Goal: Task Accomplishment & Management: Manage account settings

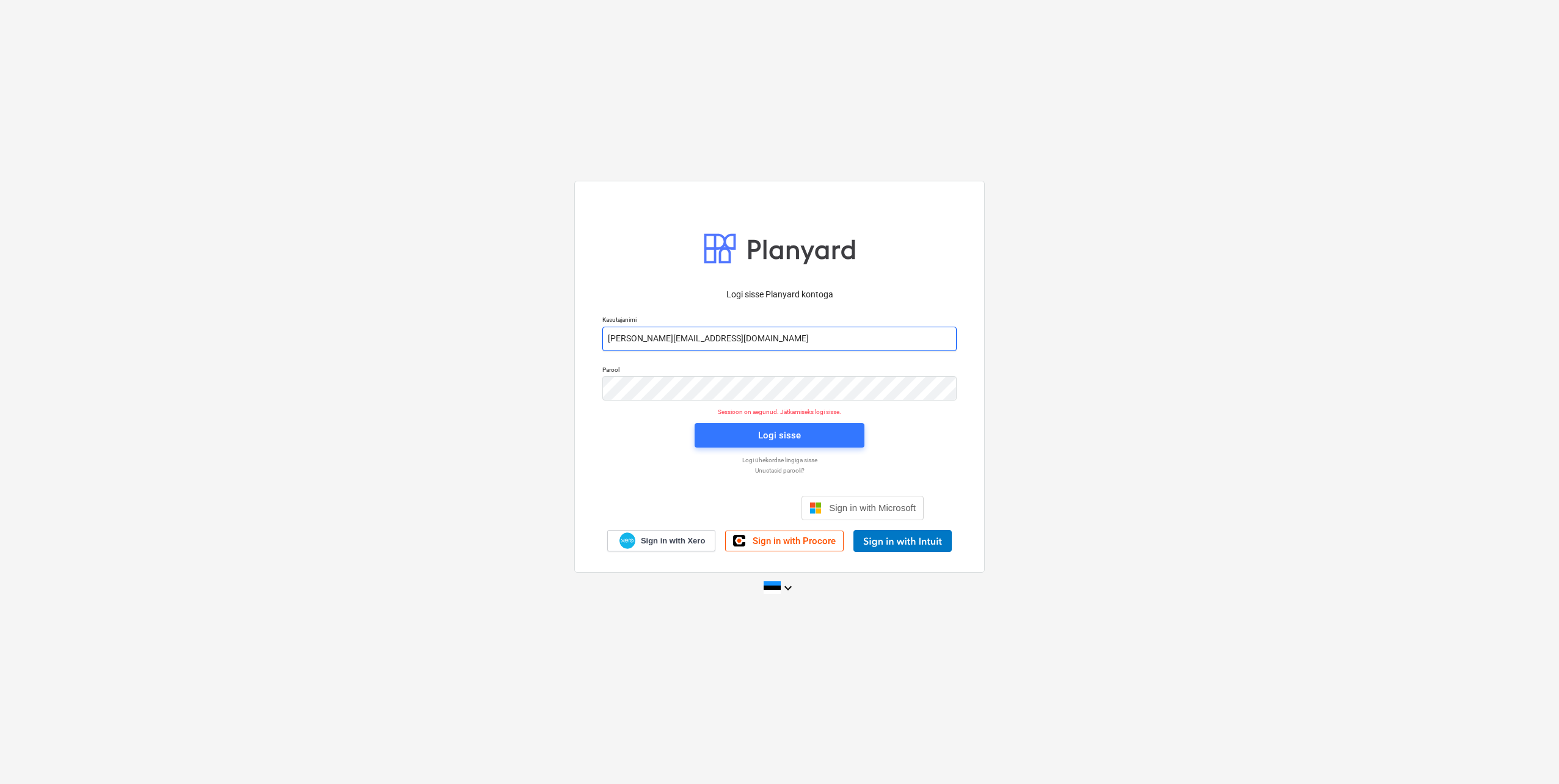
click at [656, 338] on input "[PERSON_NAME][EMAIL_ADDRESS][DOMAIN_NAME]" at bounding box center [780, 338] width 354 height 24
type input "[EMAIL_ADDRESS][DOMAIN_NAME]"
click at [593, 401] on div "Logi sisse Planyard kontoga Kasutajanimi jorgen.leppik+1@nbgehitus.ee Parool Se…" at bounding box center [779, 376] width 411 height 392
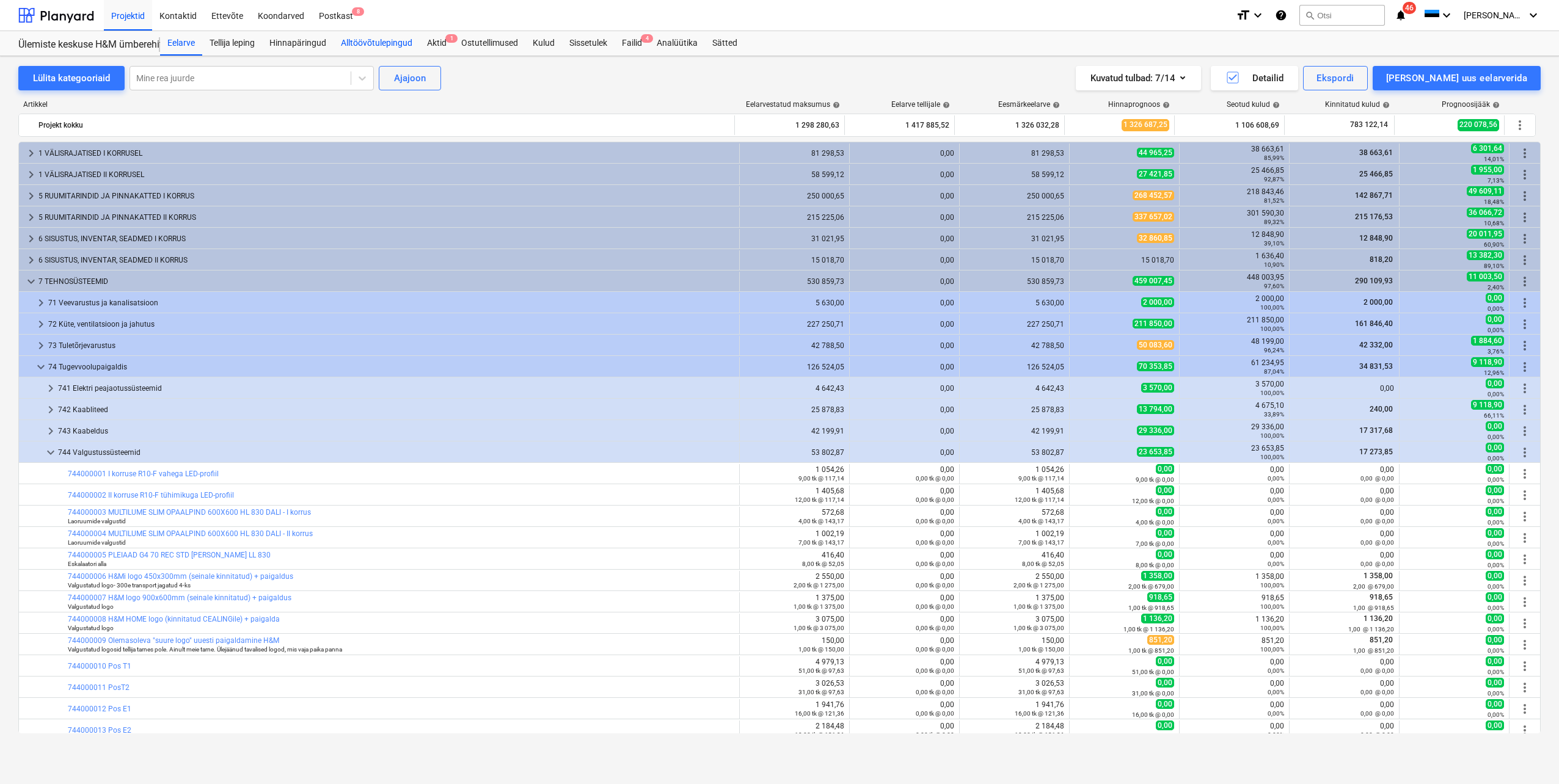
click at [386, 41] on div "Alltöövõtulepingud" at bounding box center [376, 43] width 86 height 24
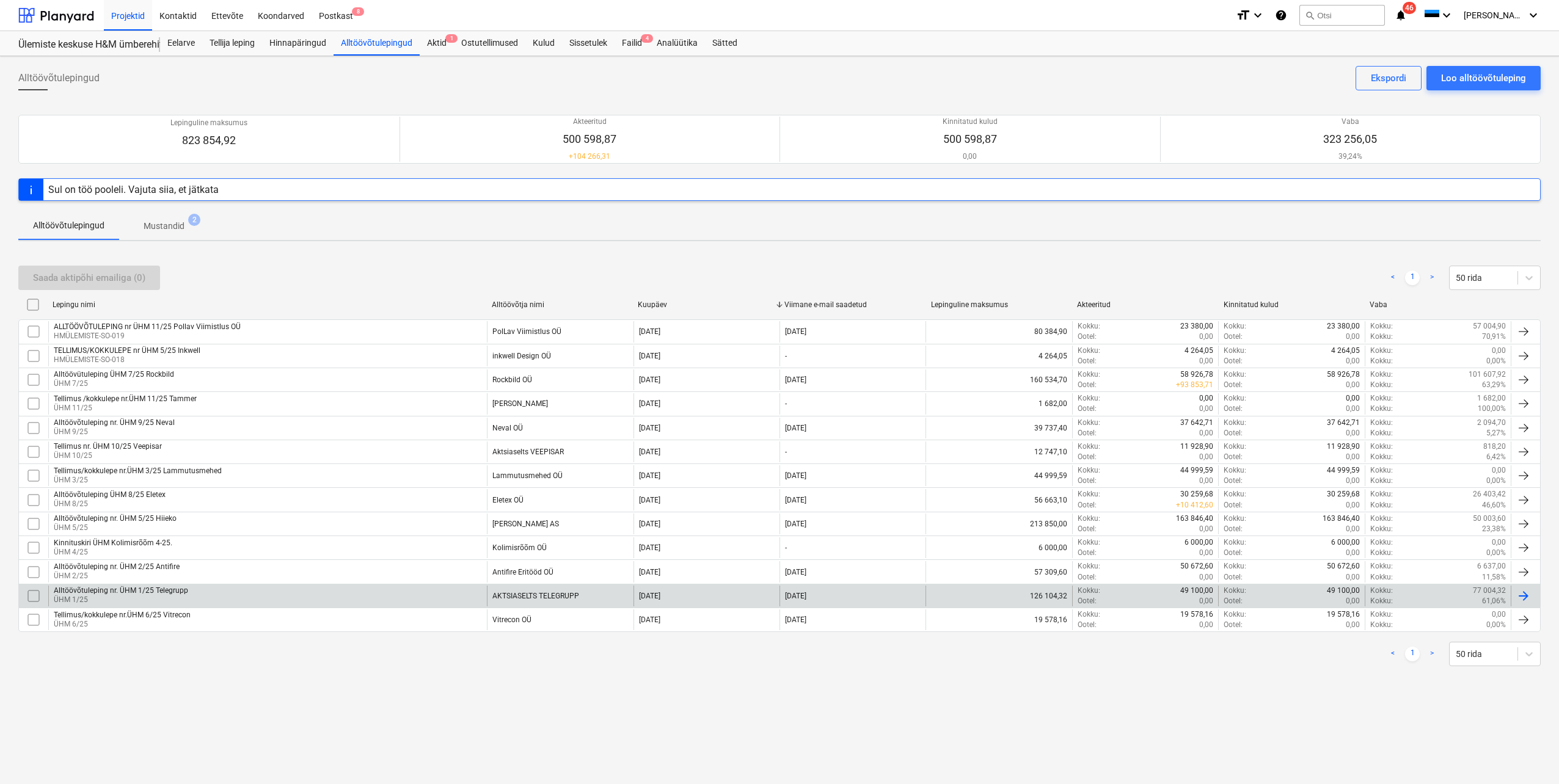
click at [145, 591] on div "Alltöövõtuleping nr. ÜHM 1/25 Telegrupp" at bounding box center [121, 590] width 134 height 8
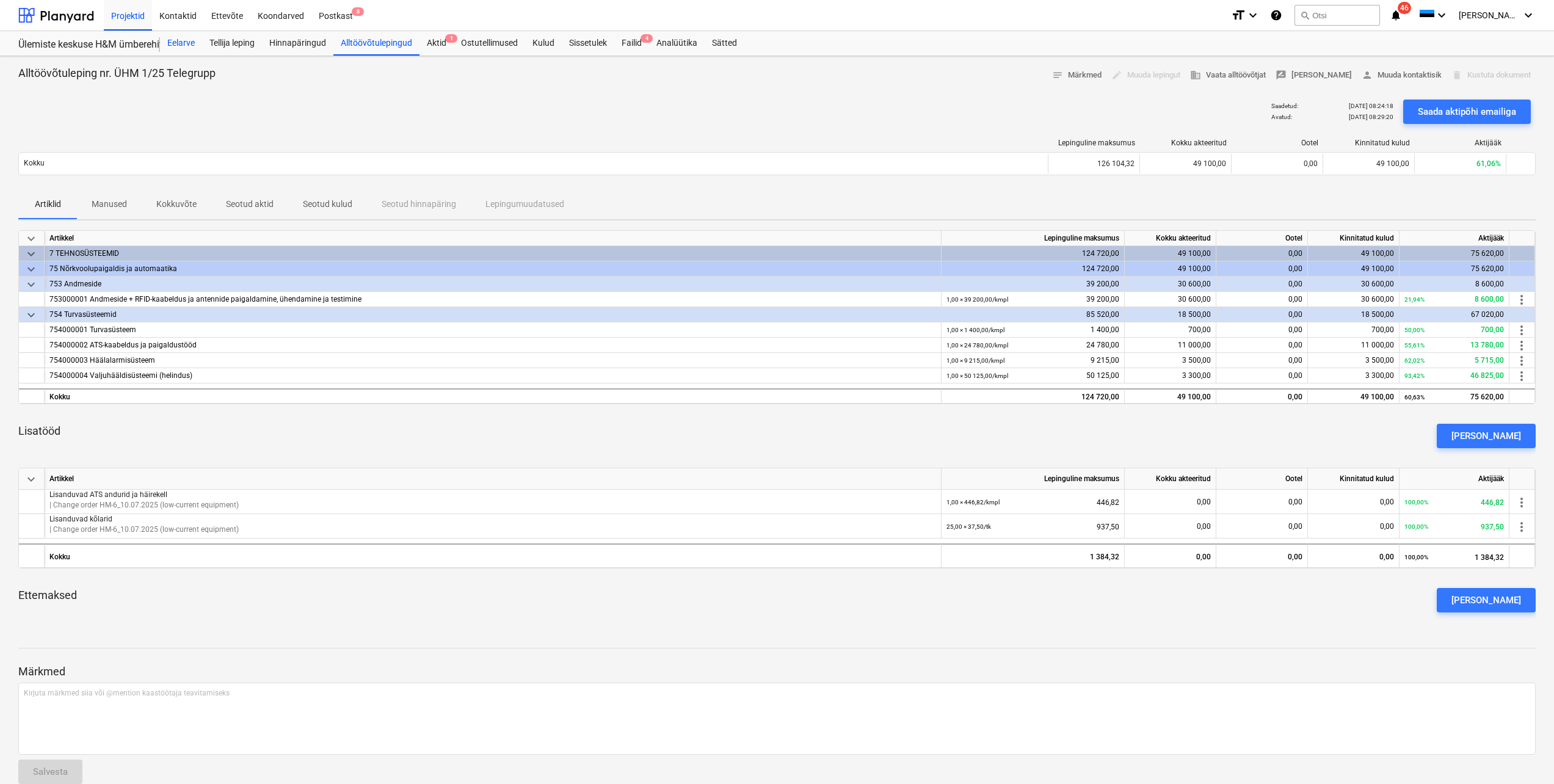
click at [178, 42] on div "Eelarve" at bounding box center [181, 43] width 42 height 24
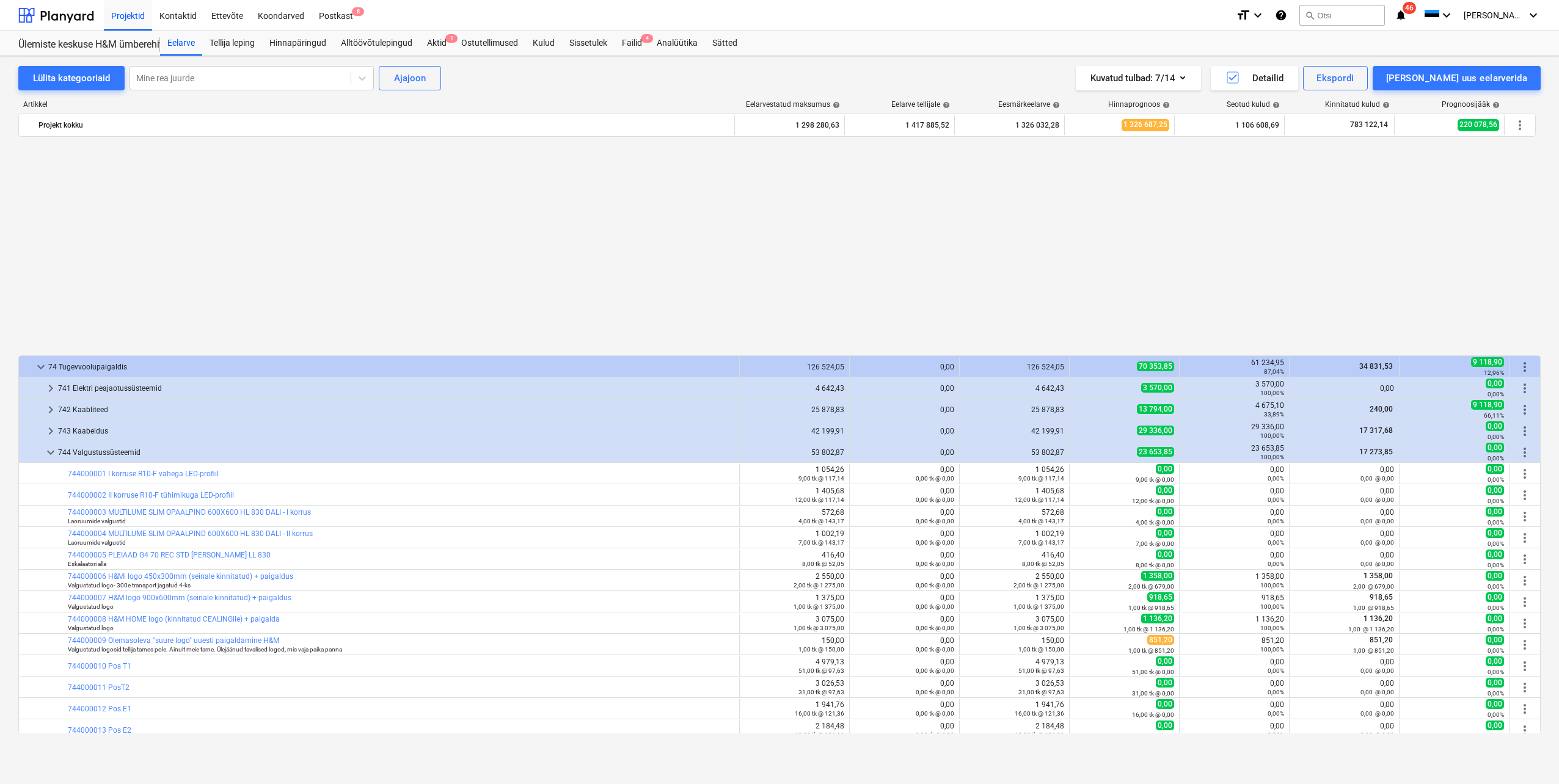
scroll to position [242, 0]
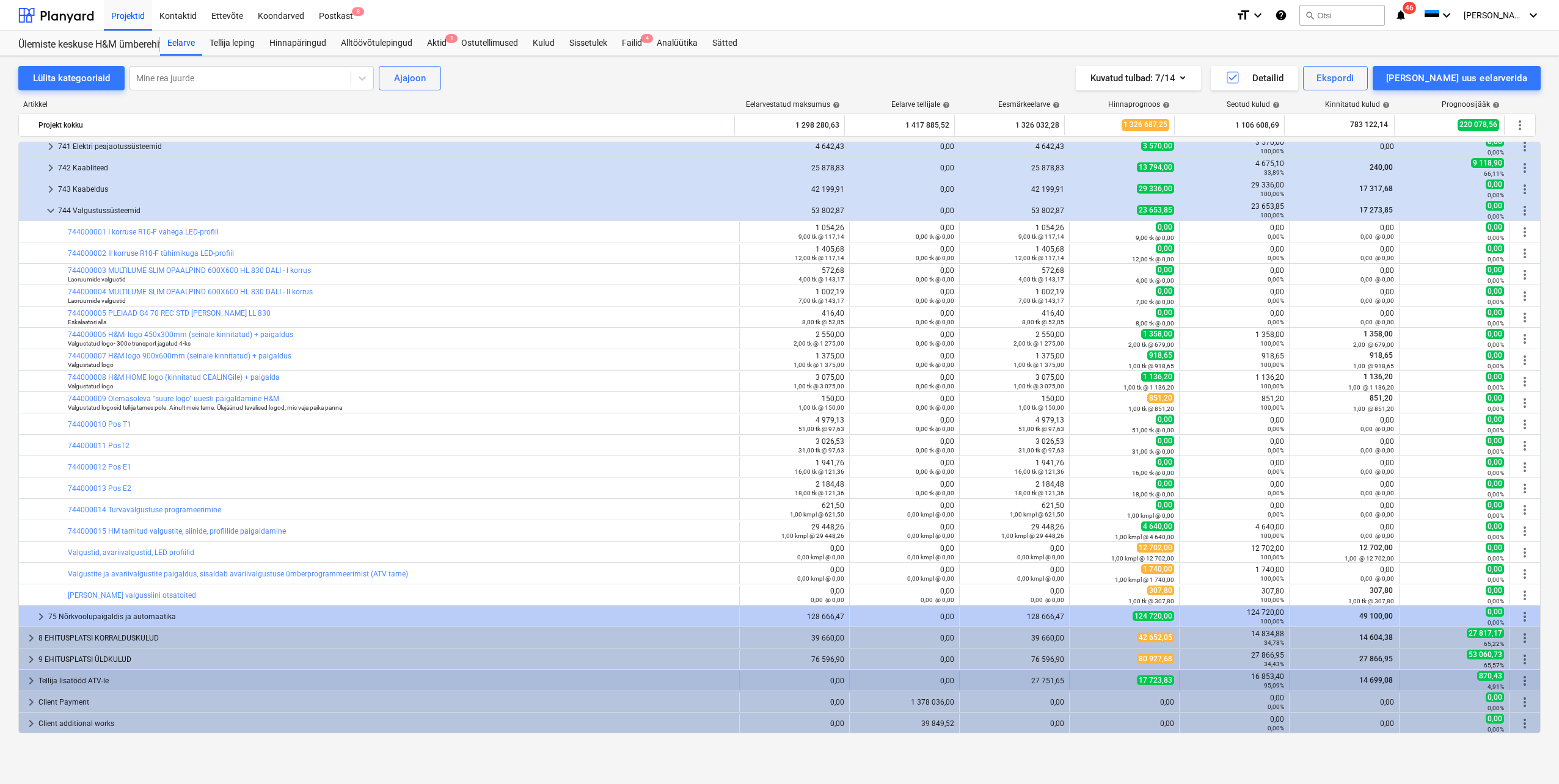
click at [29, 682] on span "keyboard_arrow_right" at bounding box center [31, 680] width 15 height 15
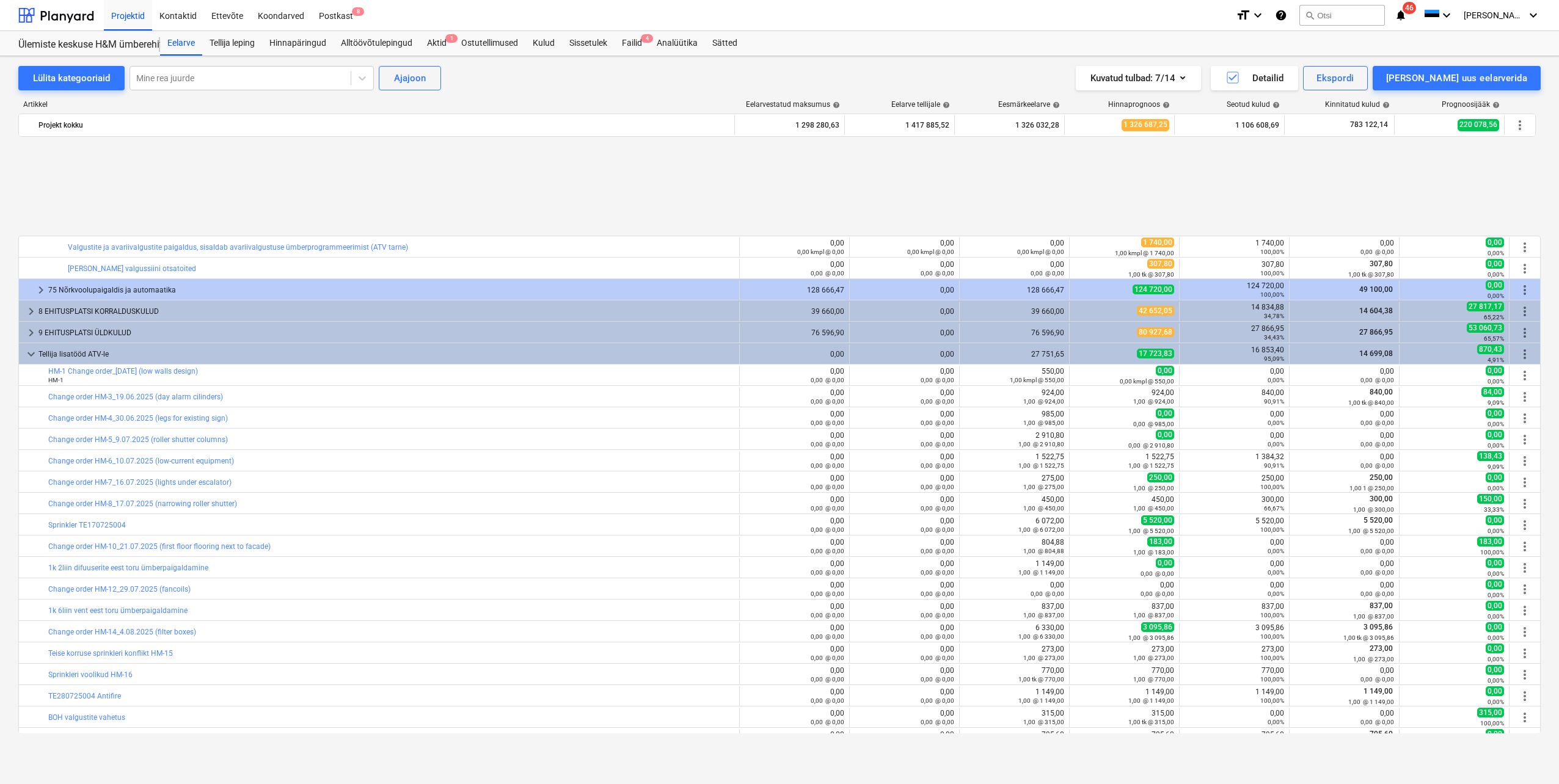
scroll to position [690, 0]
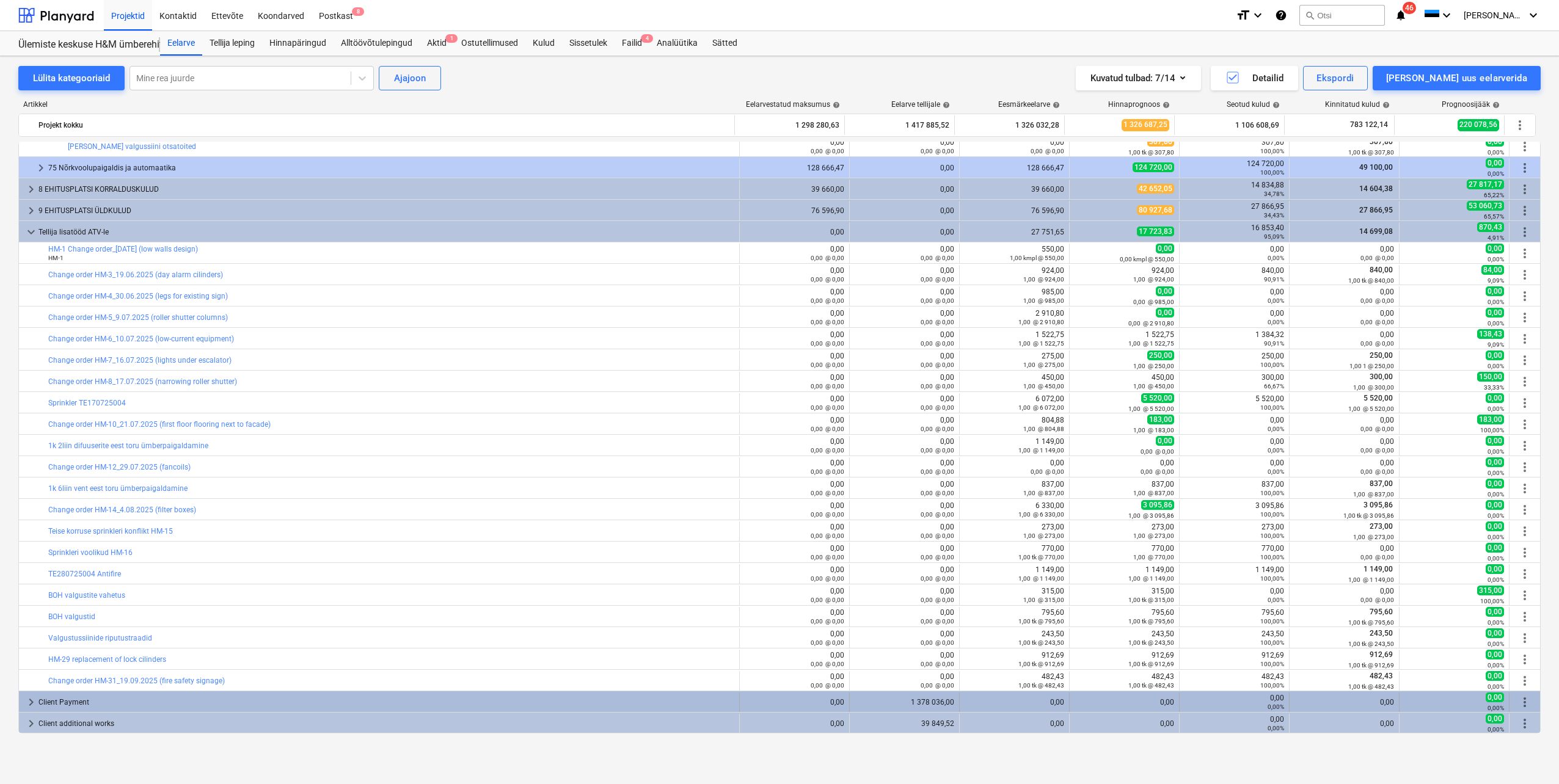
click at [29, 705] on span "keyboard_arrow_right" at bounding box center [31, 701] width 15 height 15
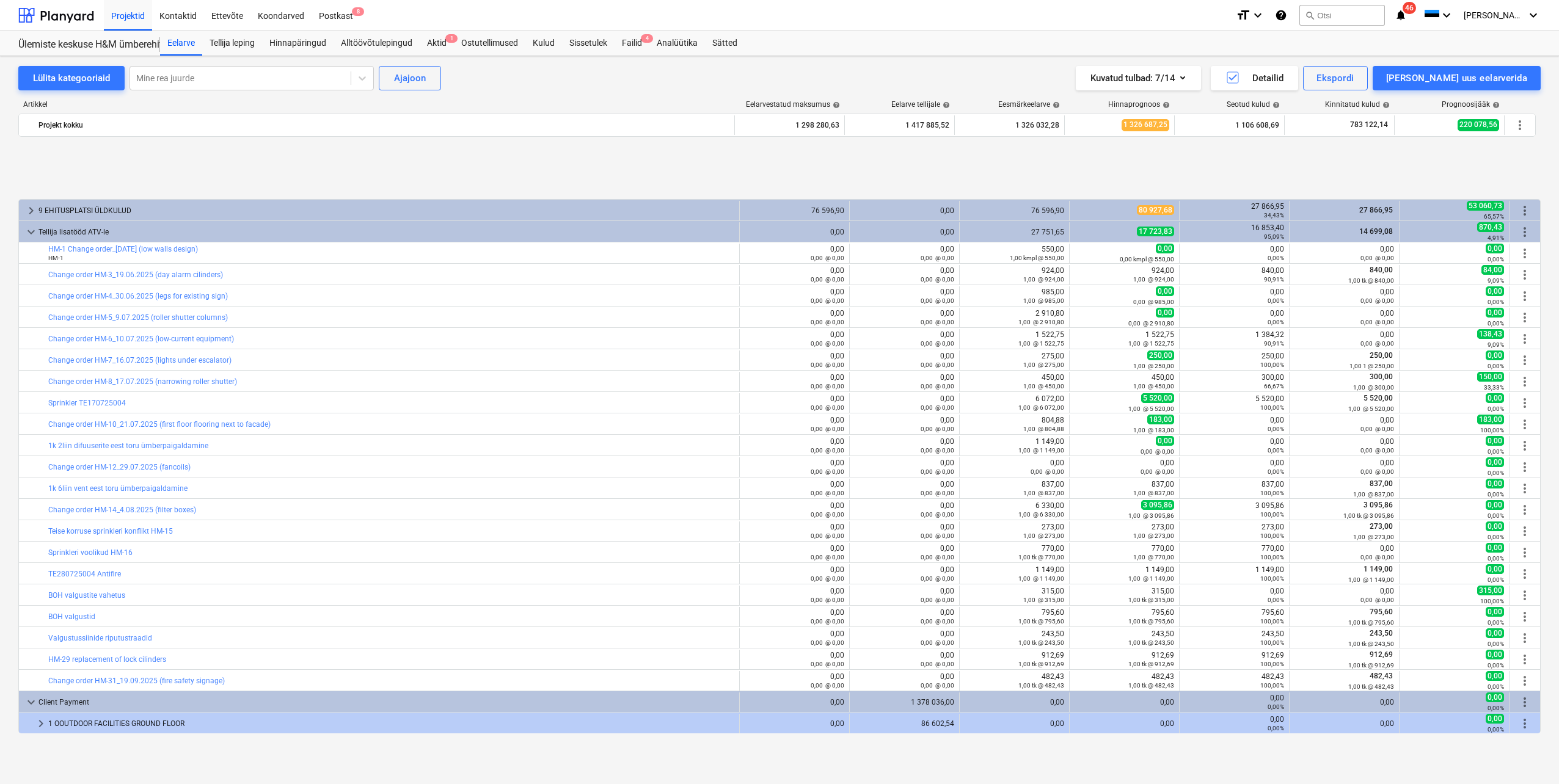
scroll to position [883, 0]
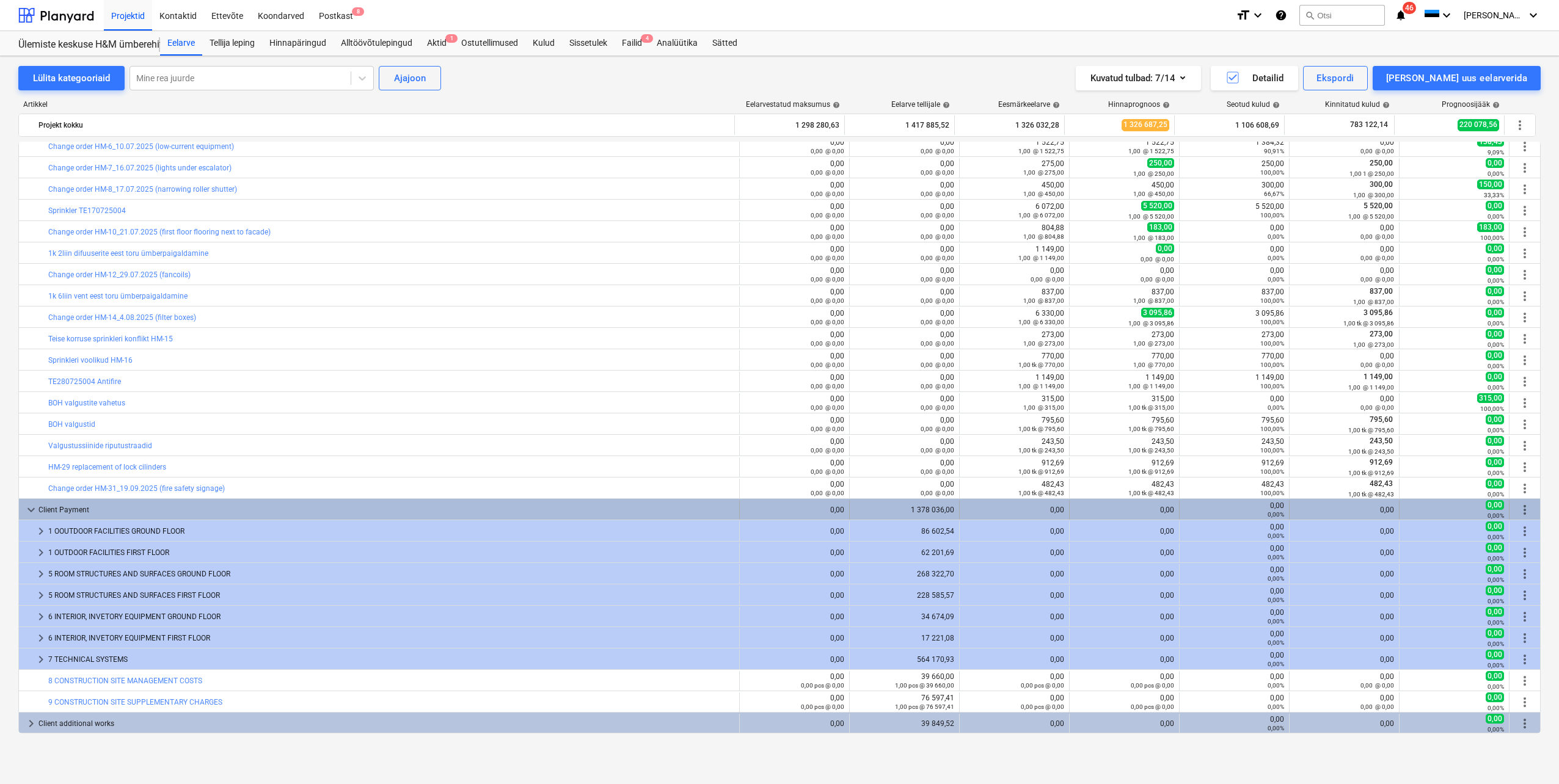
click at [25, 511] on span "keyboard_arrow_down" at bounding box center [31, 509] width 15 height 15
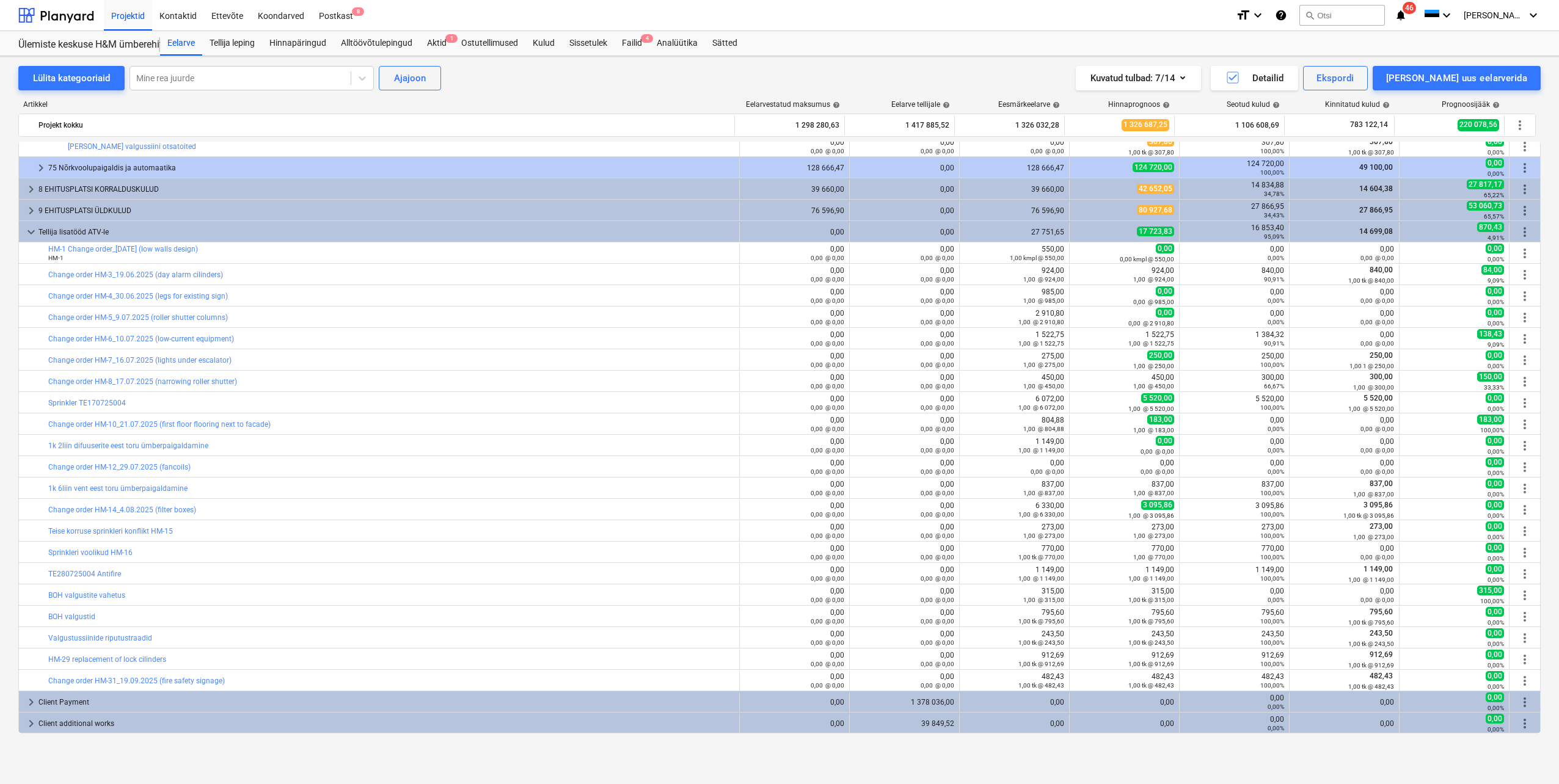
scroll to position [690, 0]
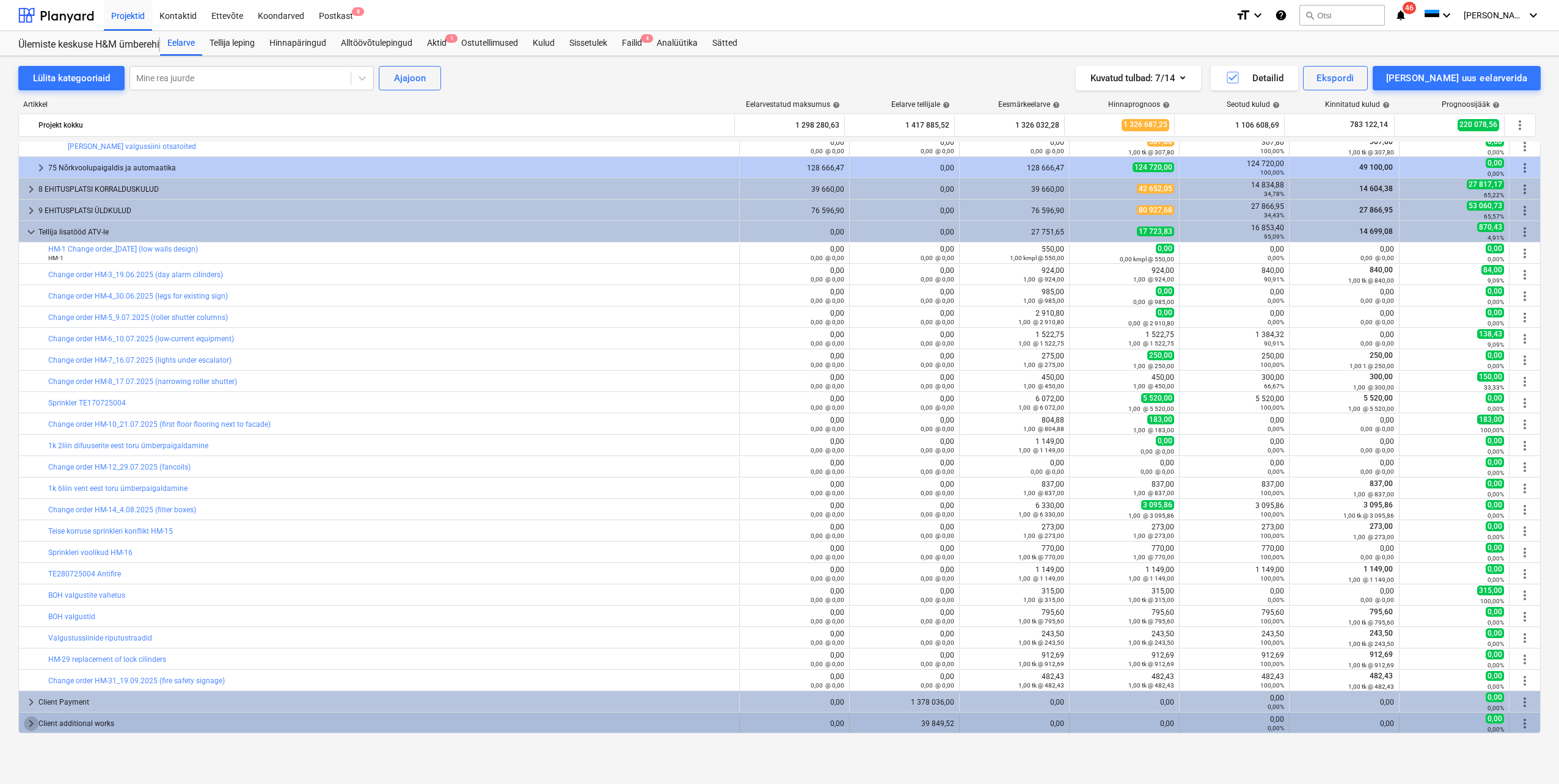
click at [27, 720] on span "keyboard_arrow_right" at bounding box center [31, 723] width 15 height 15
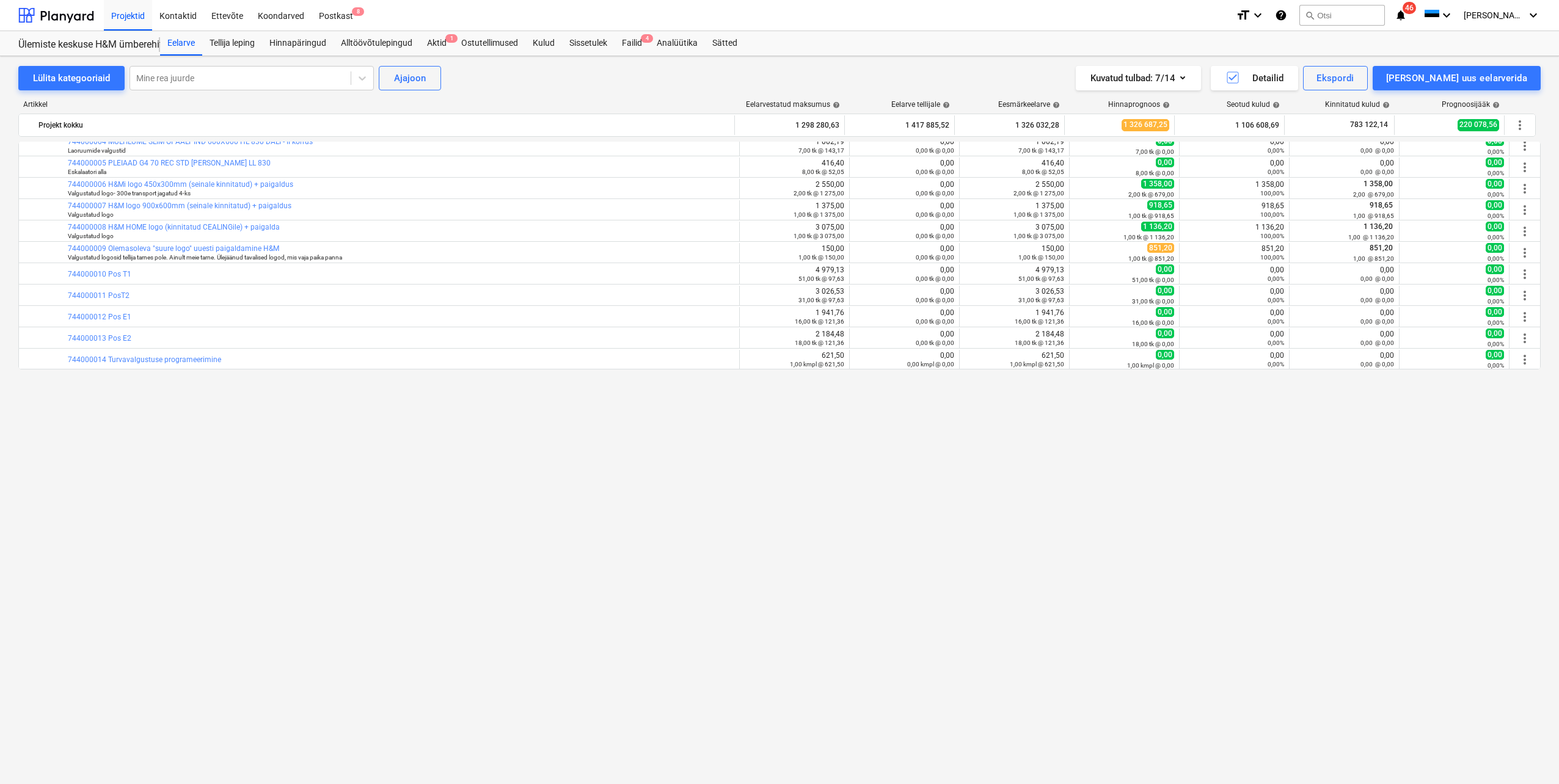
scroll to position [0, 0]
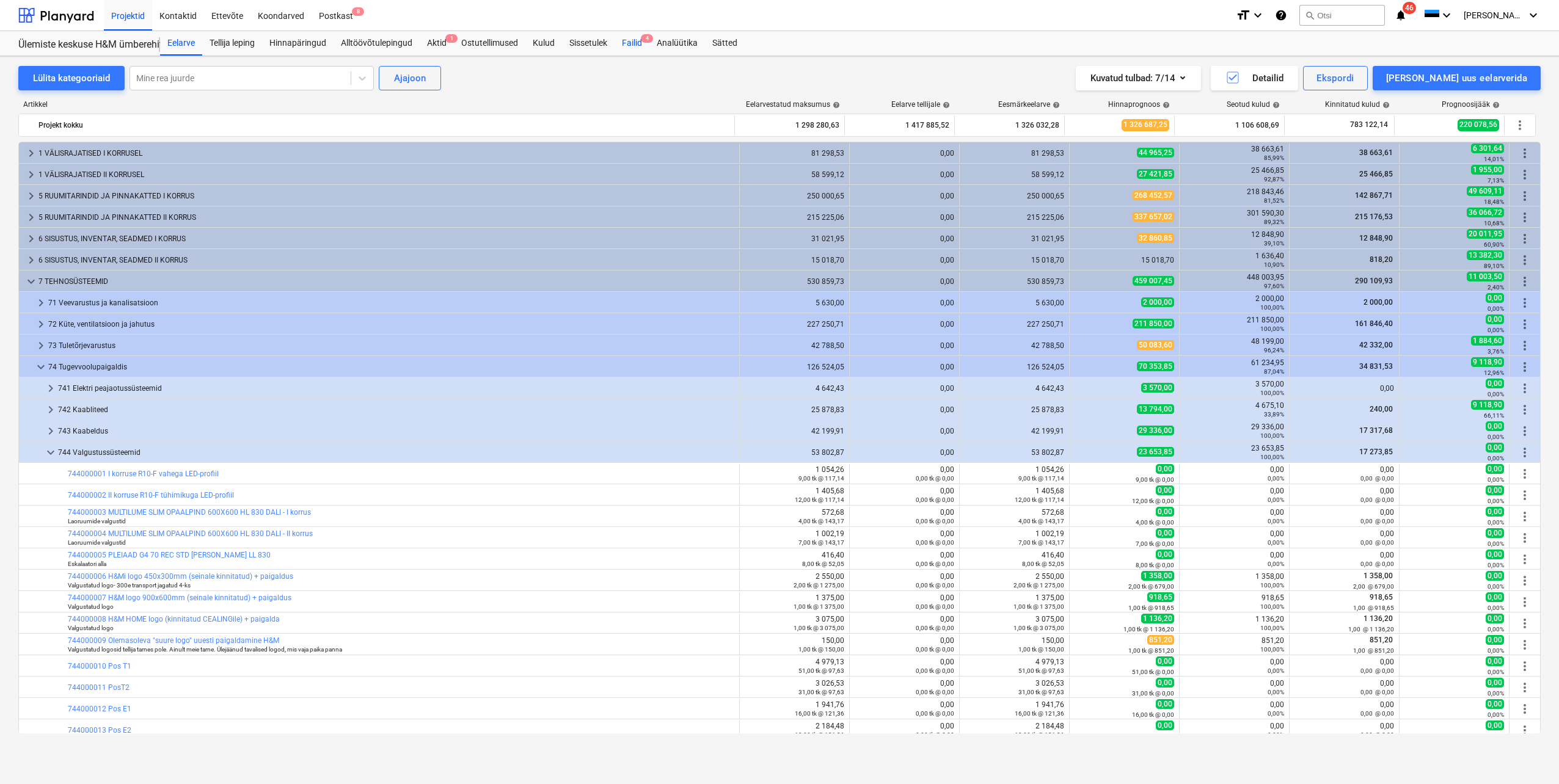
click at [640, 44] on div "Failid 4" at bounding box center [632, 43] width 35 height 24
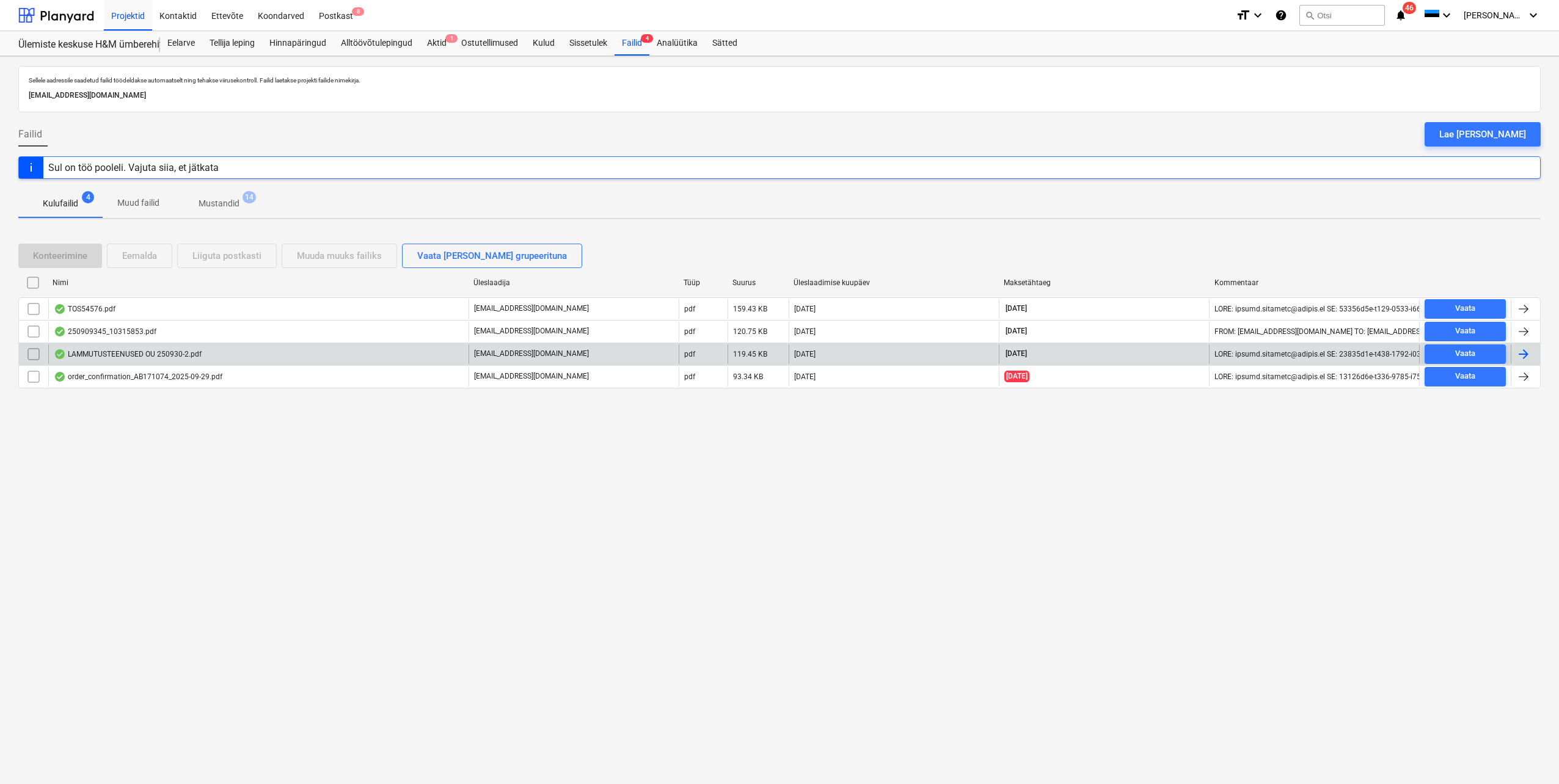
click at [1514, 355] on div at bounding box center [1525, 354] width 29 height 20
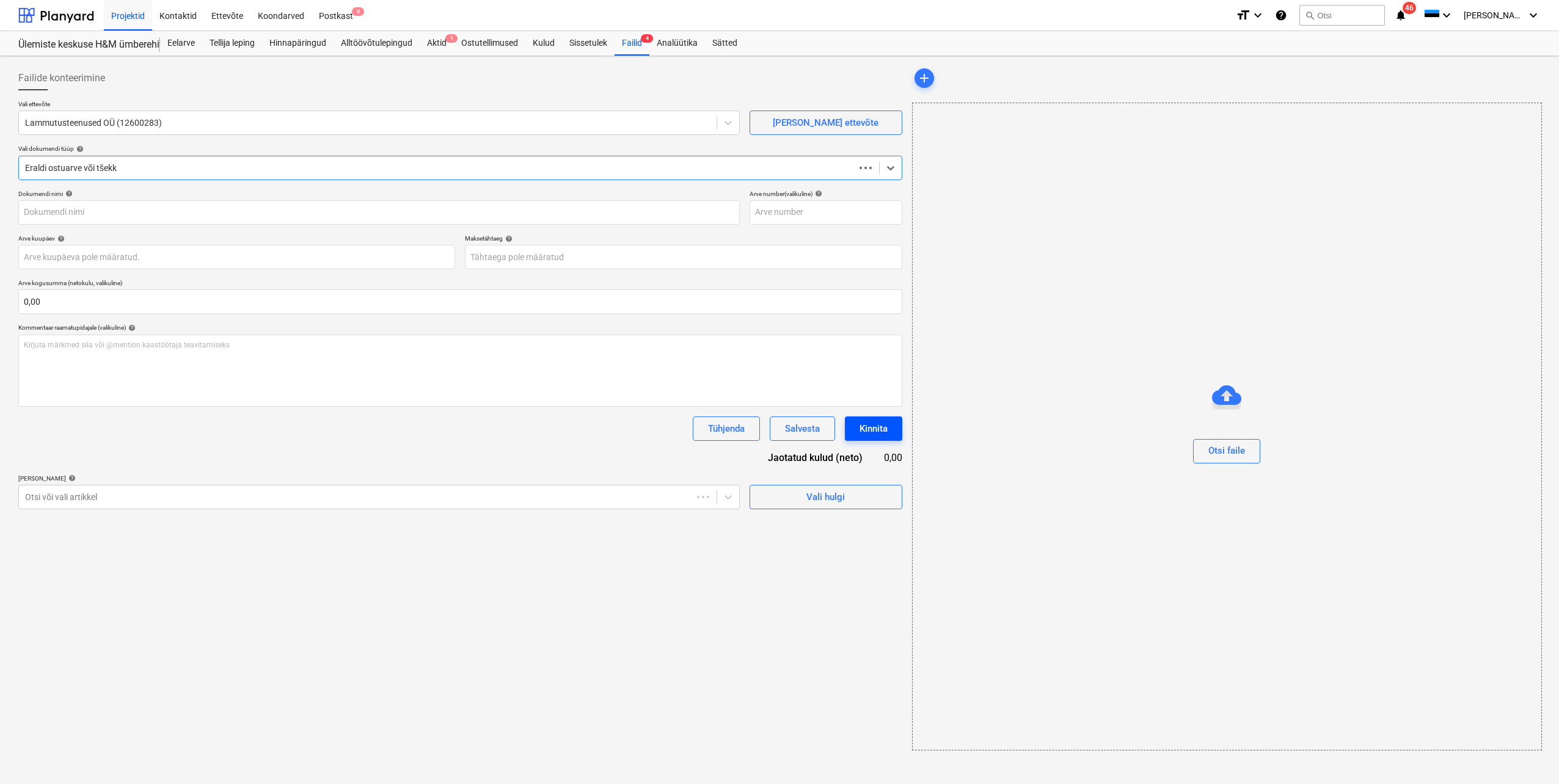
type input "250930-2"
type input "[DATE]"
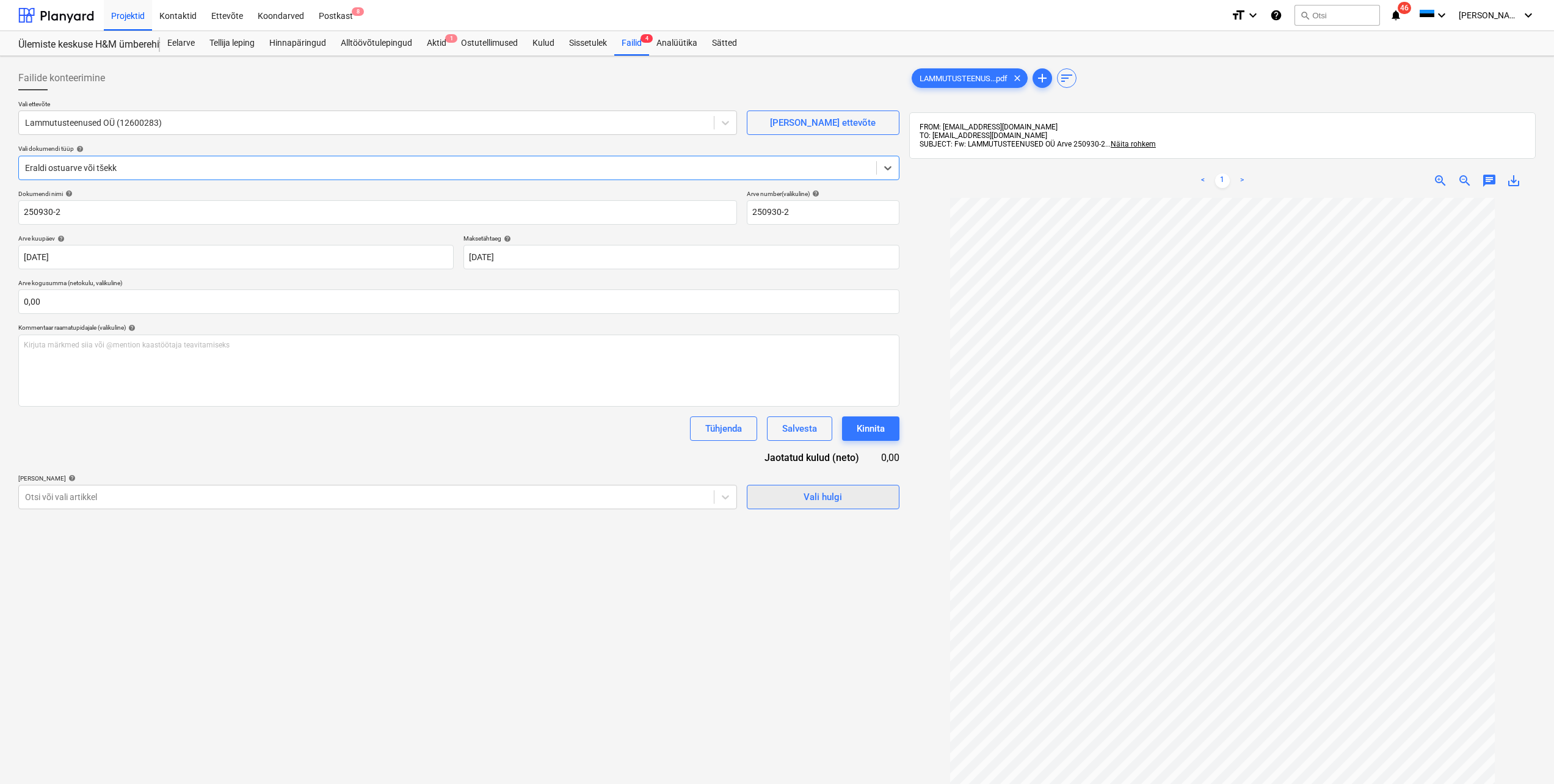
click at [791, 500] on span "Vali hulgi" at bounding box center [823, 497] width 122 height 16
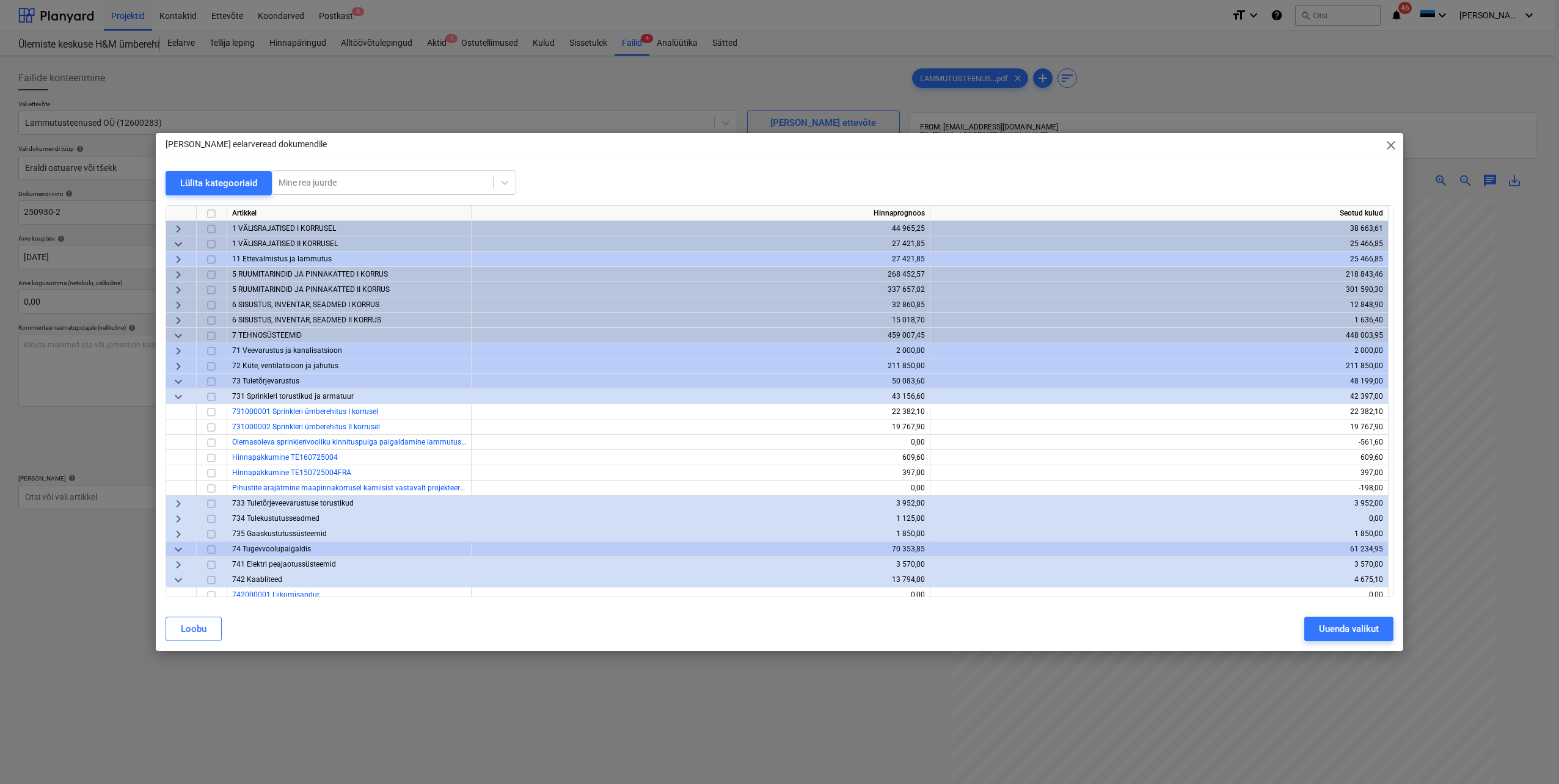
click at [178, 332] on span "keyboard_arrow_down" at bounding box center [178, 336] width 15 height 15
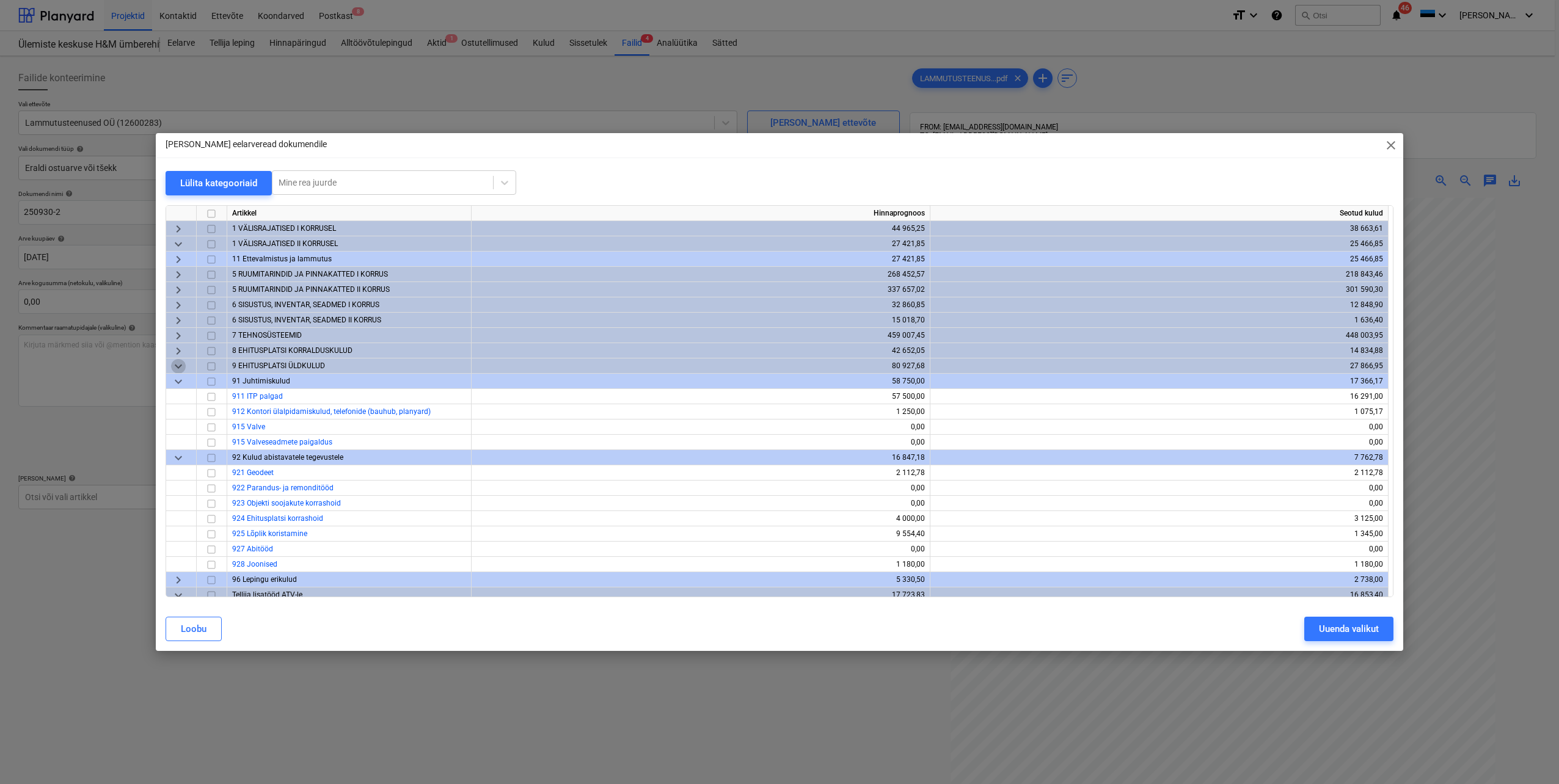
click at [177, 366] on span "keyboard_arrow_down" at bounding box center [178, 366] width 15 height 15
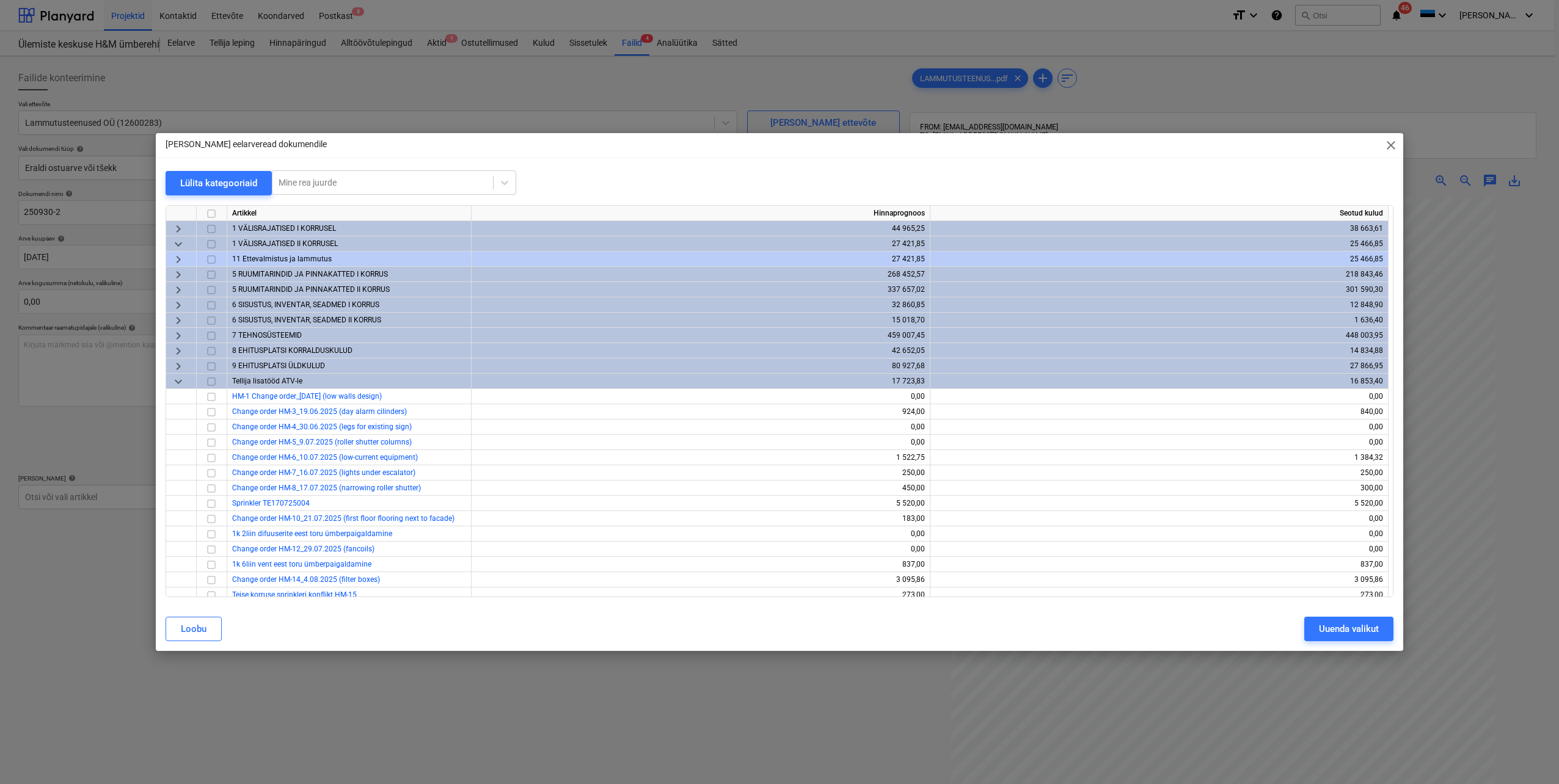
click at [178, 382] on span "keyboard_arrow_down" at bounding box center [178, 381] width 15 height 15
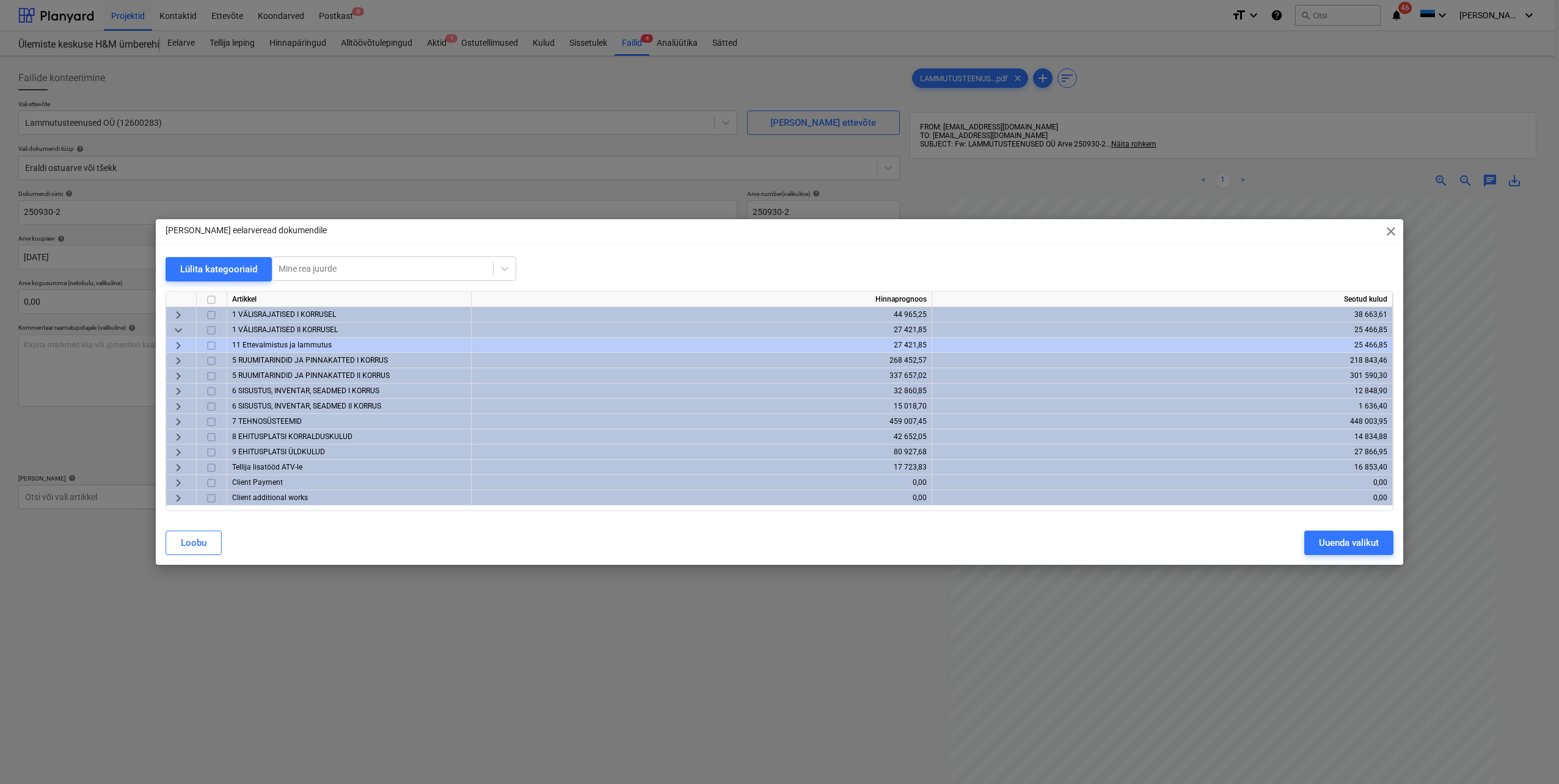
click at [175, 437] on span "keyboard_arrow_right" at bounding box center [178, 436] width 15 height 15
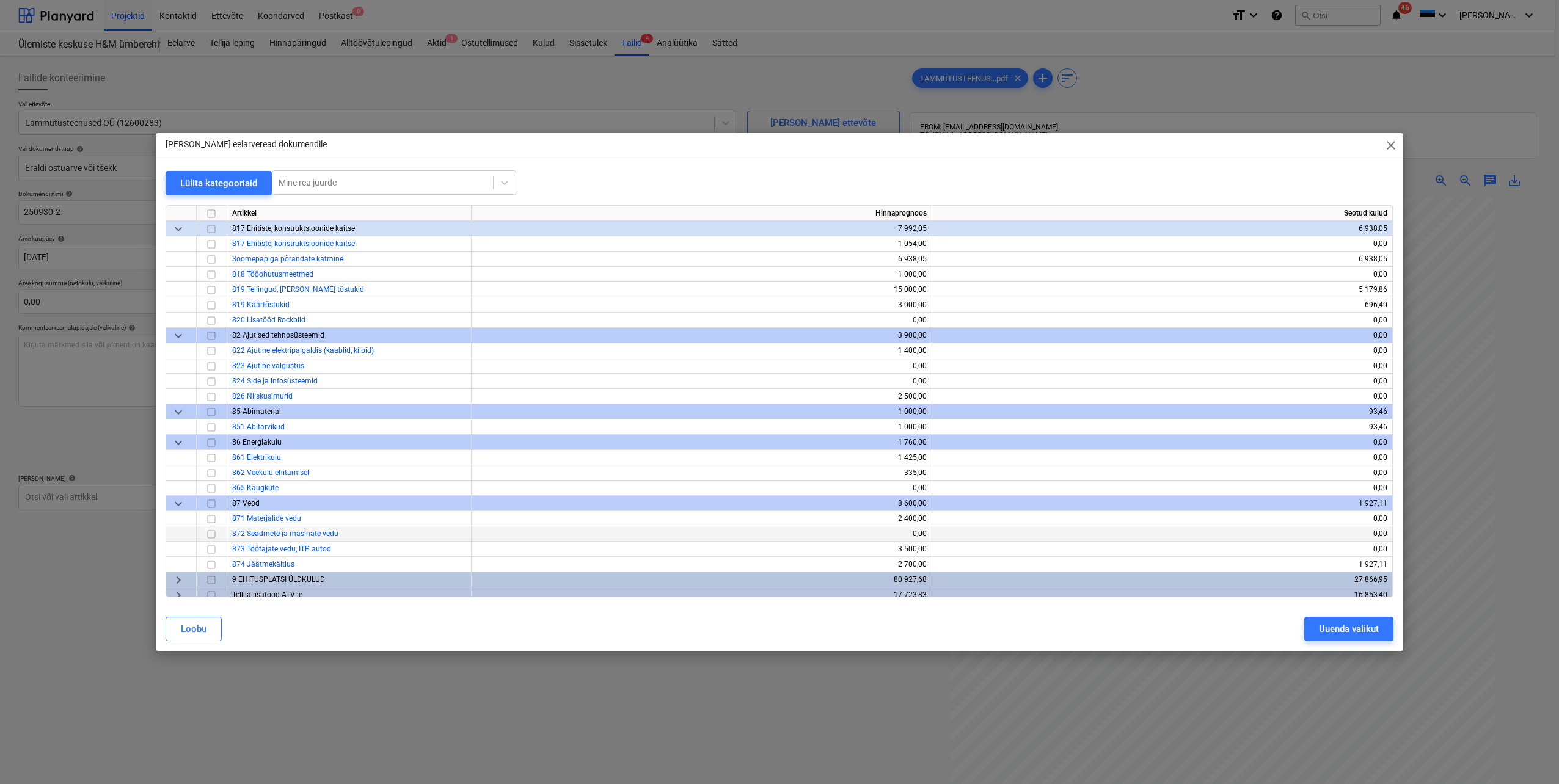
scroll to position [285, 0]
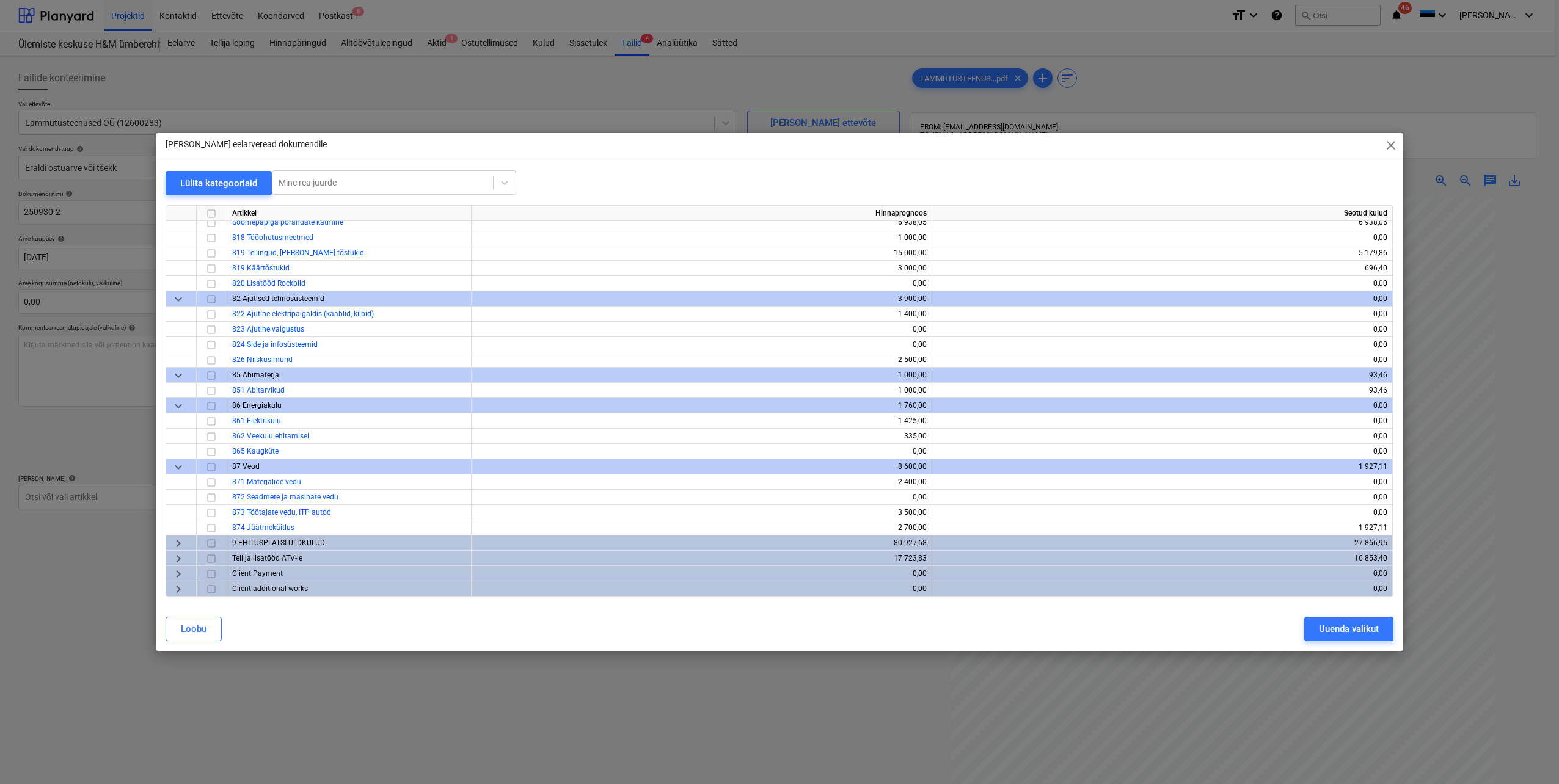
click at [178, 539] on span "keyboard_arrow_right" at bounding box center [178, 543] width 15 height 15
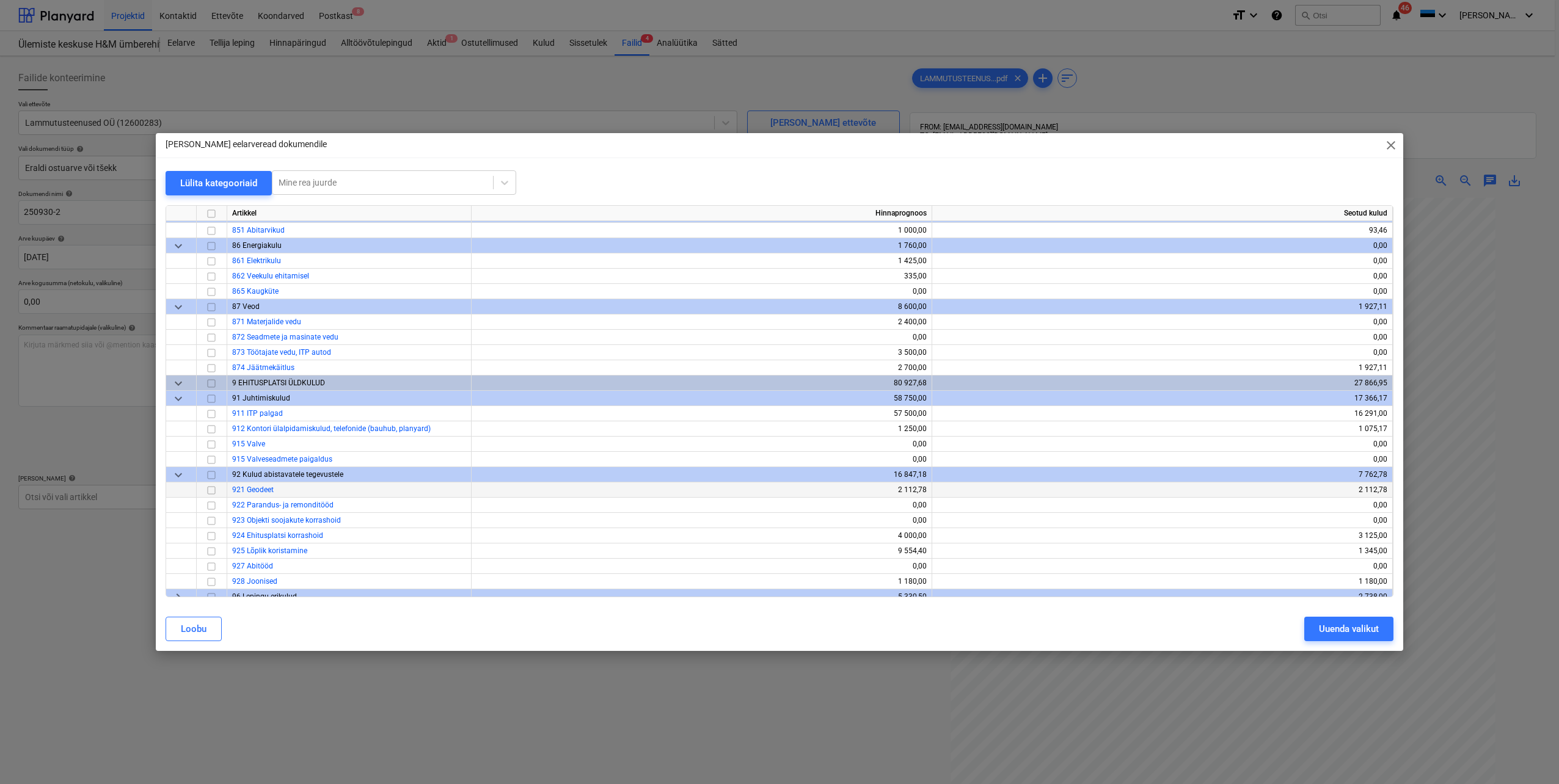
scroll to position [468, 0]
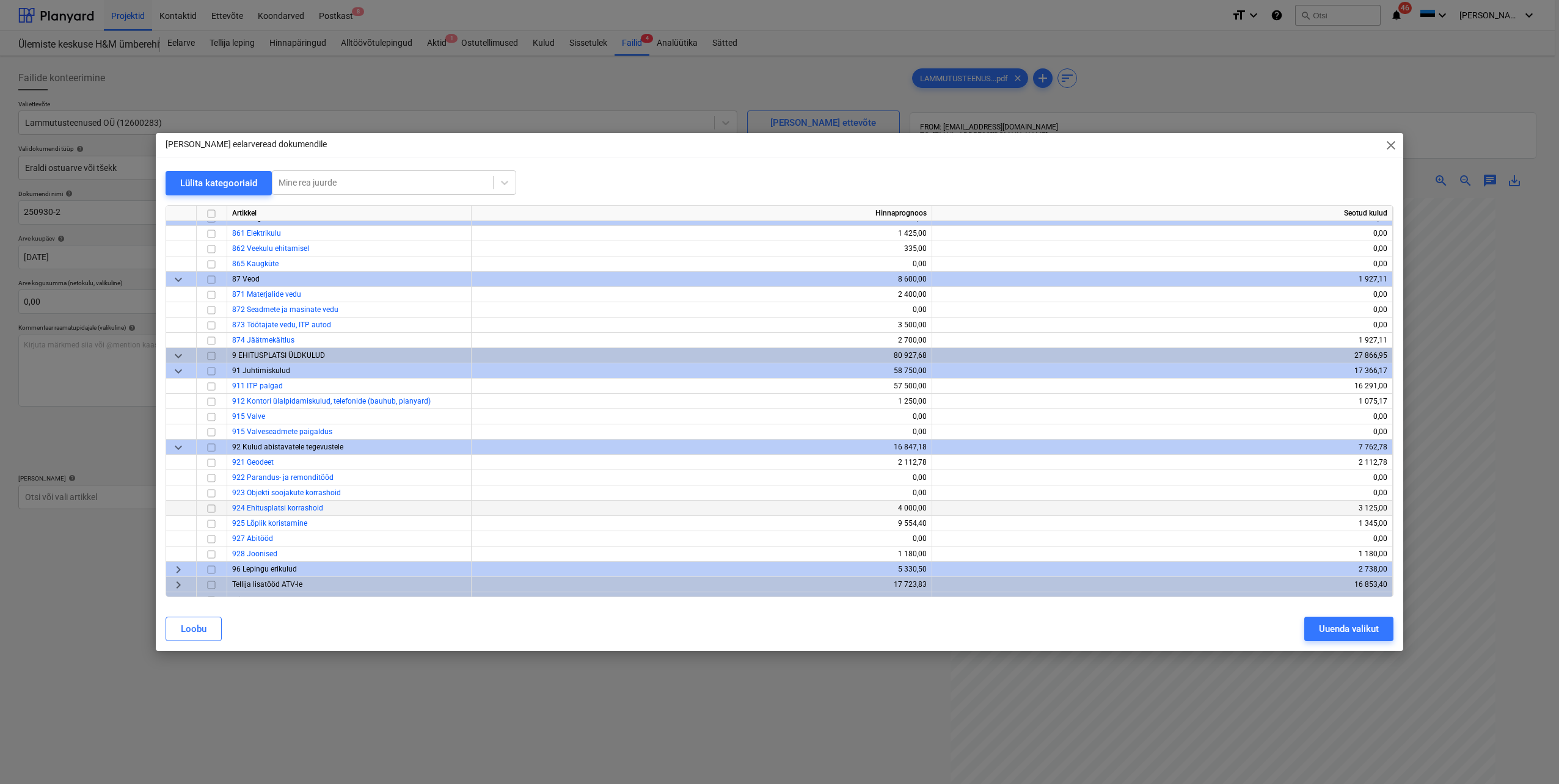
click at [260, 507] on span "924 Ehitusplatsi korrashoid" at bounding box center [278, 508] width 91 height 8
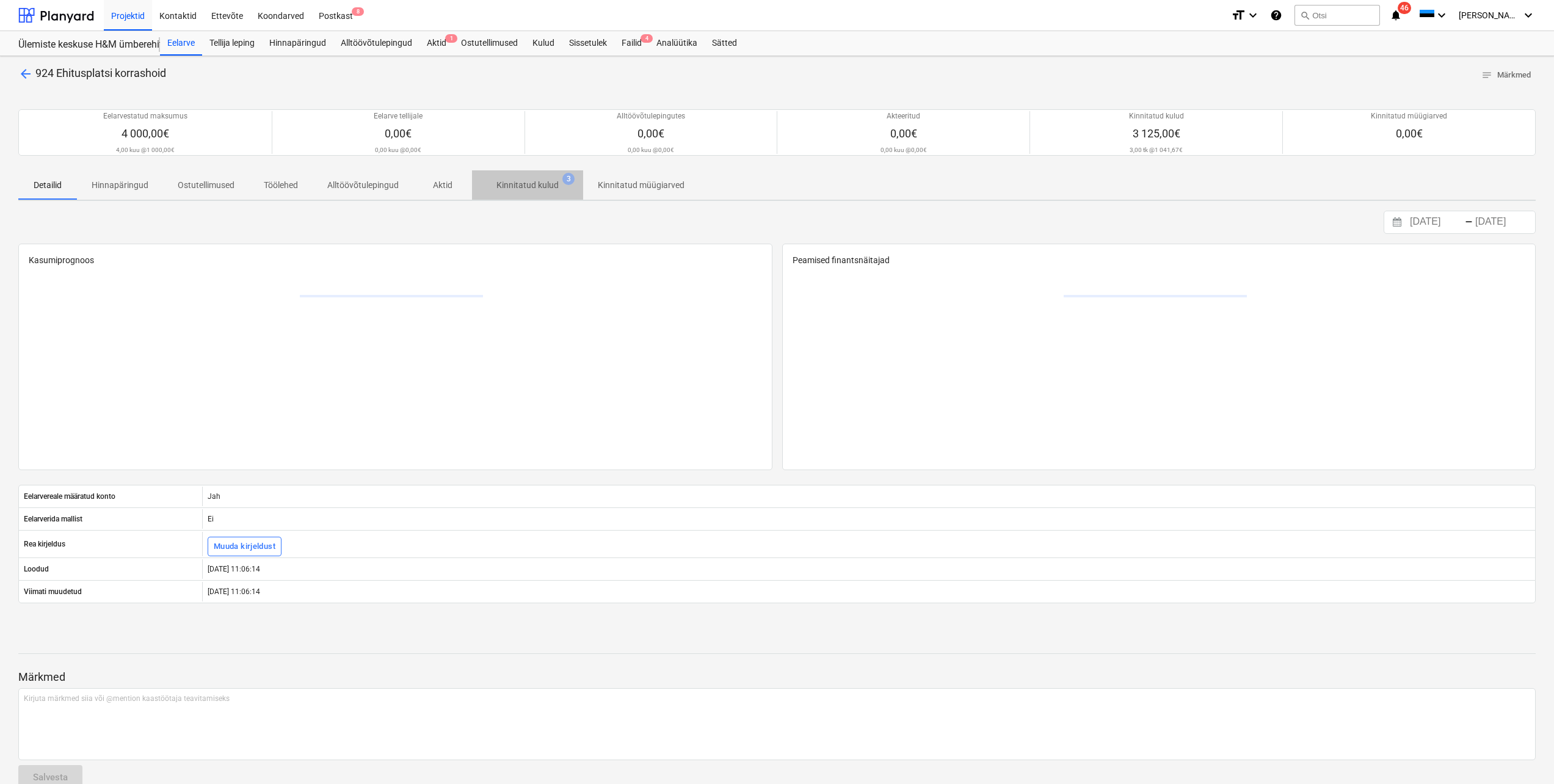
click at [516, 185] on p "Kinnitatud kulud" at bounding box center [528, 185] width 62 height 13
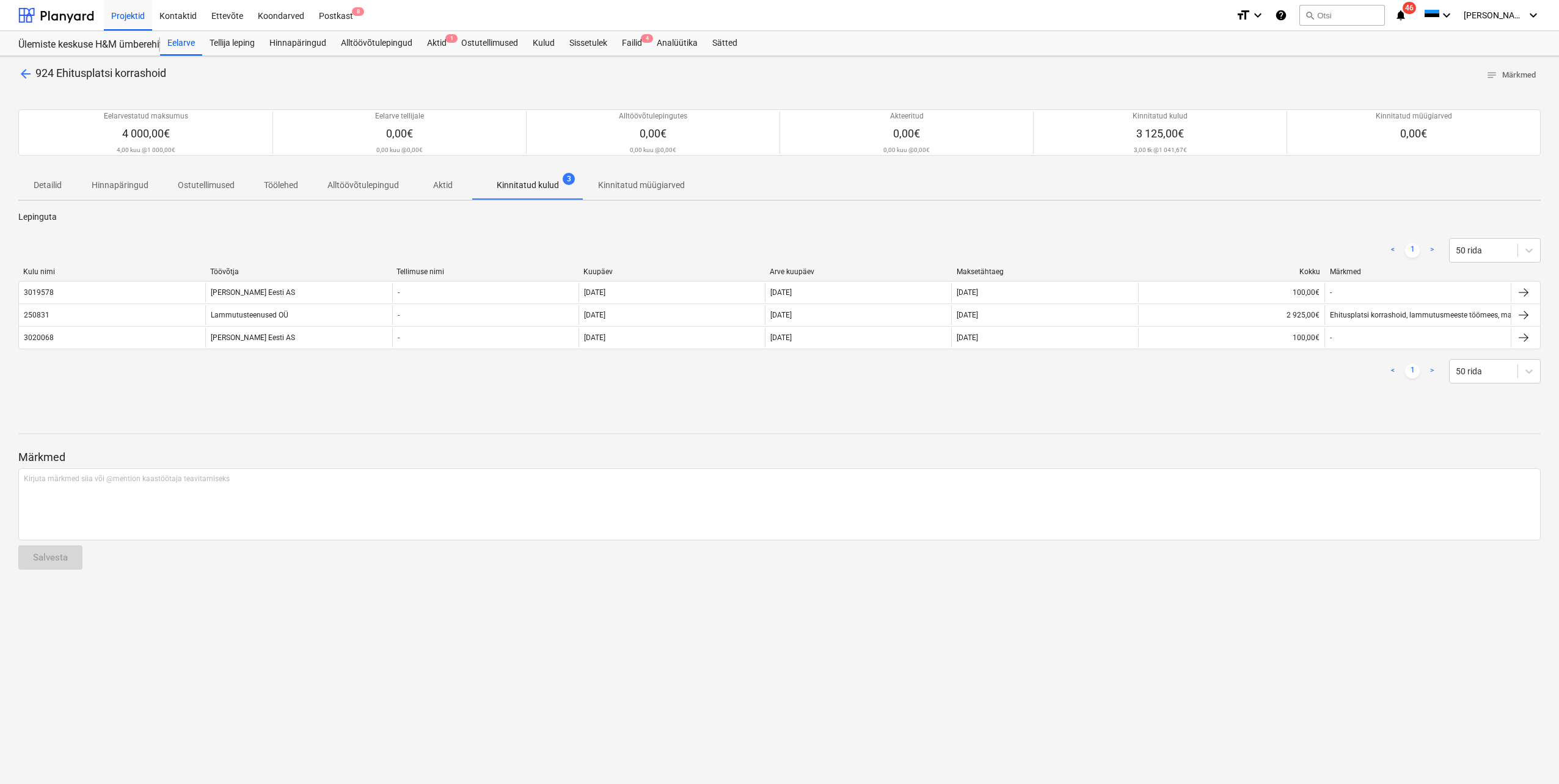
click at [23, 75] on span "arrow_back" at bounding box center [25, 73] width 15 height 15
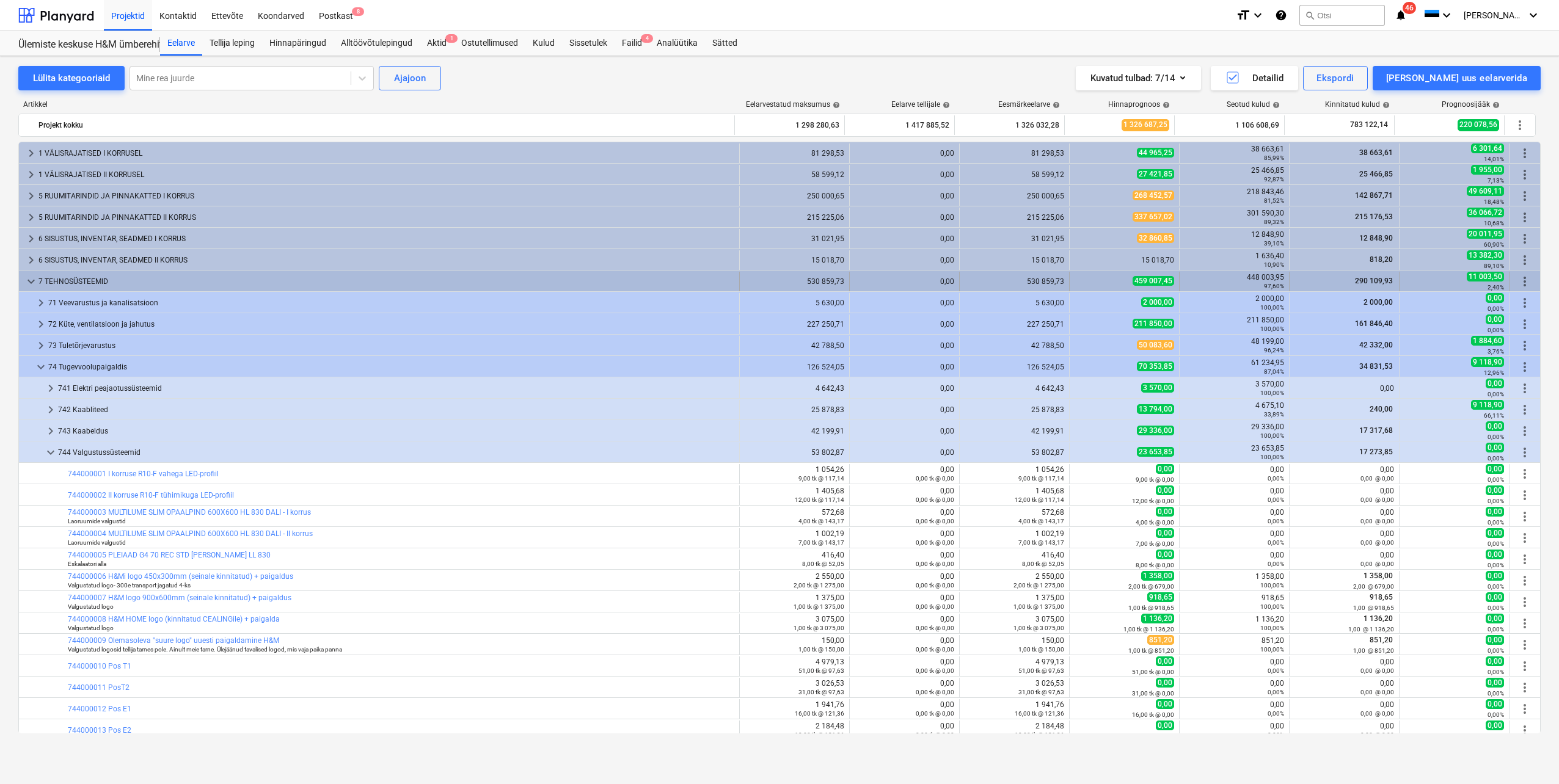
click at [31, 285] on span "keyboard_arrow_down" at bounding box center [31, 281] width 15 height 15
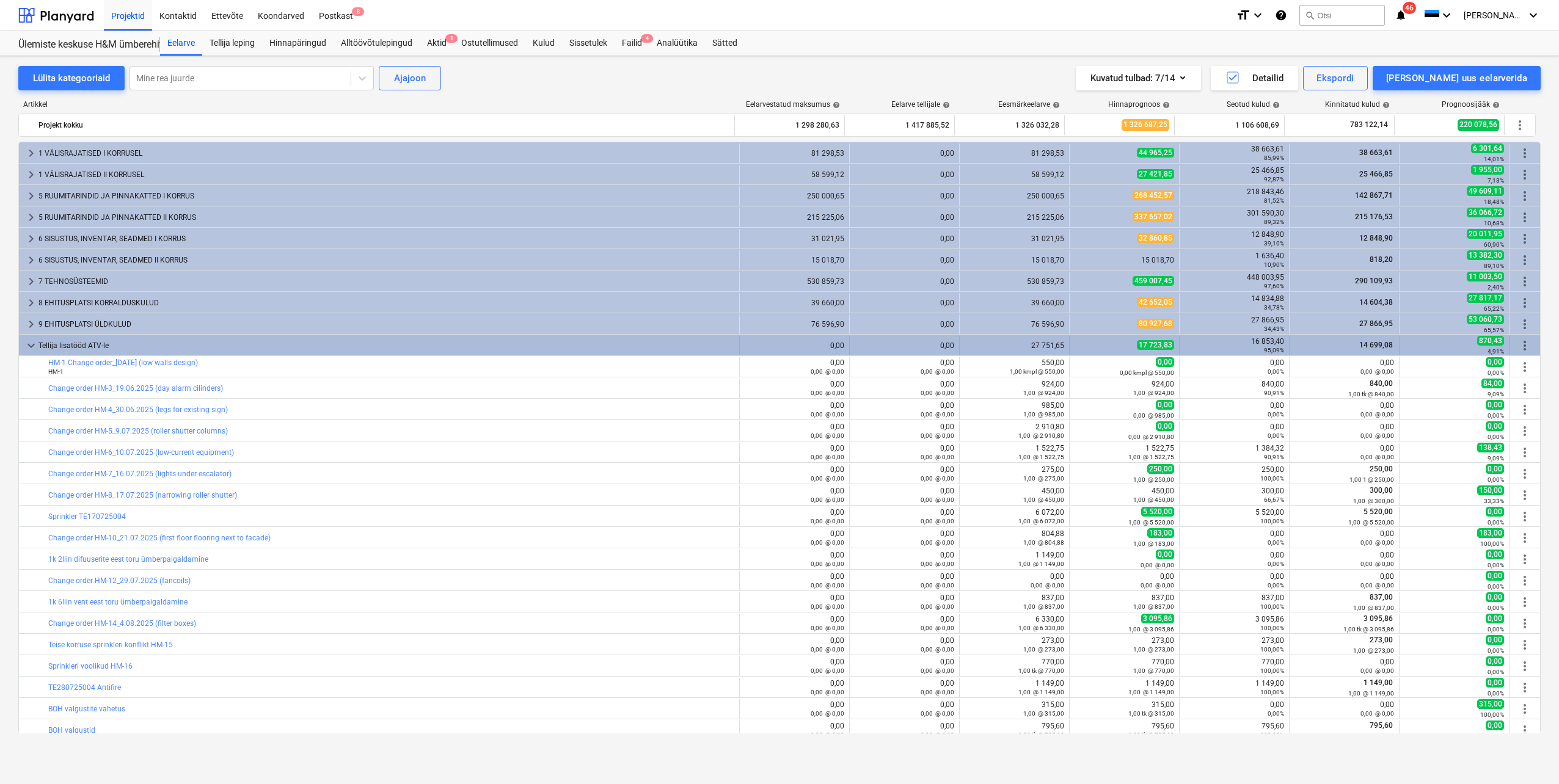
click at [31, 346] on span "keyboard_arrow_down" at bounding box center [31, 345] width 15 height 15
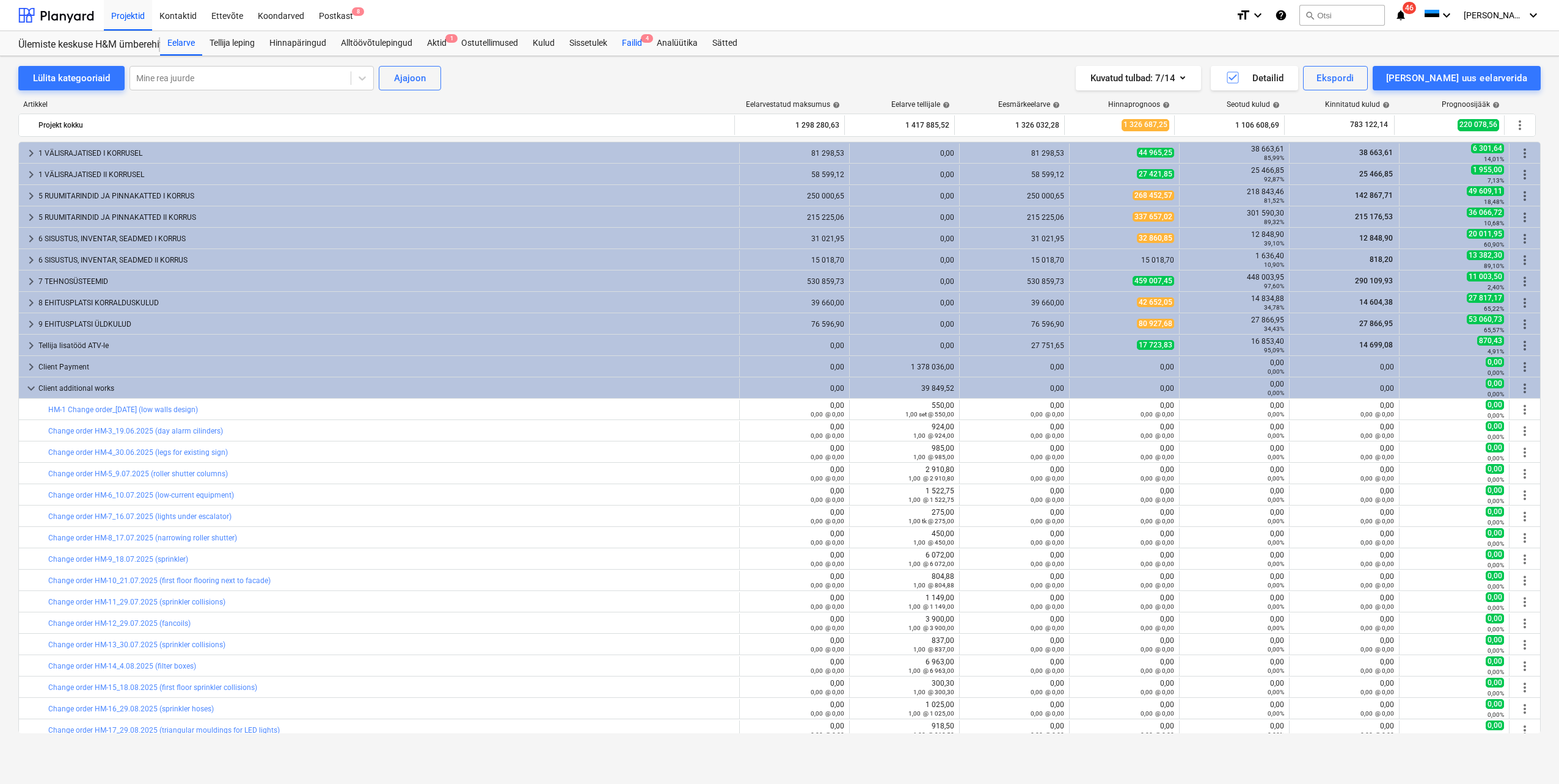
click at [636, 50] on div "Failid 4" at bounding box center [632, 43] width 35 height 24
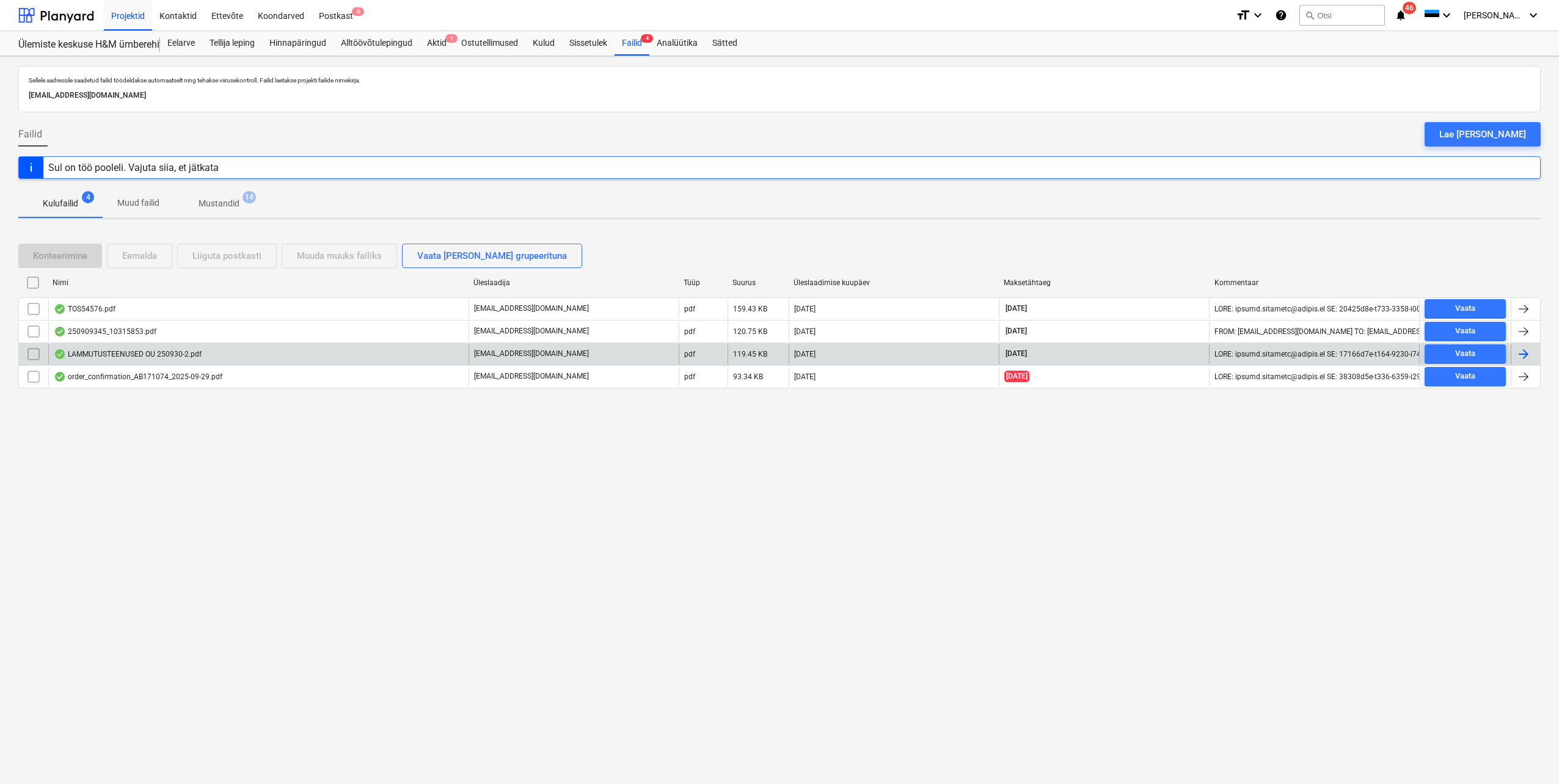
click at [1527, 352] on div at bounding box center [1523, 354] width 15 height 15
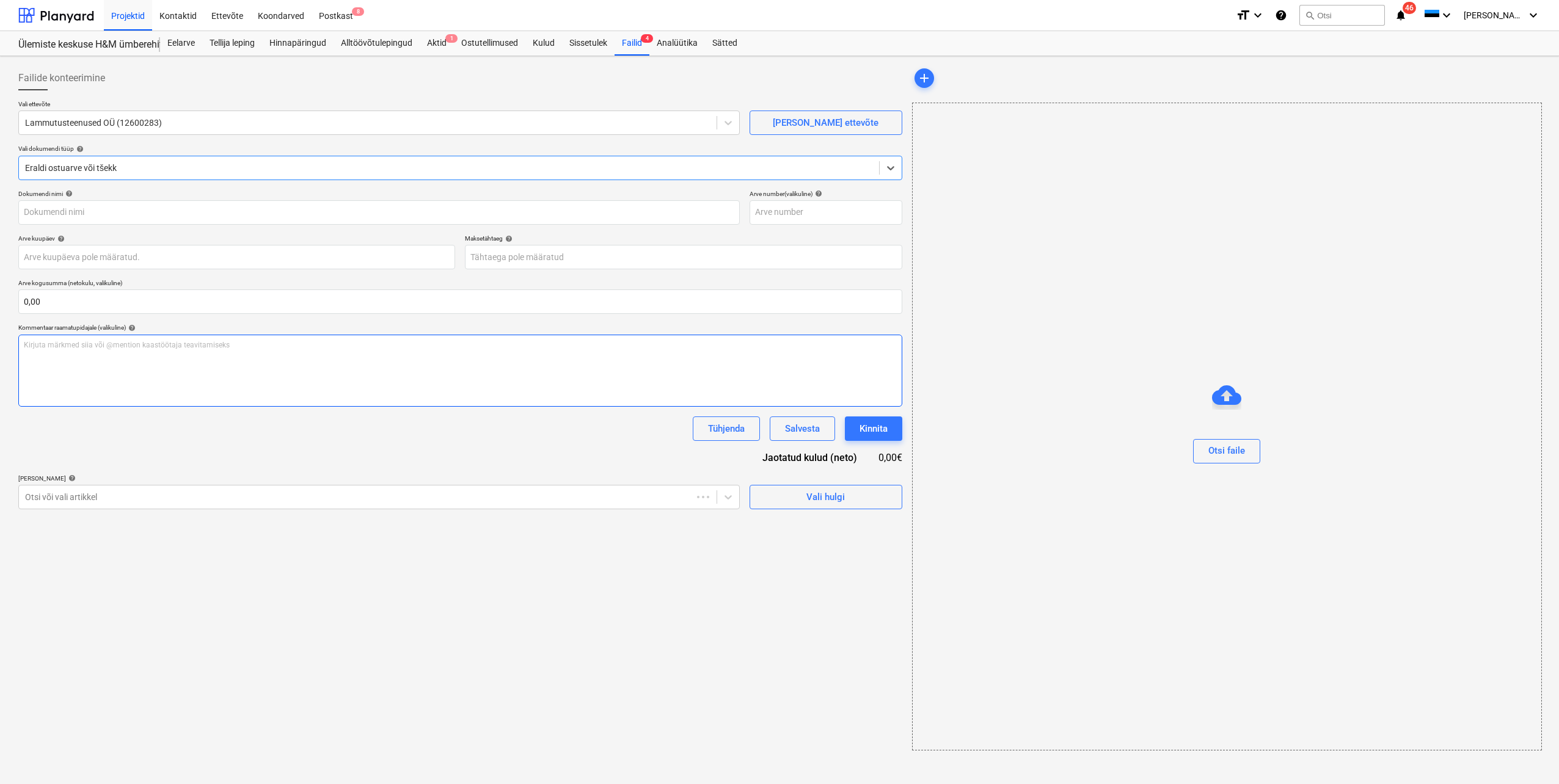
type input "250930-2"
type input "[DATE]"
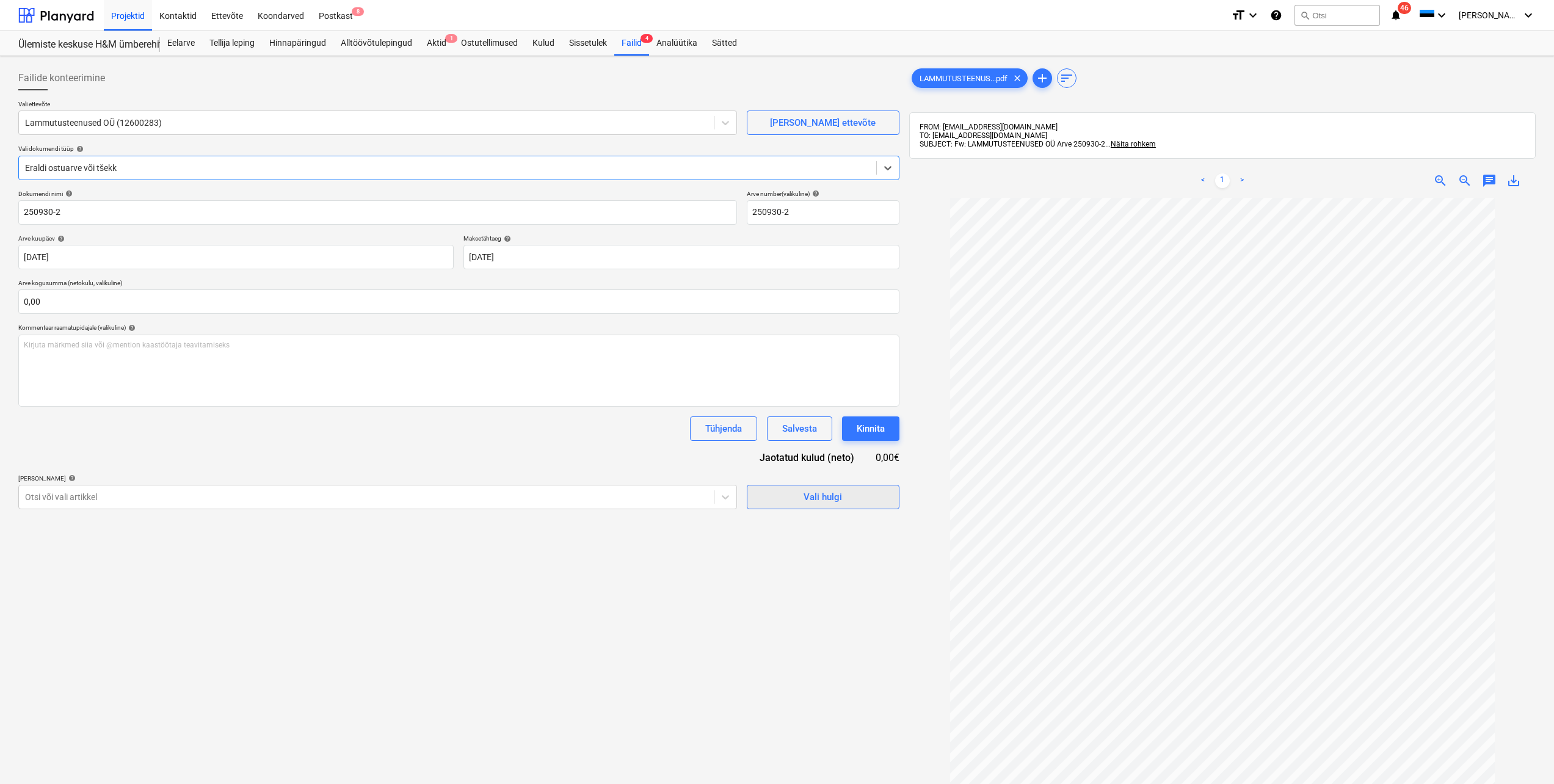
click at [773, 490] on span "Vali hulgi" at bounding box center [823, 497] width 122 height 16
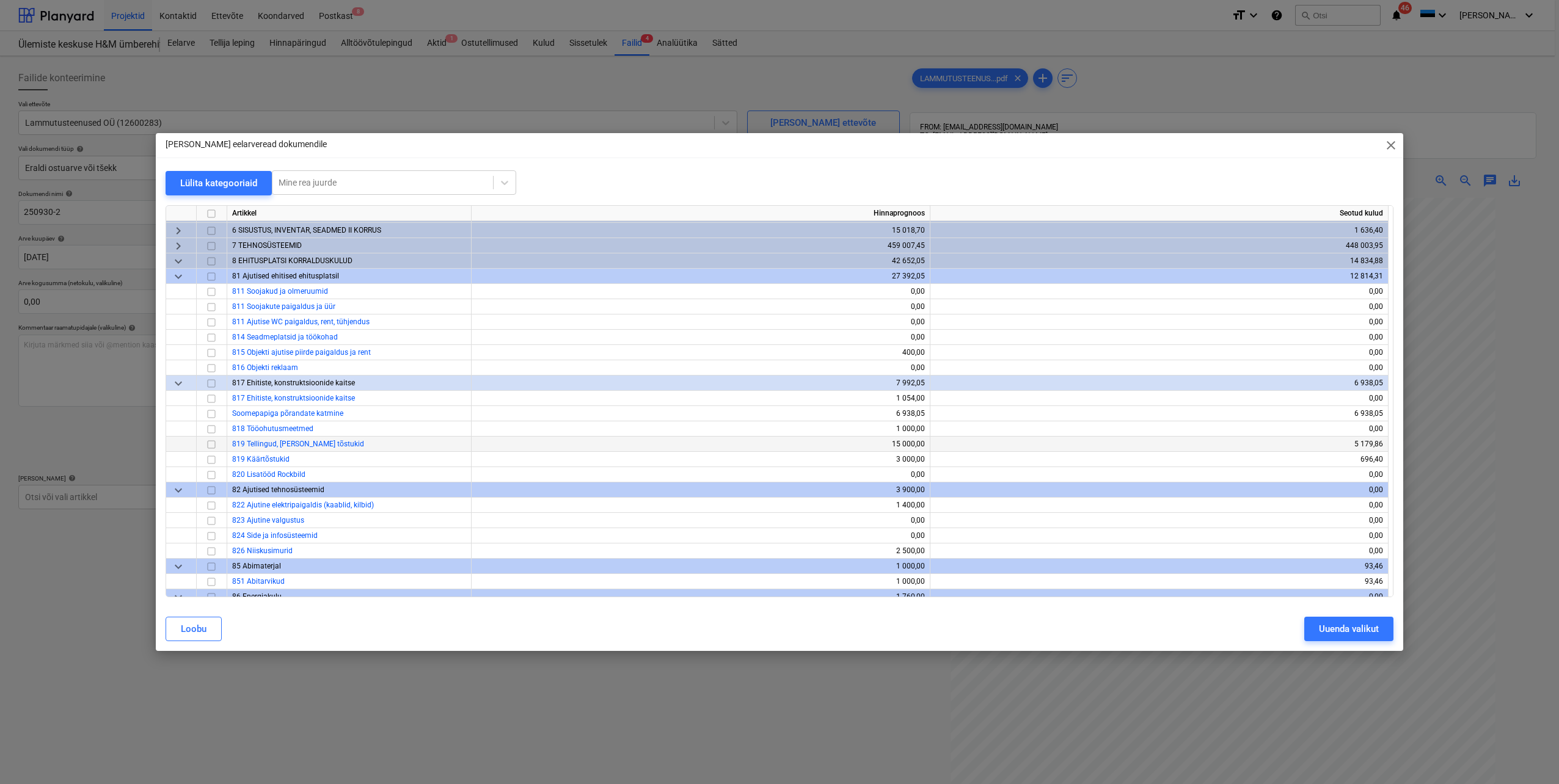
scroll to position [61, 0]
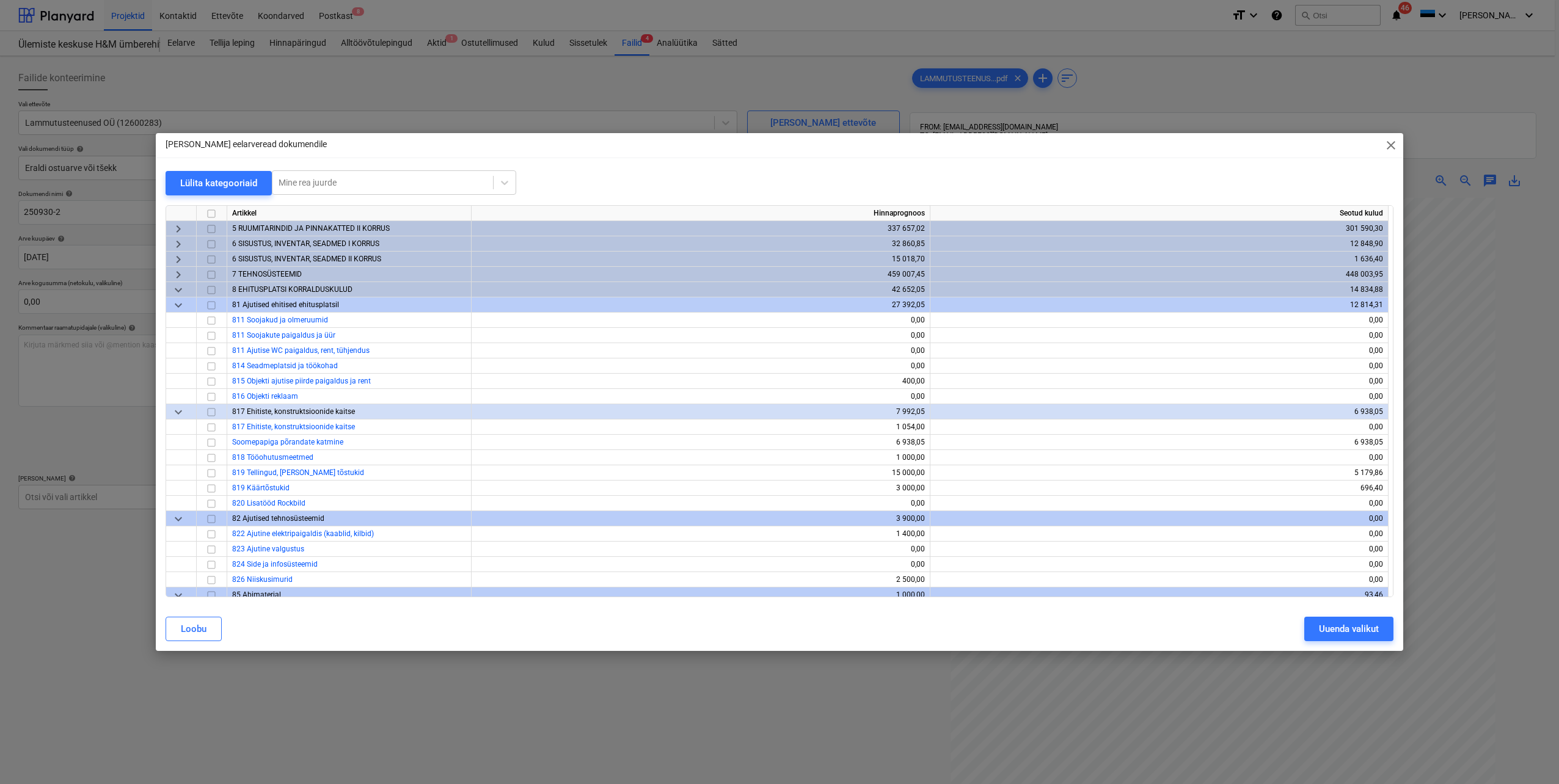
click at [177, 287] on span "keyboard_arrow_down" at bounding box center [178, 290] width 15 height 15
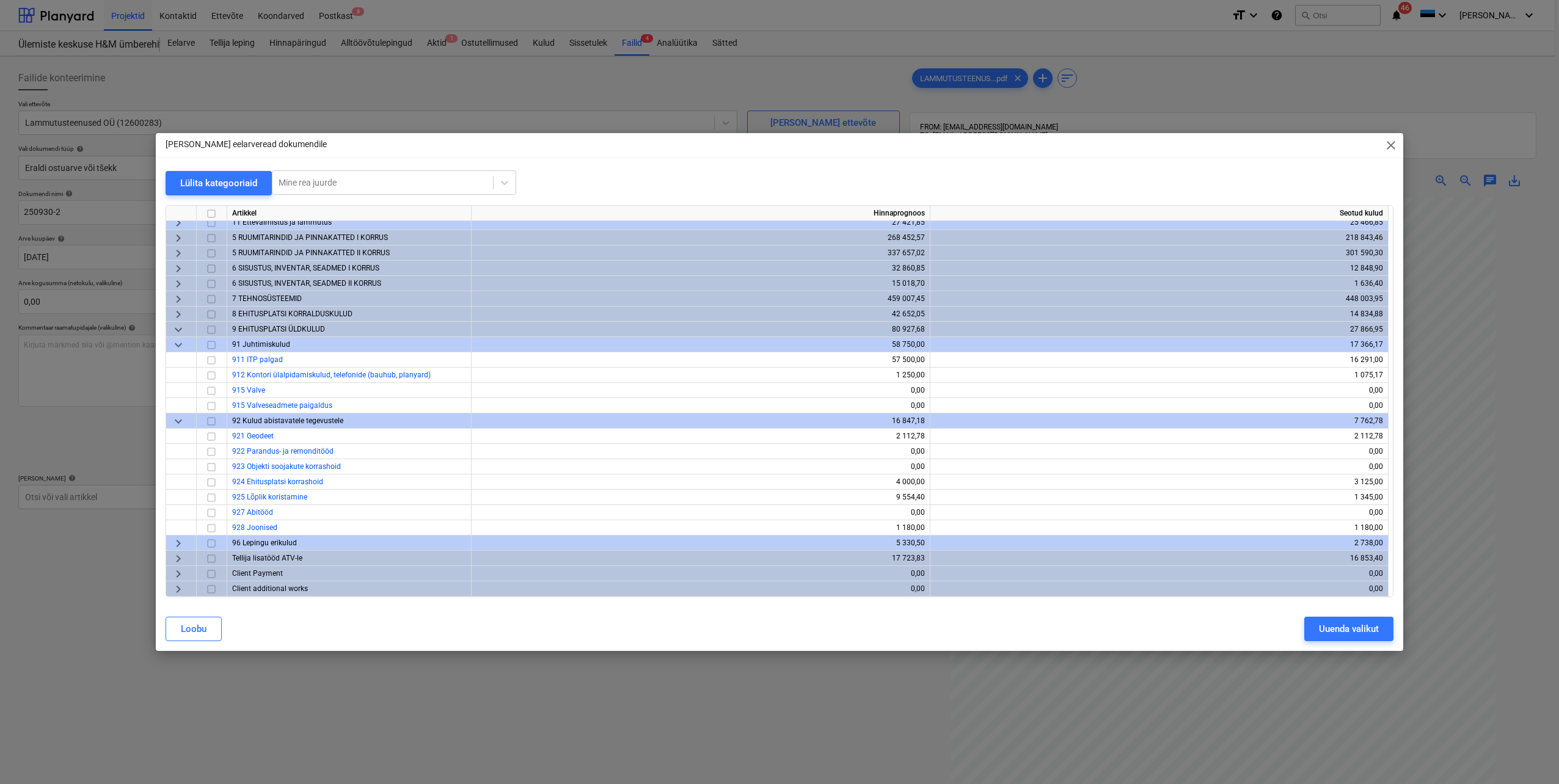
scroll to position [36, 0]
click at [178, 329] on span "keyboard_arrow_down" at bounding box center [178, 329] width 15 height 15
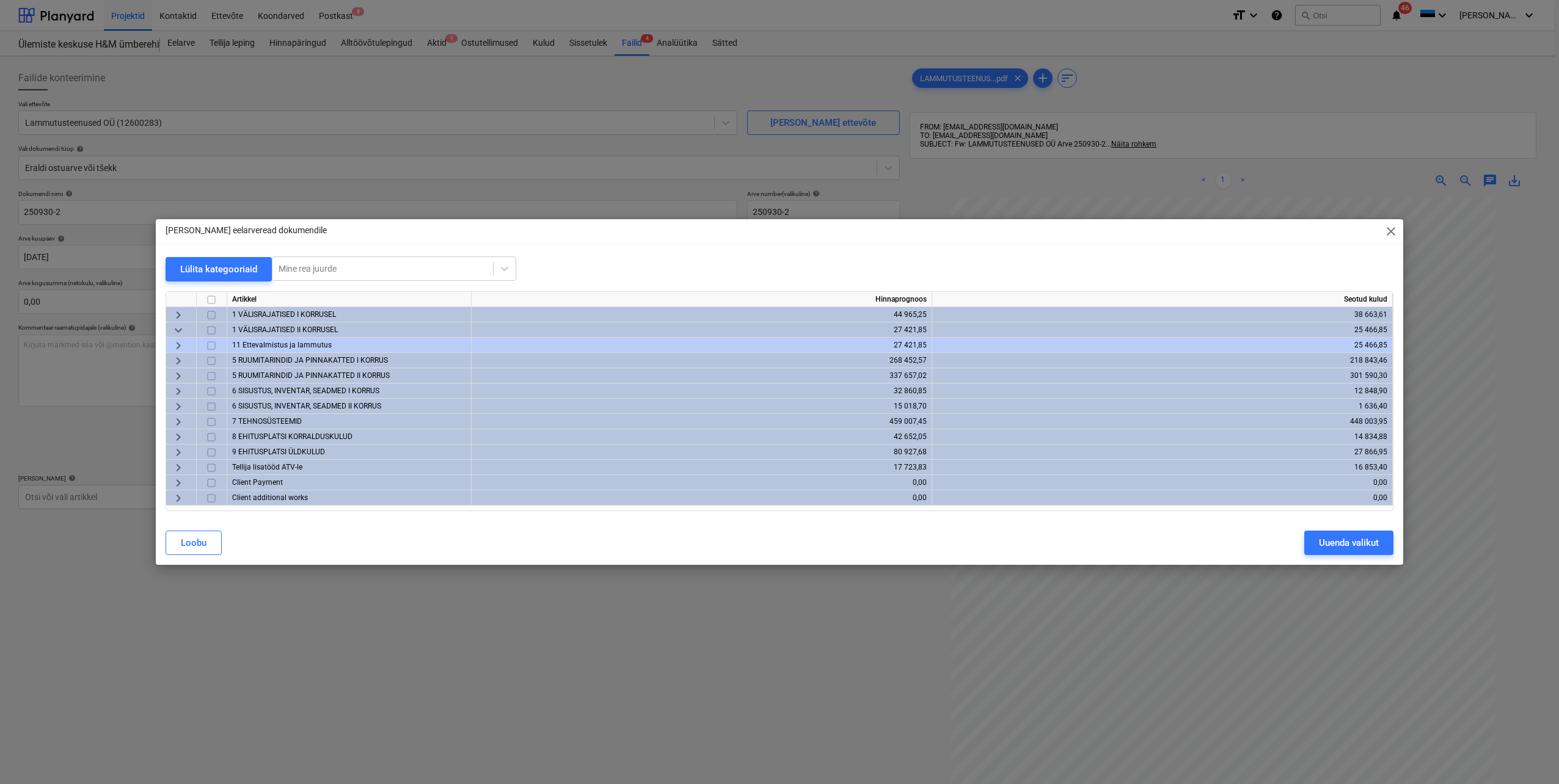
click at [177, 450] on span "keyboard_arrow_right" at bounding box center [178, 452] width 15 height 15
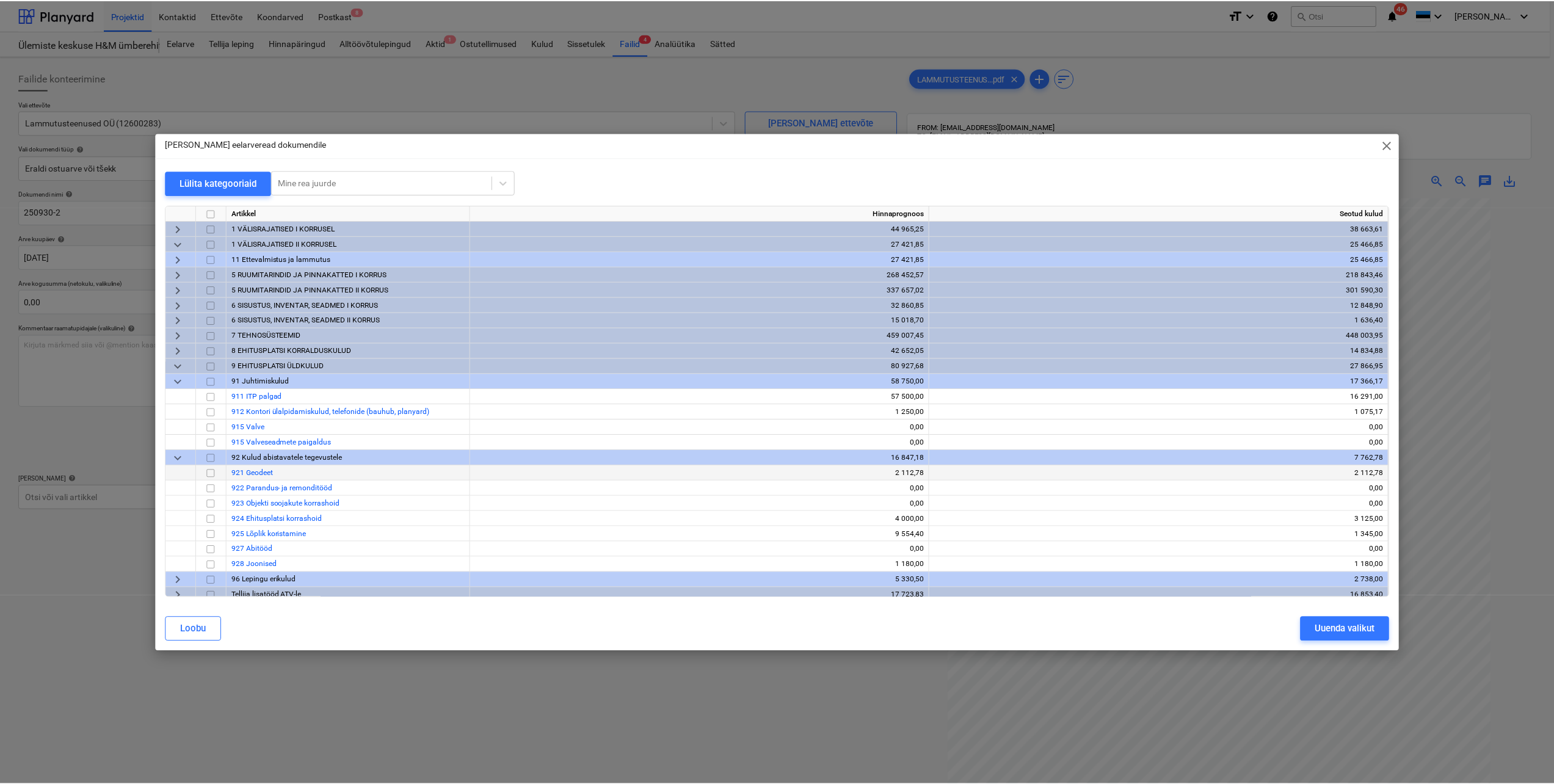
scroll to position [41, 0]
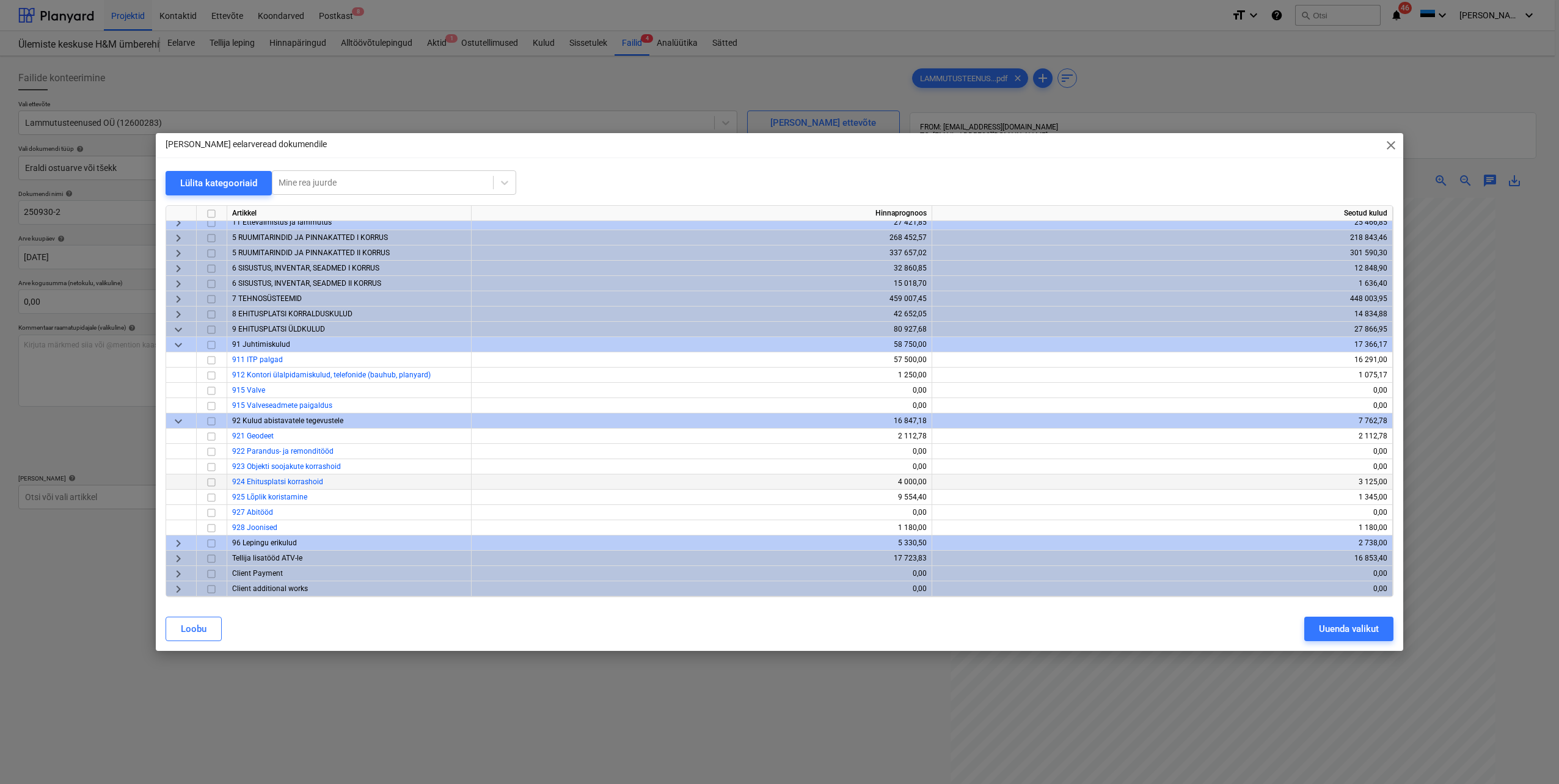
click at [209, 478] on input "checkbox" at bounding box center [211, 482] width 15 height 15
click at [1348, 632] on div "Uuenda valikut" at bounding box center [1348, 629] width 60 height 16
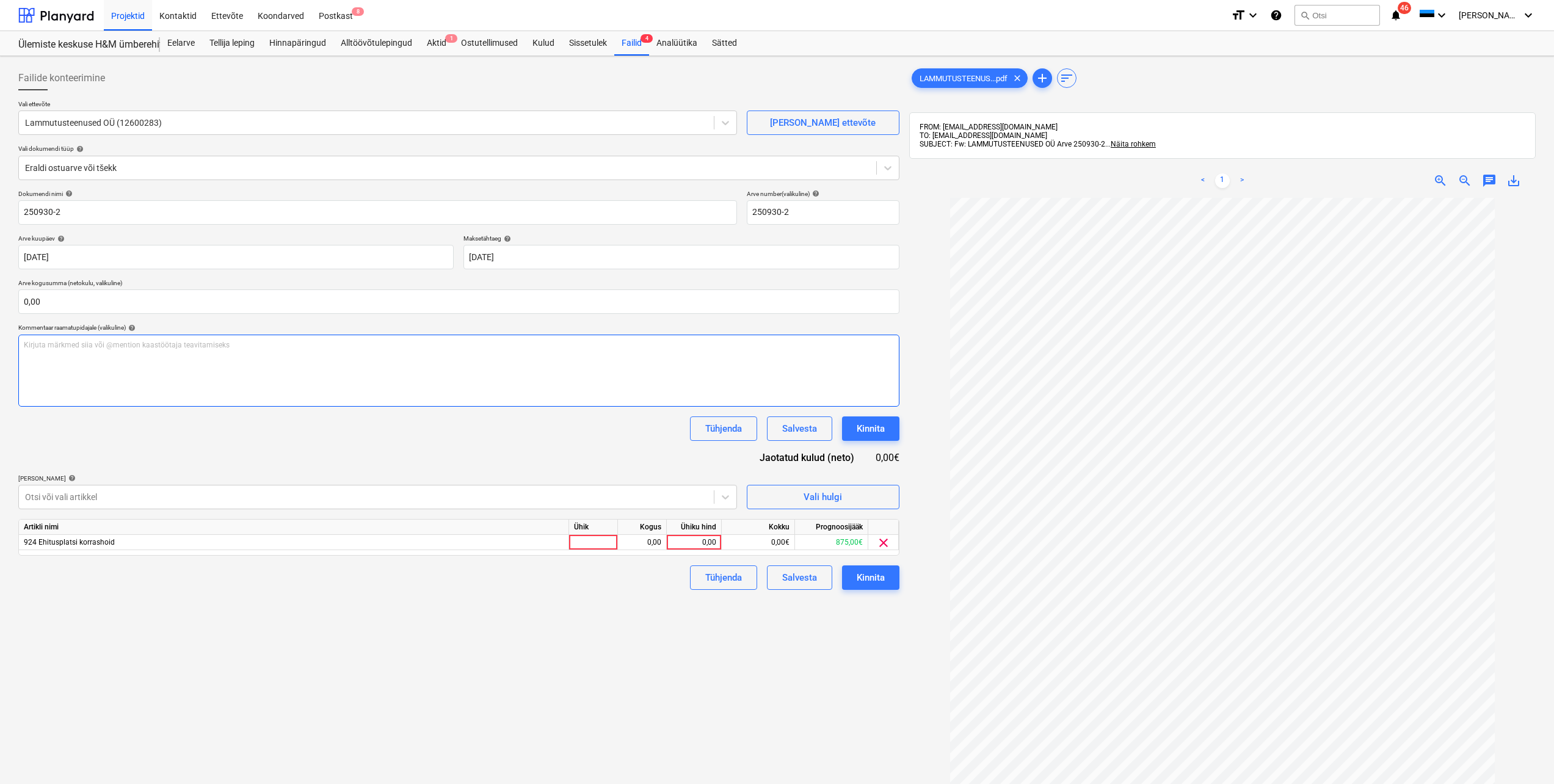
click at [305, 358] on div "Kirjuta märkmed siia või @mention kaastöötaja teavitamiseks ﻿" at bounding box center [459, 370] width 882 height 72
drag, startPoint x: 174, startPoint y: 347, endPoint x: 19, endPoint y: 338, distance: 155.3
click at [19, 338] on div "Maha arvestada ATV aktist, objekti koristus" at bounding box center [459, 370] width 882 height 72
click at [597, 541] on div at bounding box center [594, 543] width 49 height 15
type input "tk"
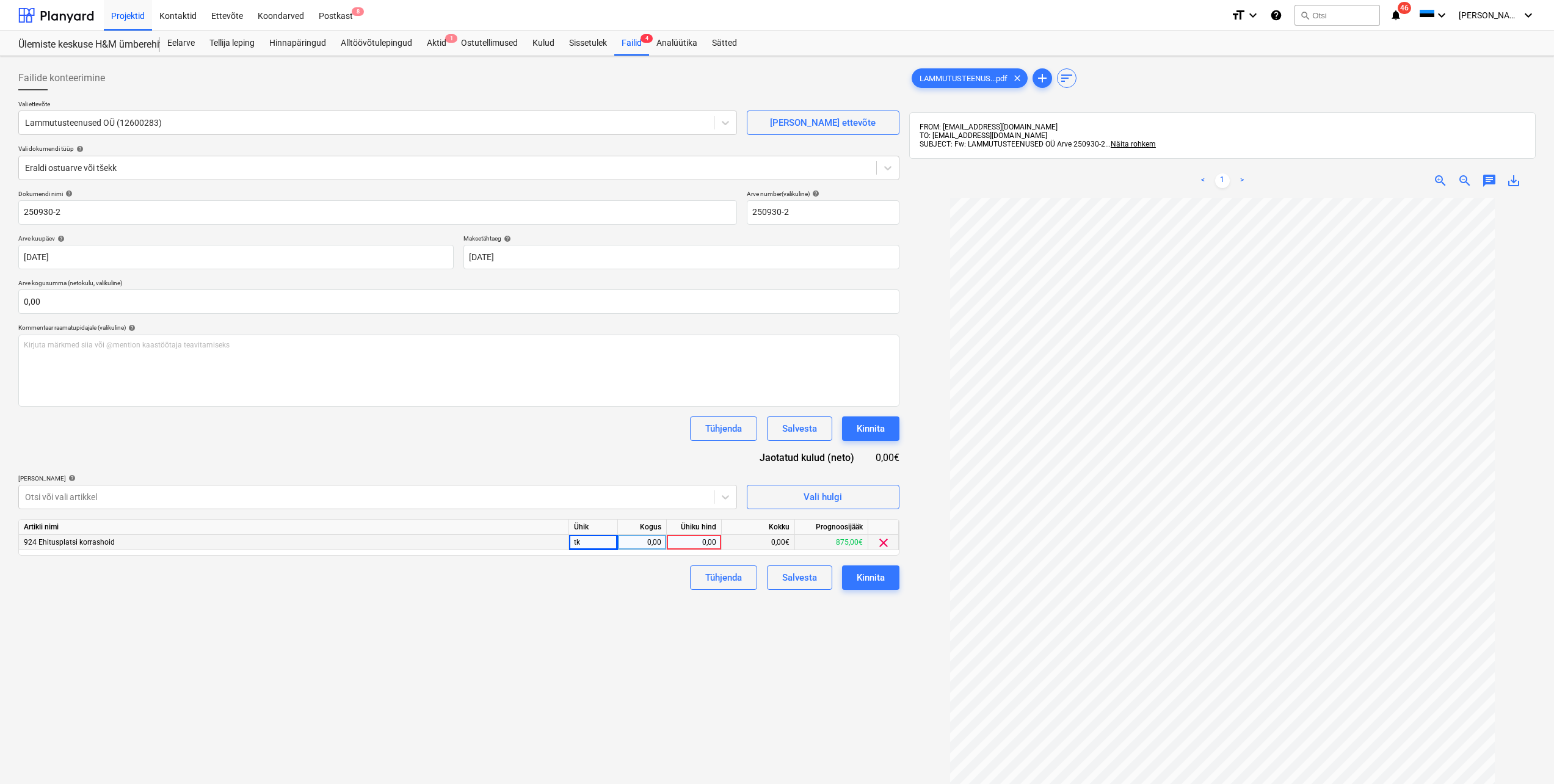
click at [649, 540] on div "0,00" at bounding box center [642, 543] width 38 height 15
type input "1"
click at [699, 543] on div "0,00" at bounding box center [694, 543] width 45 height 15
type input "3132"
click at [783, 641] on div "Failide konteerimine Vali ettevõte Lammutusteenused OÜ (12600283) [PERSON_NAME]…" at bounding box center [458, 506] width 891 height 891
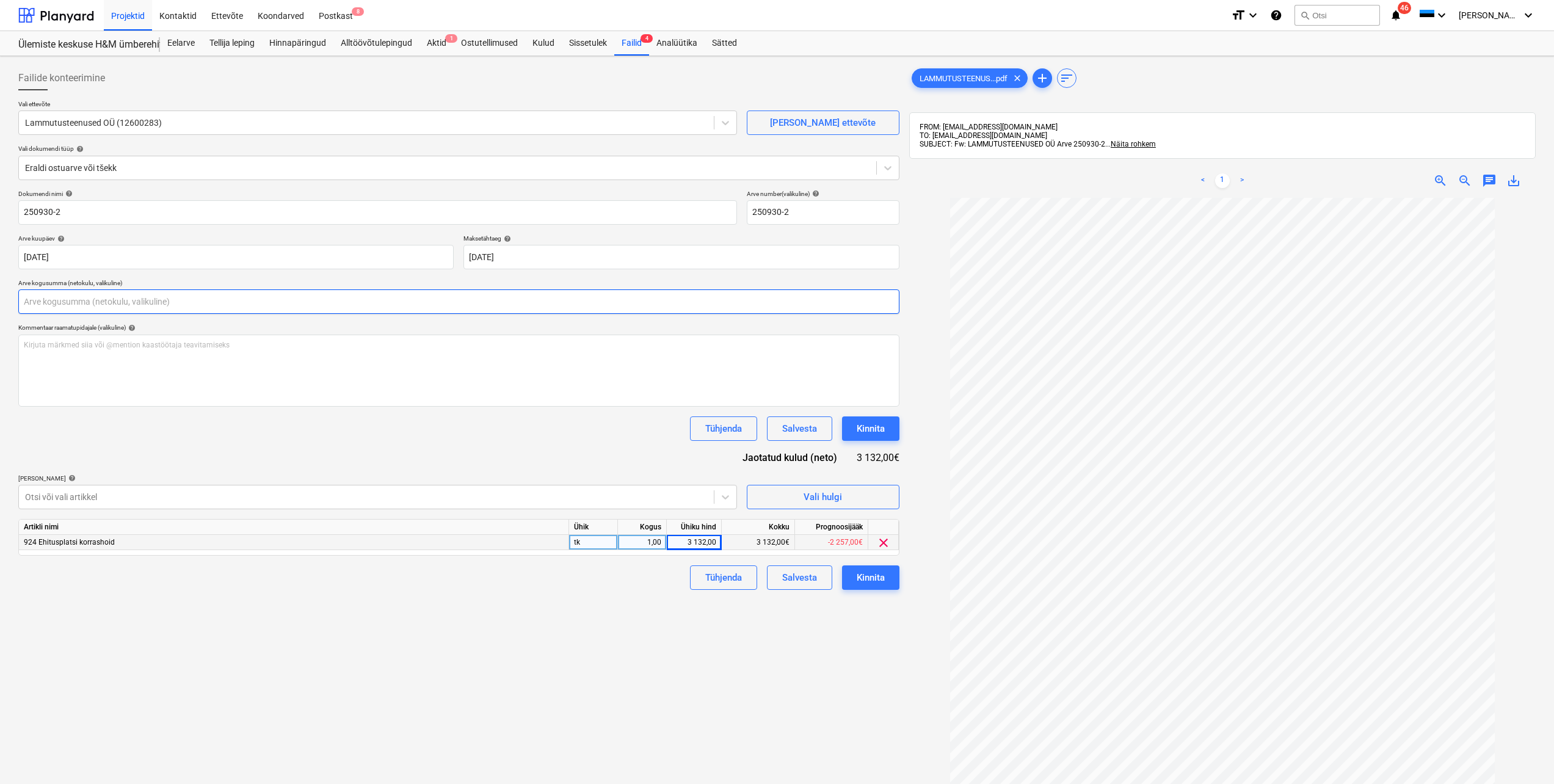
click at [99, 298] on input "text" at bounding box center [459, 301] width 882 height 24
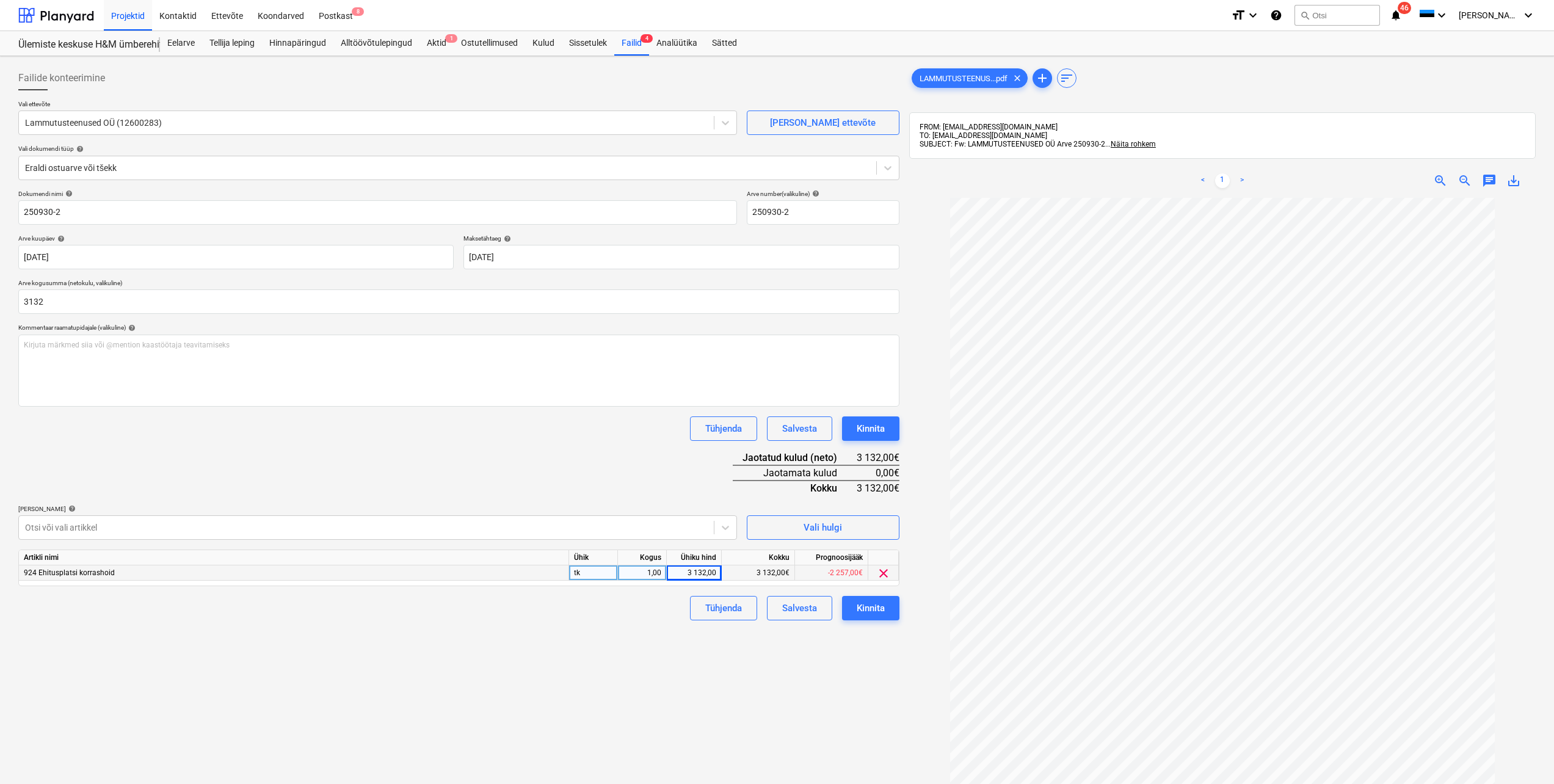
type input "3 132,00"
click at [238, 658] on div "Failide konteerimine Vali ettevõte Lammutusteenused OÜ (12600283) [PERSON_NAME]…" at bounding box center [458, 506] width 891 height 891
click at [870, 612] on div "Kinnita" at bounding box center [871, 608] width 28 height 16
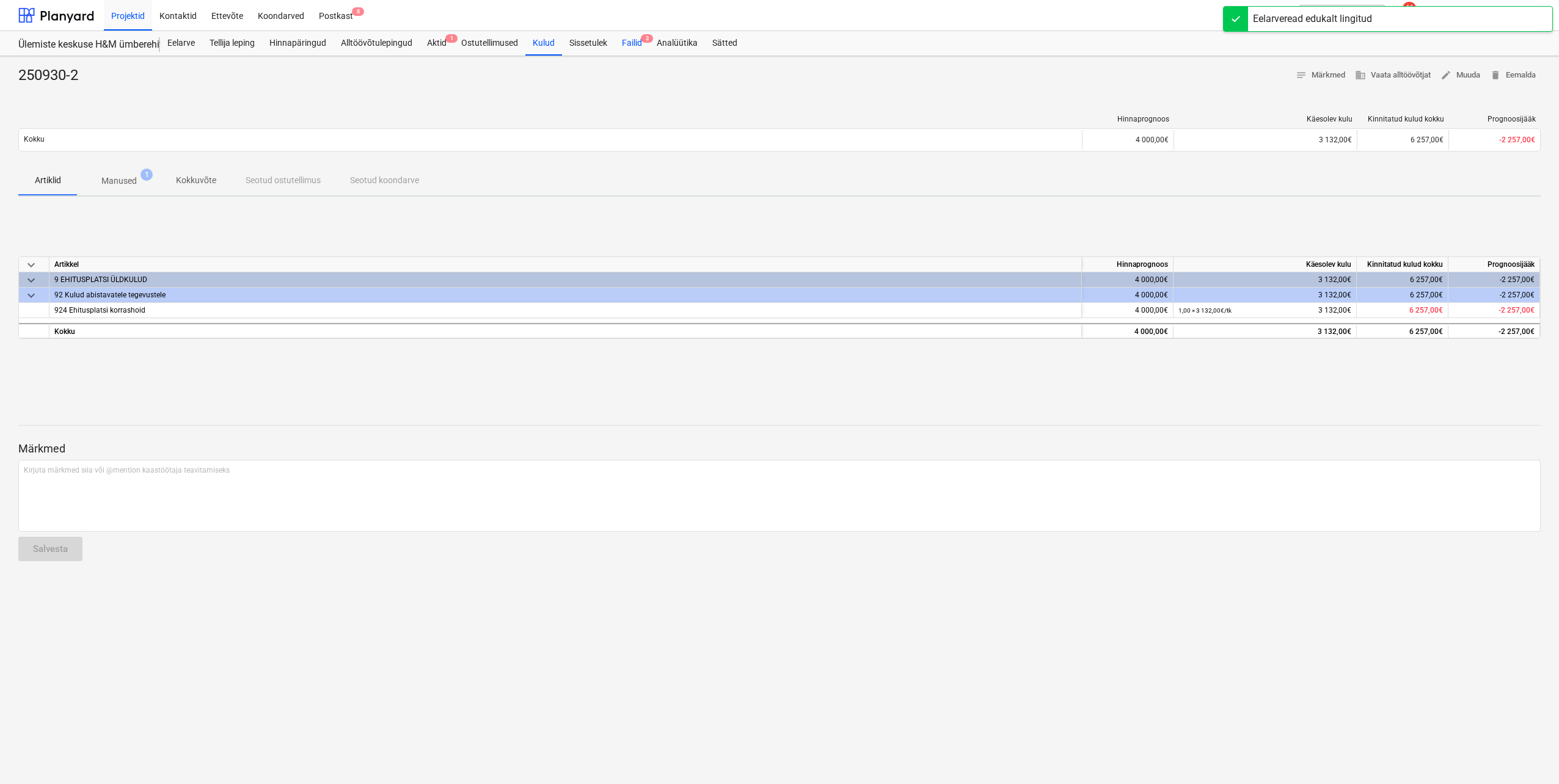
click at [639, 45] on div "Failid 3" at bounding box center [632, 43] width 35 height 24
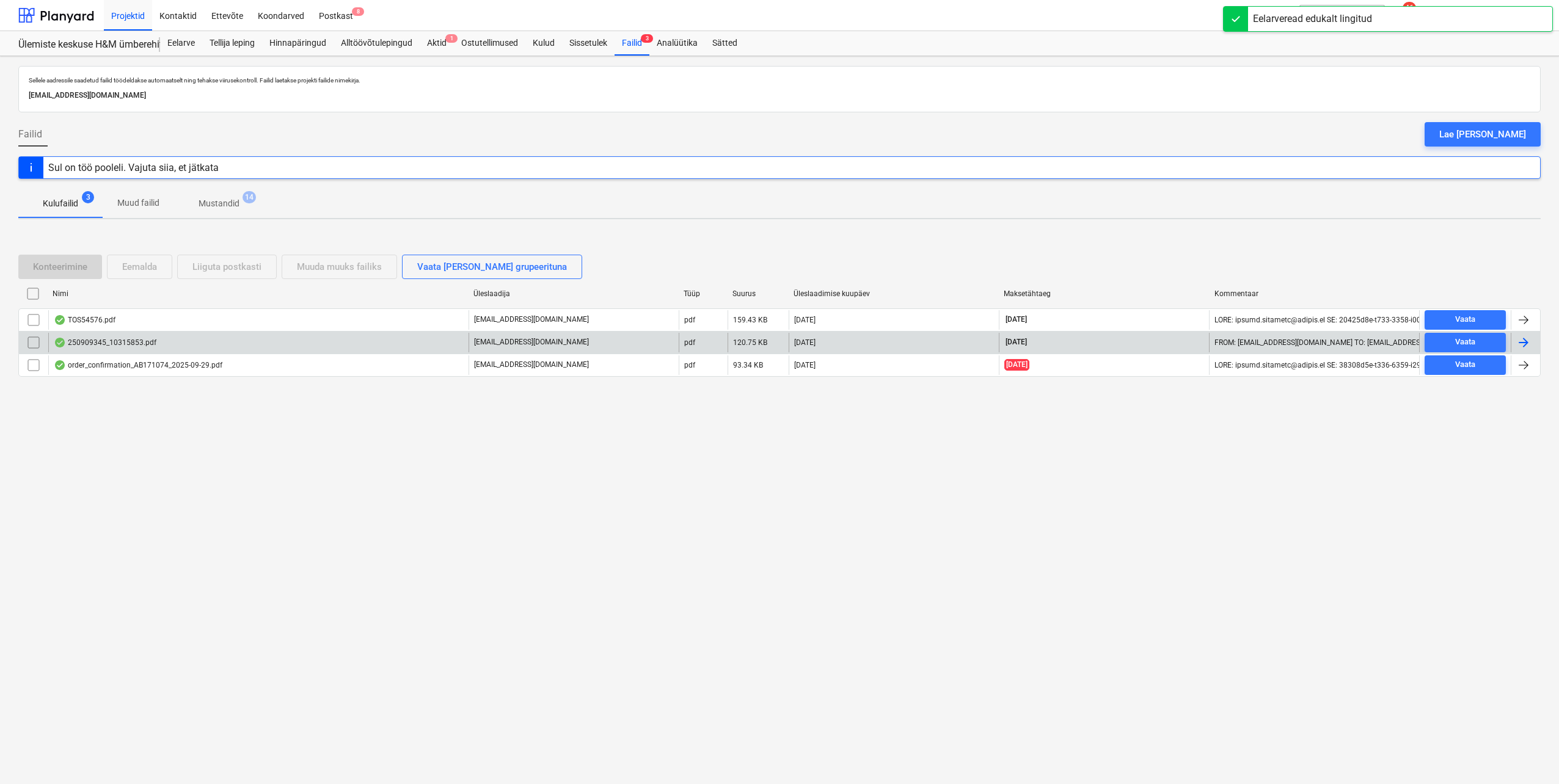
click at [862, 343] on div "[DATE]" at bounding box center [894, 343] width 210 height 20
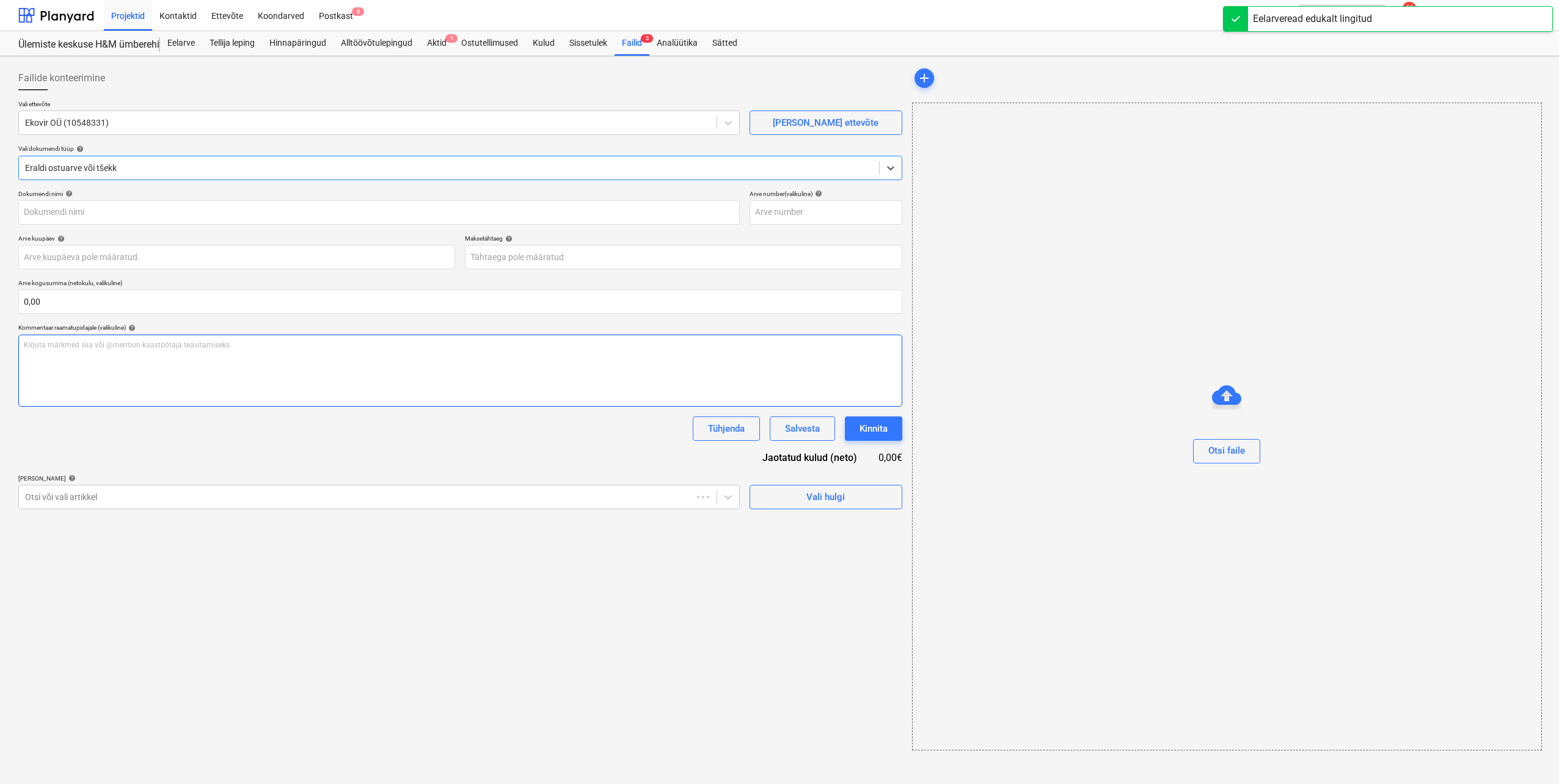
type input "250909345"
type input "[DATE]"
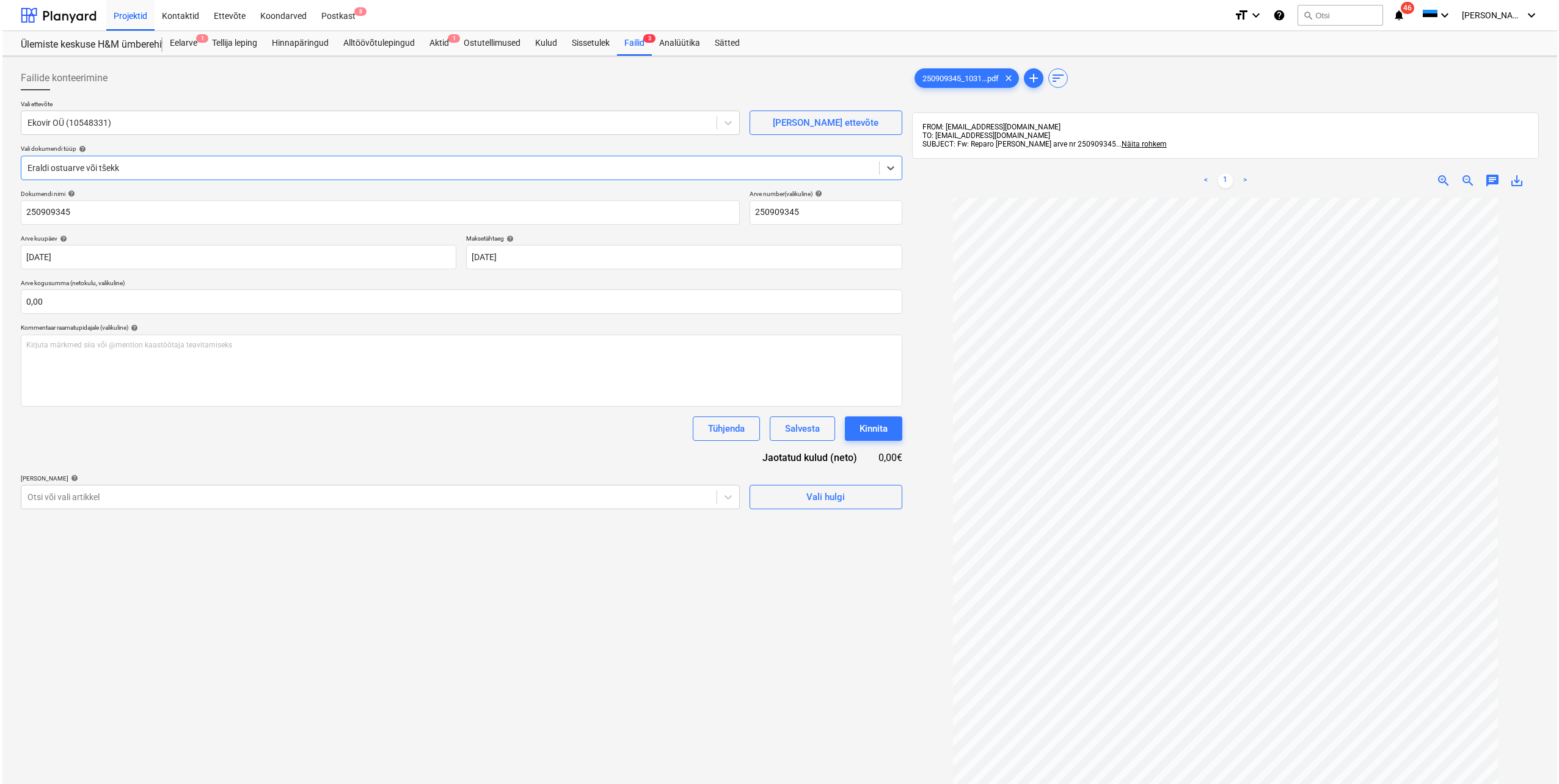
scroll to position [24, 0]
click at [829, 508] on button "Vali hulgi" at bounding box center [824, 497] width 153 height 24
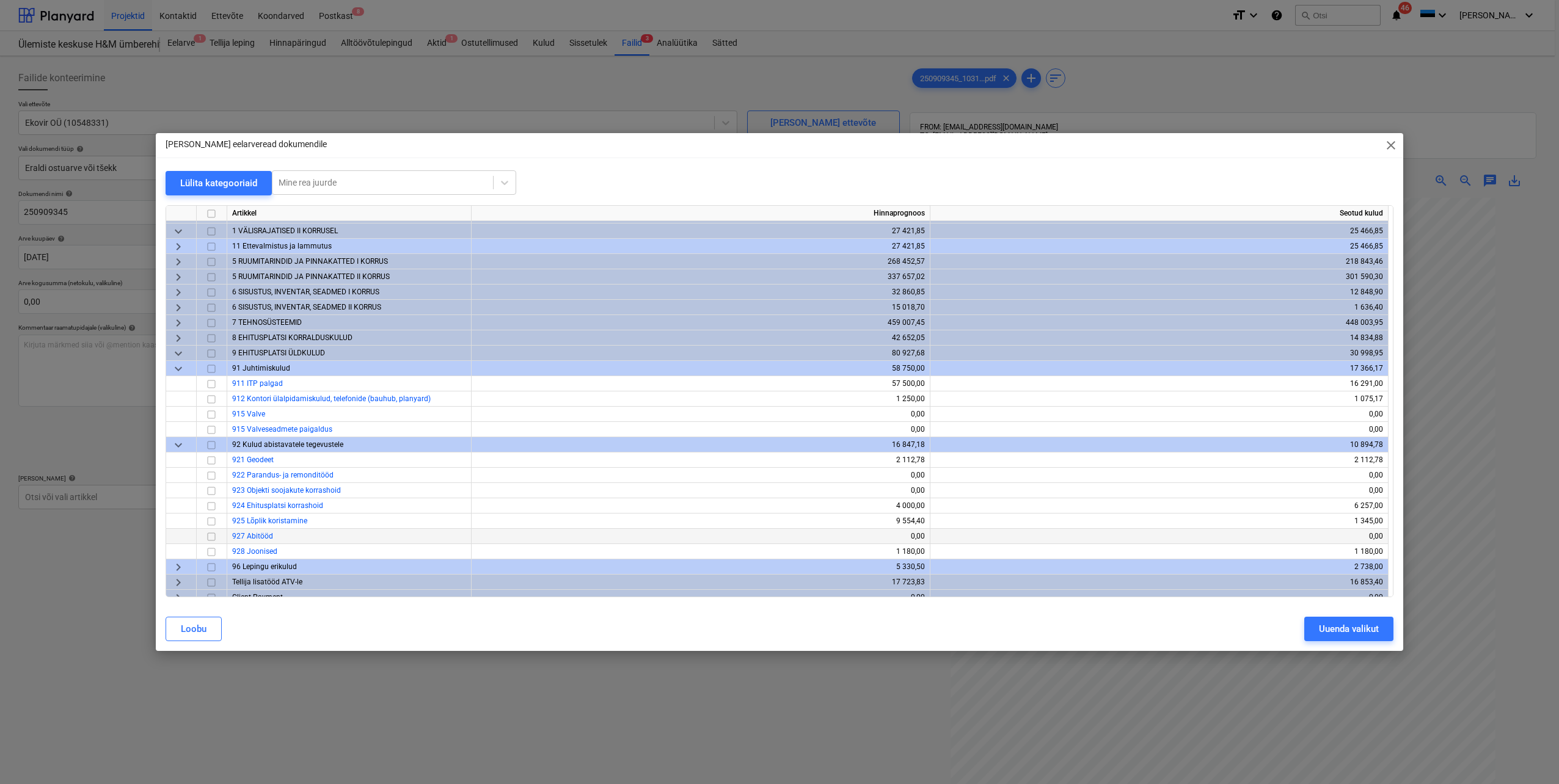
scroll to position [0, 0]
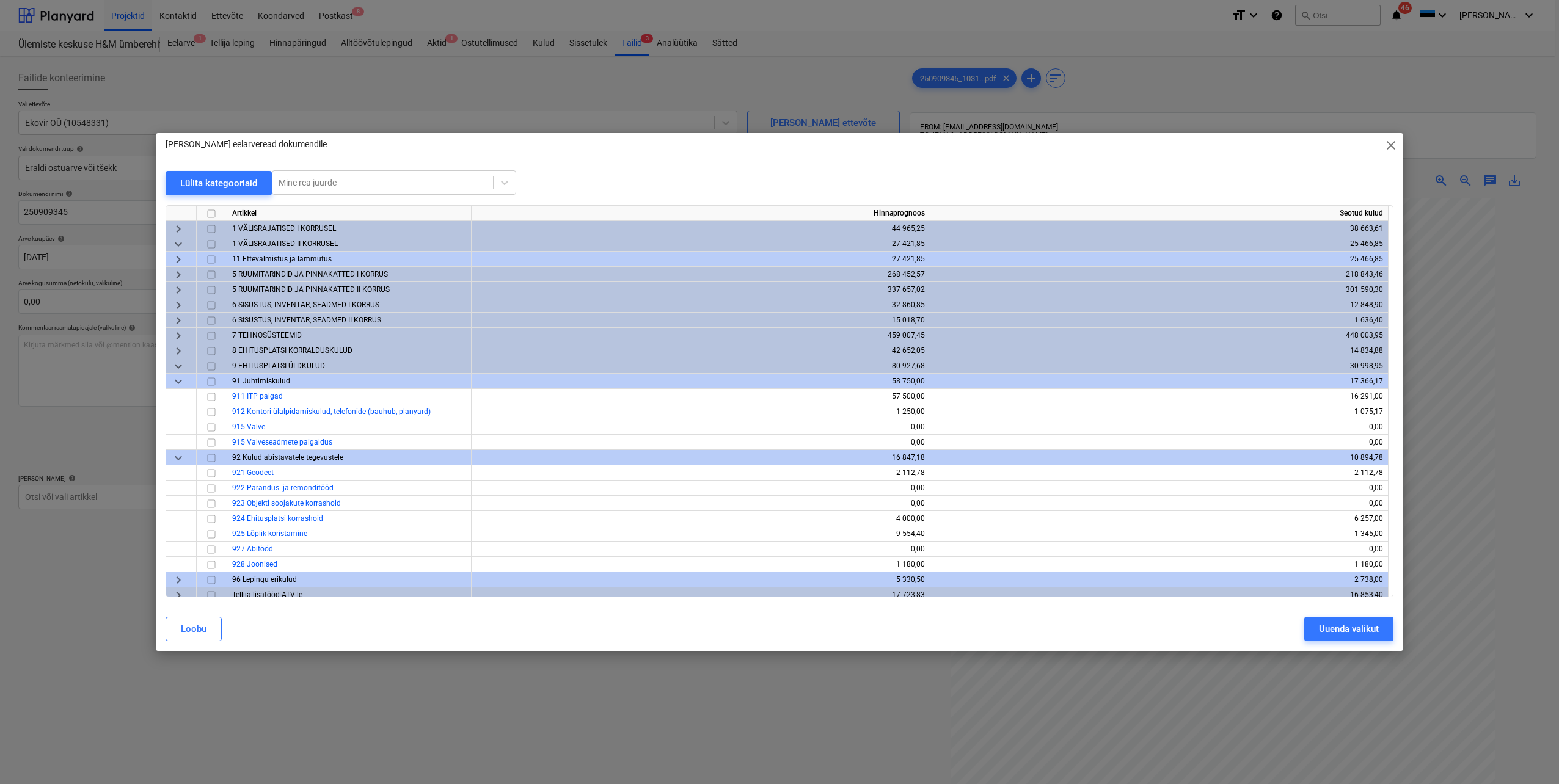
click at [181, 386] on span "keyboard_arrow_down" at bounding box center [178, 381] width 15 height 15
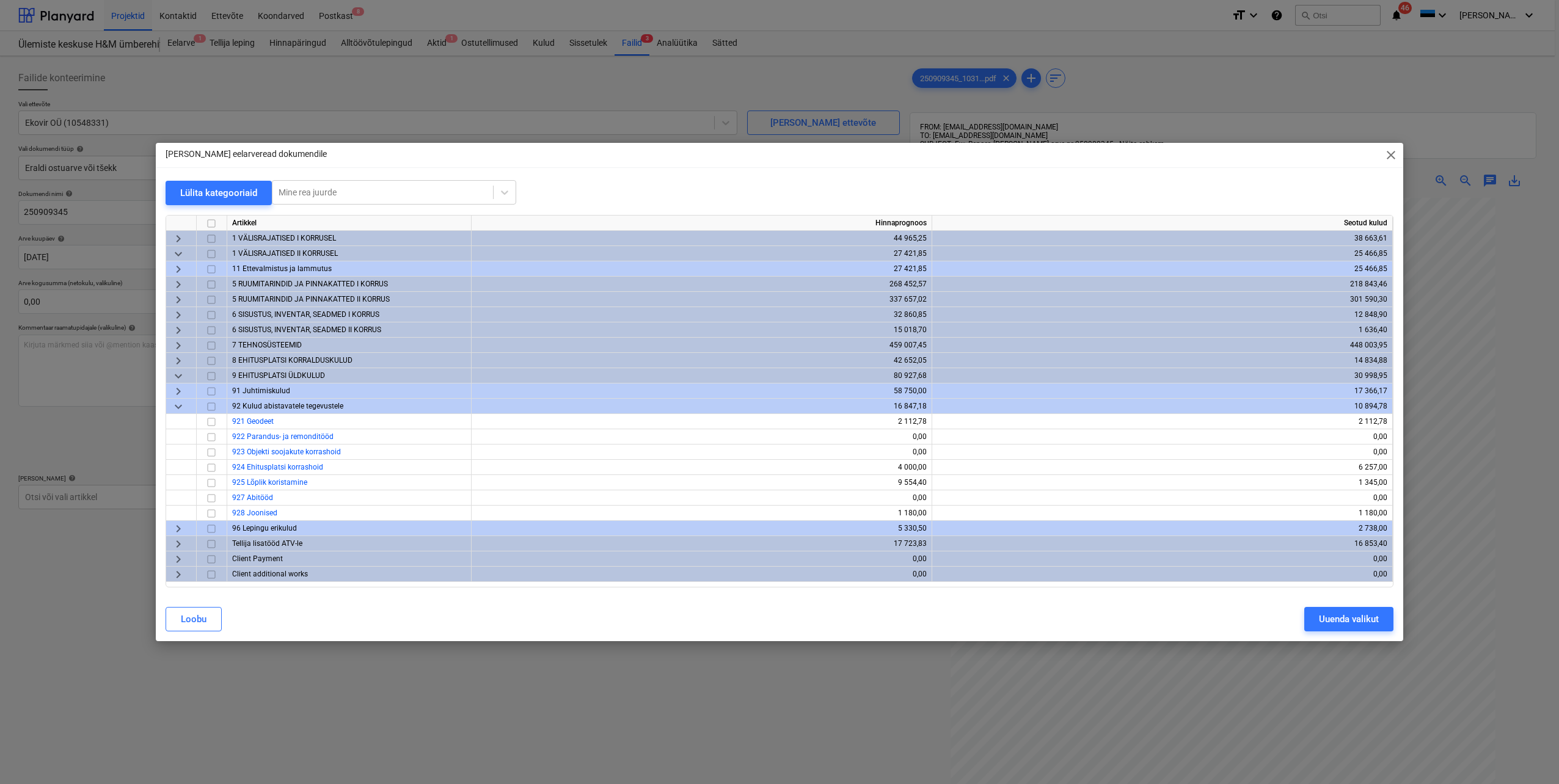
click at [176, 391] on span "keyboard_arrow_right" at bounding box center [178, 391] width 15 height 15
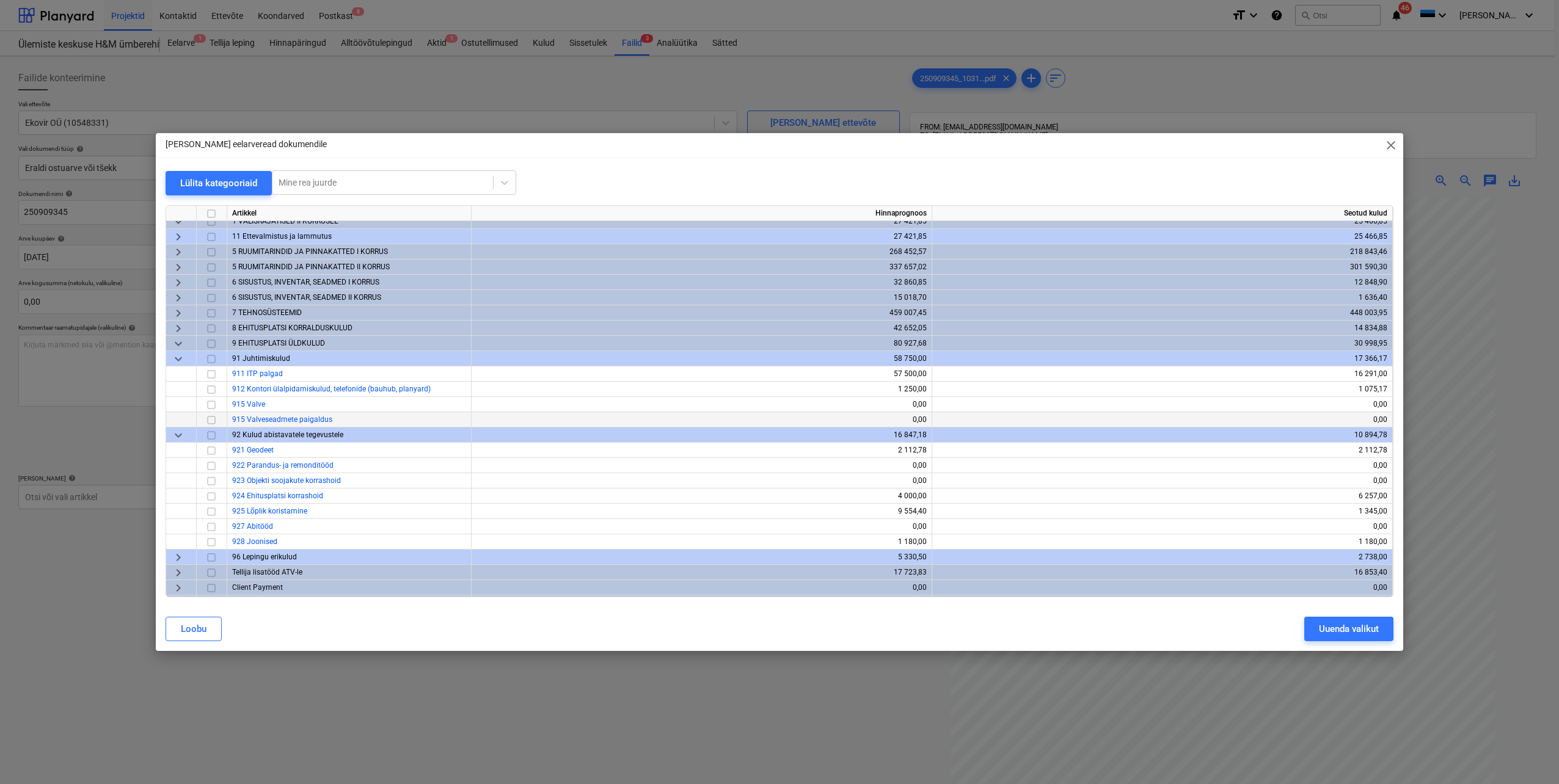
scroll to position [41, 0]
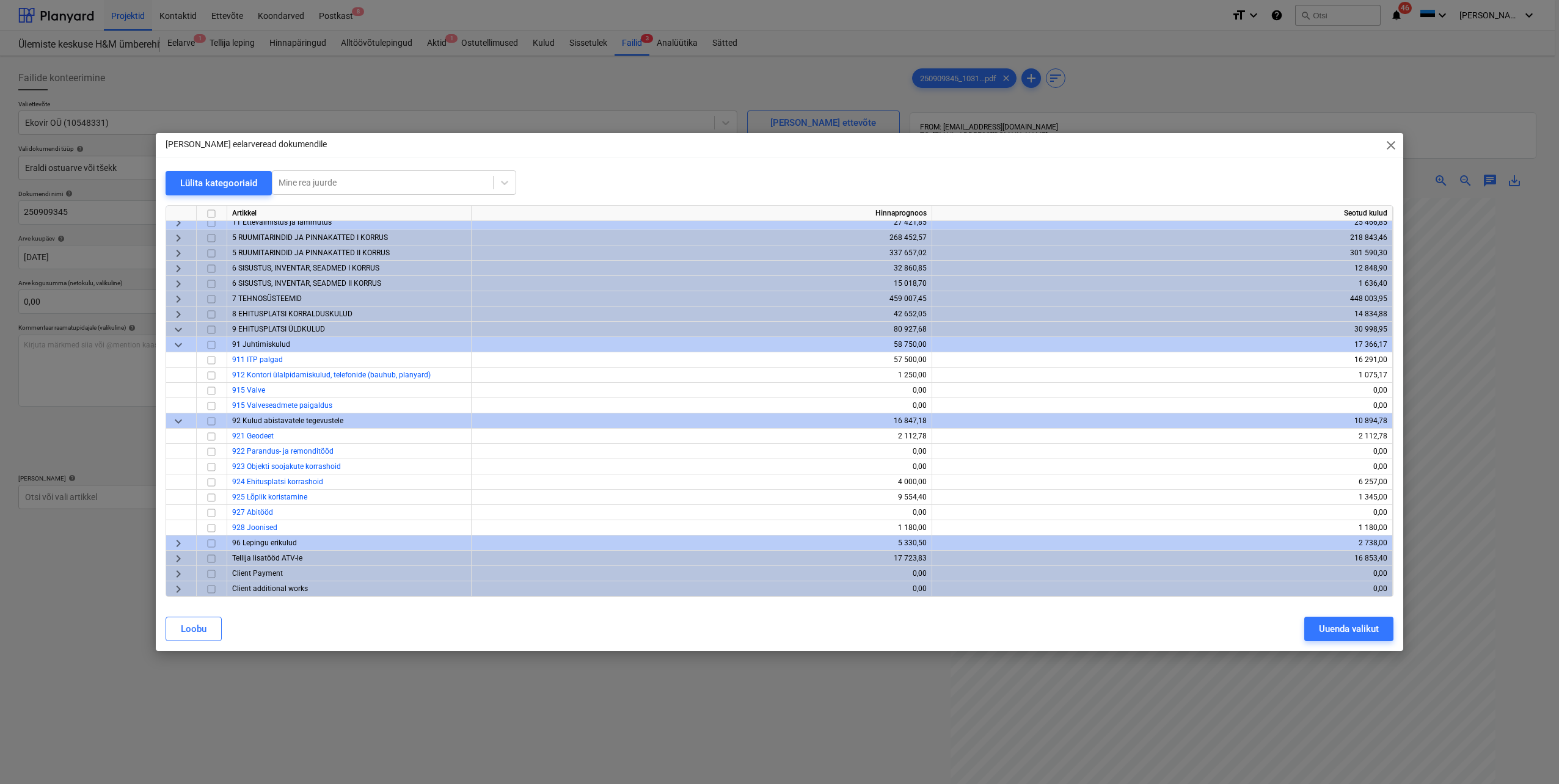
click at [178, 538] on span "keyboard_arrow_right" at bounding box center [178, 543] width 15 height 15
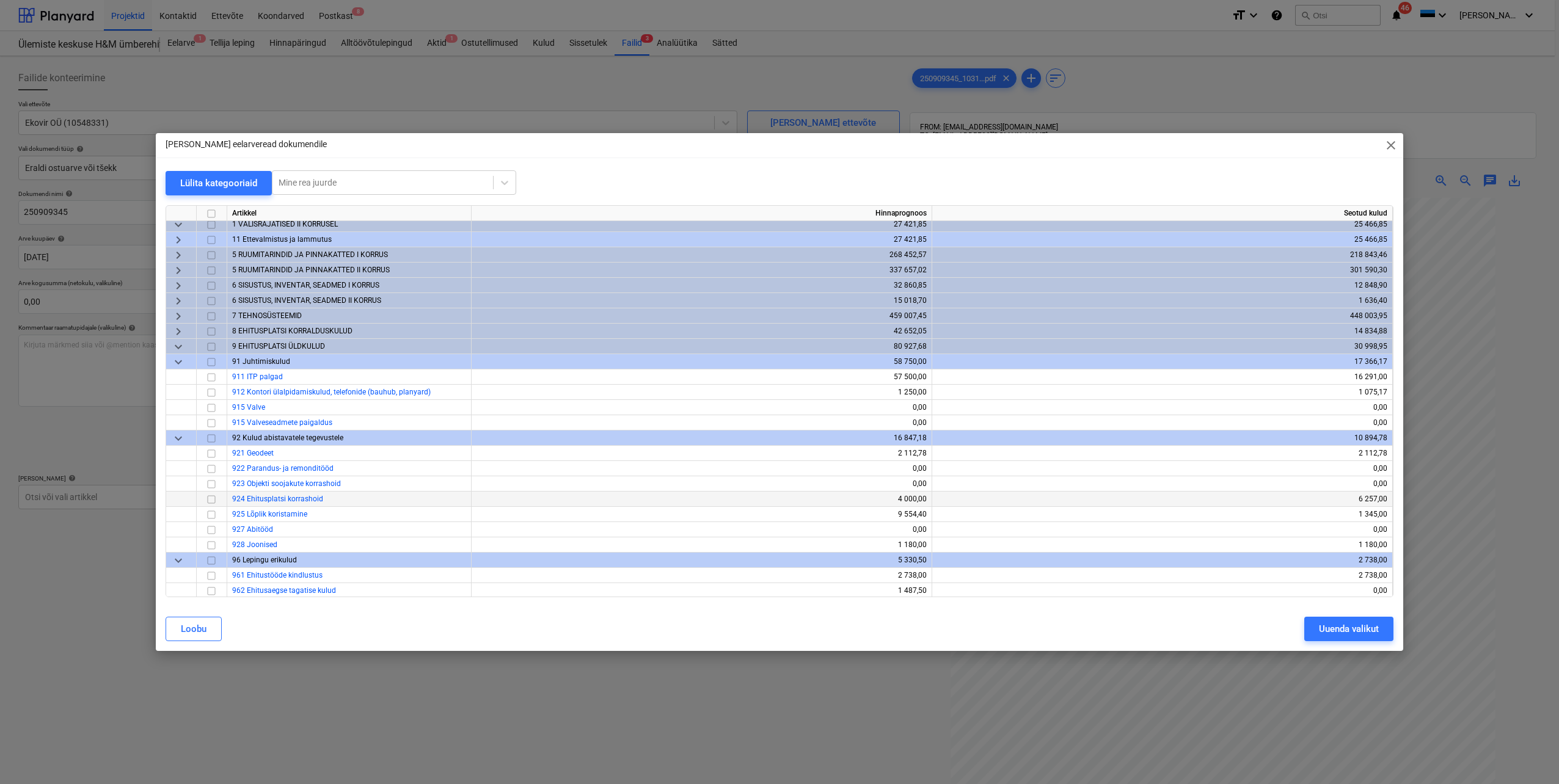
scroll to position [0, 0]
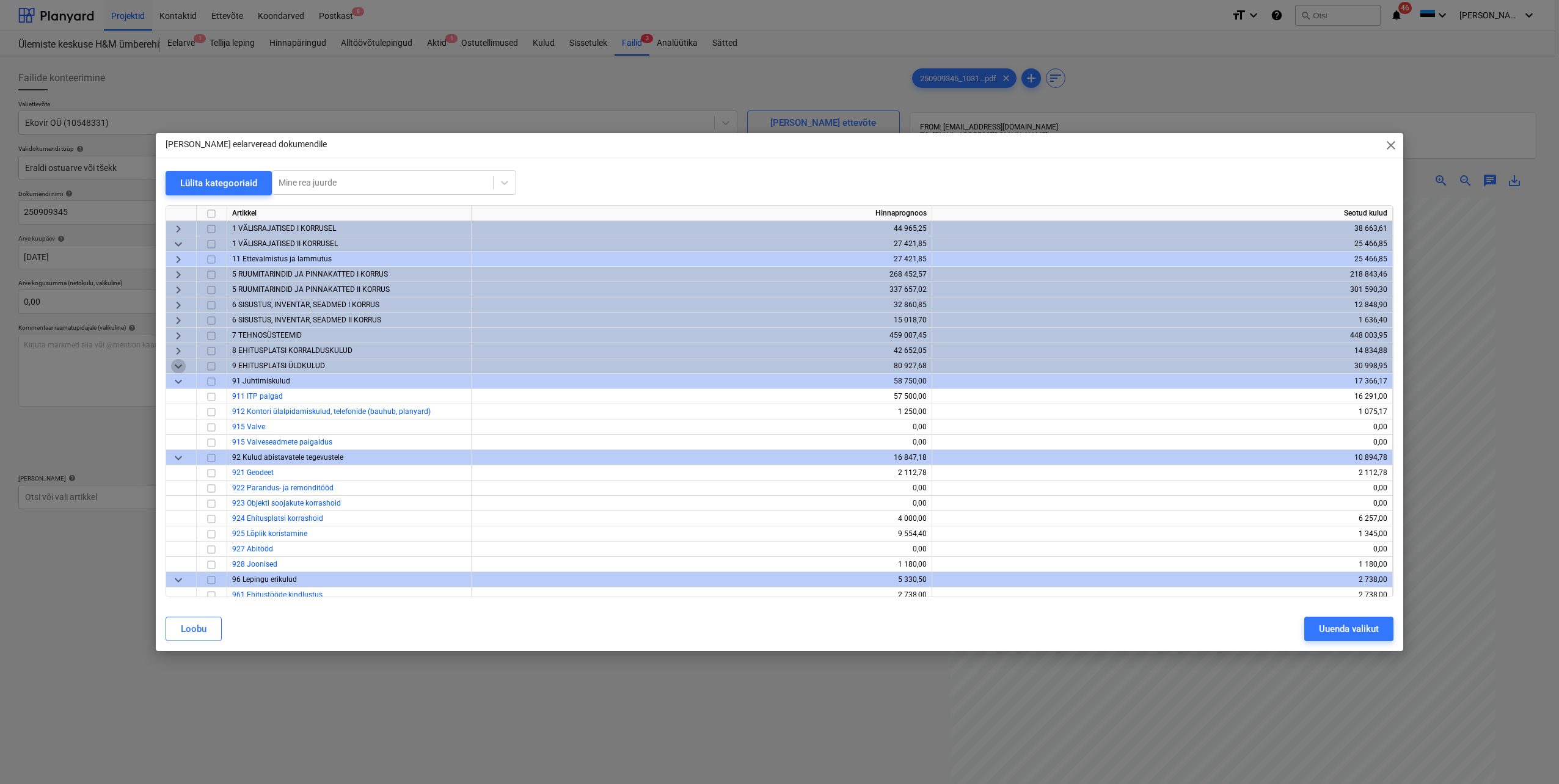
click at [178, 364] on span "keyboard_arrow_down" at bounding box center [178, 366] width 15 height 15
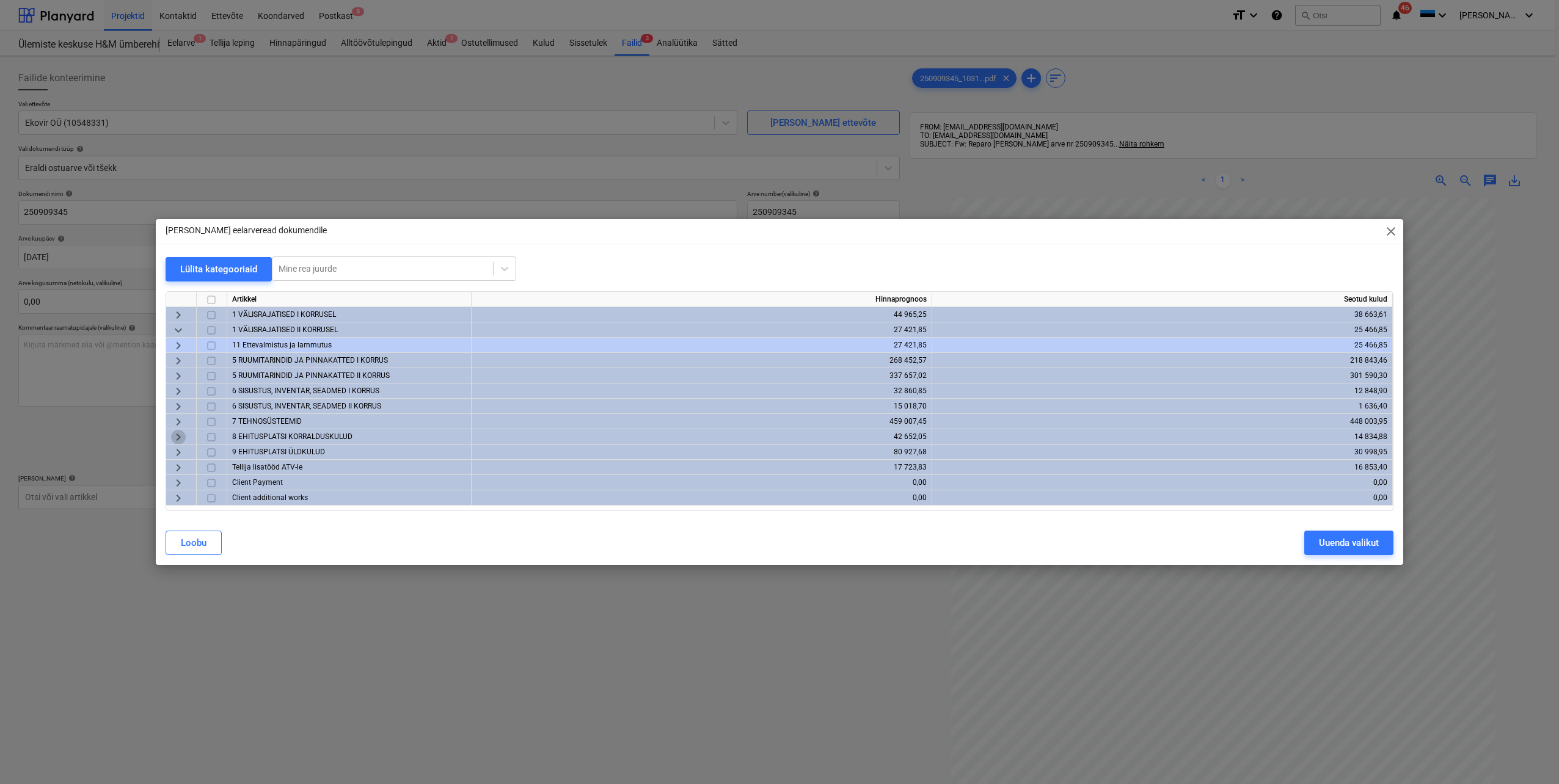
click at [174, 438] on span "keyboard_arrow_right" at bounding box center [178, 436] width 15 height 15
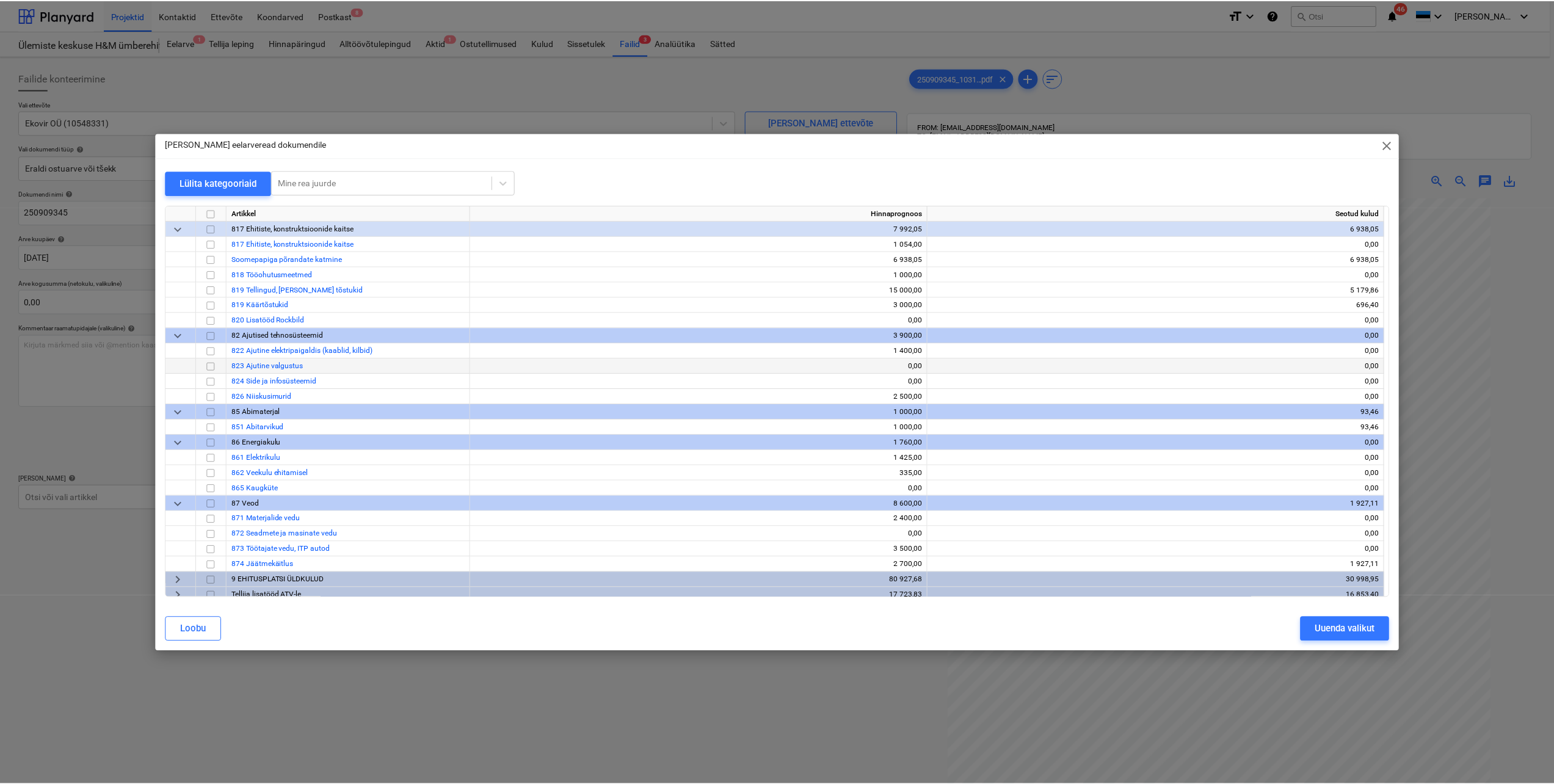
scroll to position [281, 0]
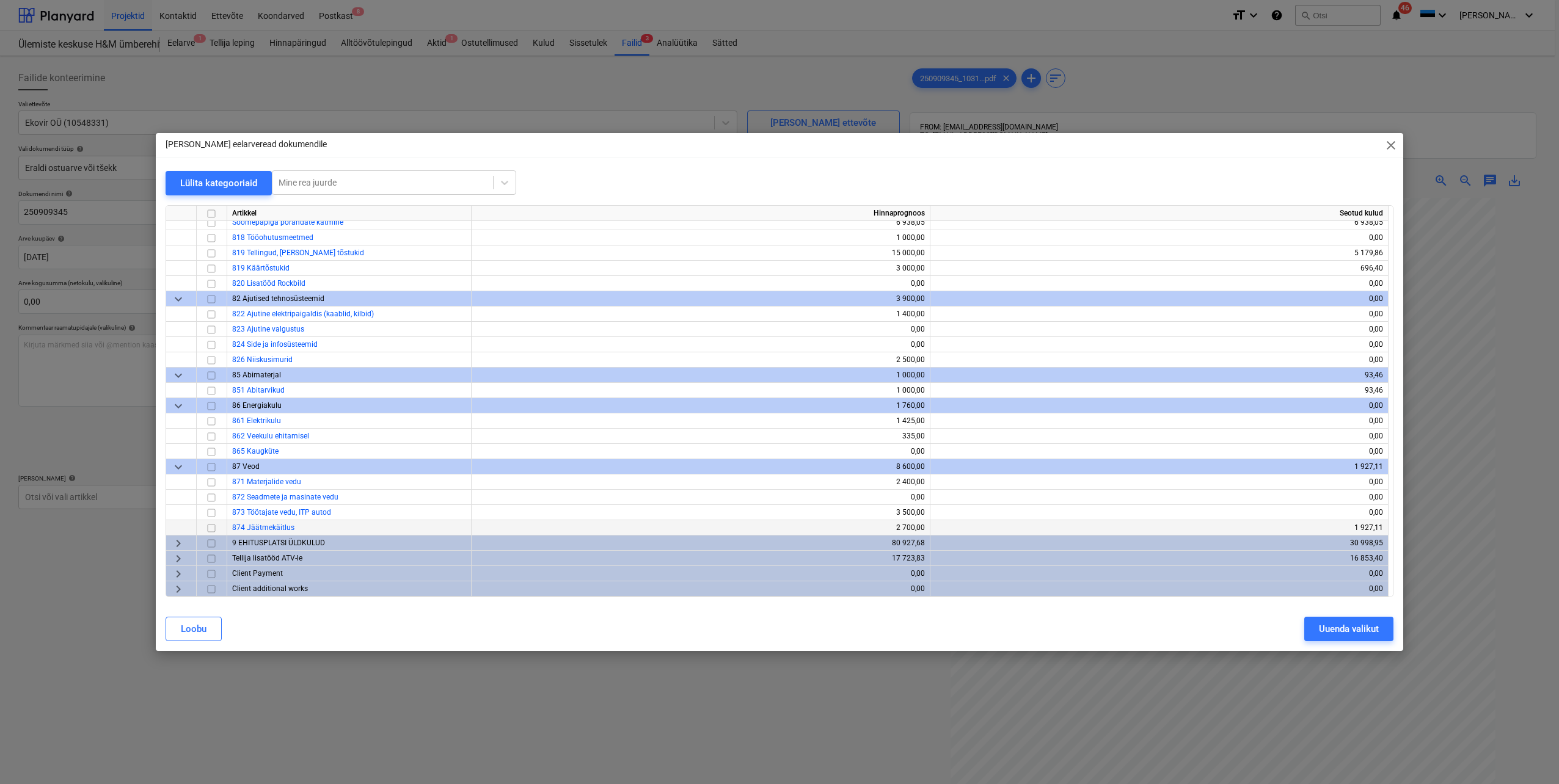
click at [209, 527] on input "checkbox" at bounding box center [211, 528] width 15 height 15
click at [1358, 627] on div "Uuenda valikut" at bounding box center [1348, 629] width 60 height 16
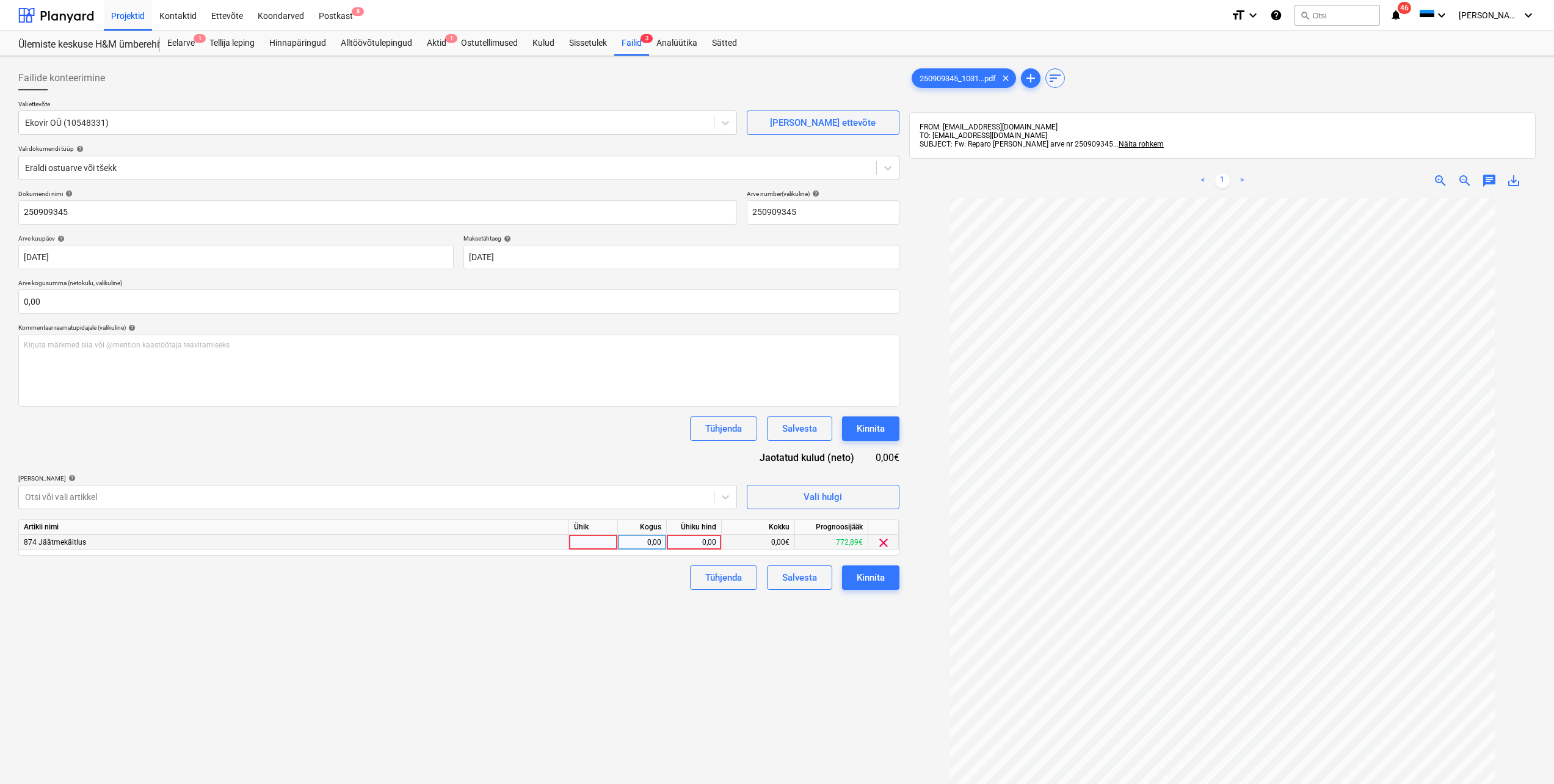
click at [590, 544] on div at bounding box center [594, 543] width 49 height 15
type input "tk"
click at [638, 545] on div "0,00" at bounding box center [642, 543] width 38 height 15
type input "1"
click at [685, 539] on div "0,00" at bounding box center [694, 543] width 45 height 15
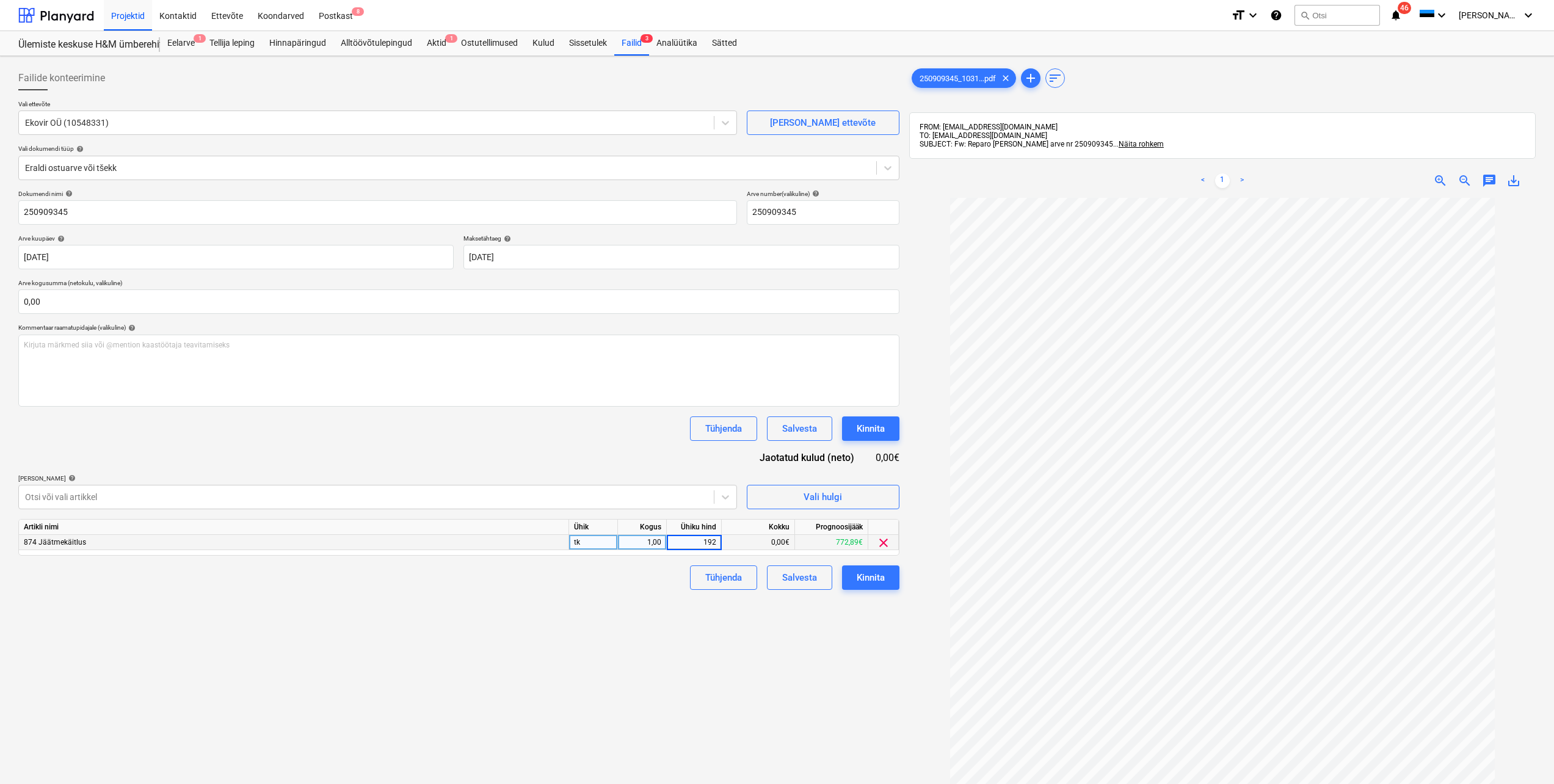
type input "1926"
click at [627, 637] on div "Failide konteerimine Vali ettevõte Ekovir OÜ (10548331) [PERSON_NAME] uus ettev…" at bounding box center [458, 506] width 891 height 891
click at [83, 307] on input "text" at bounding box center [459, 301] width 882 height 24
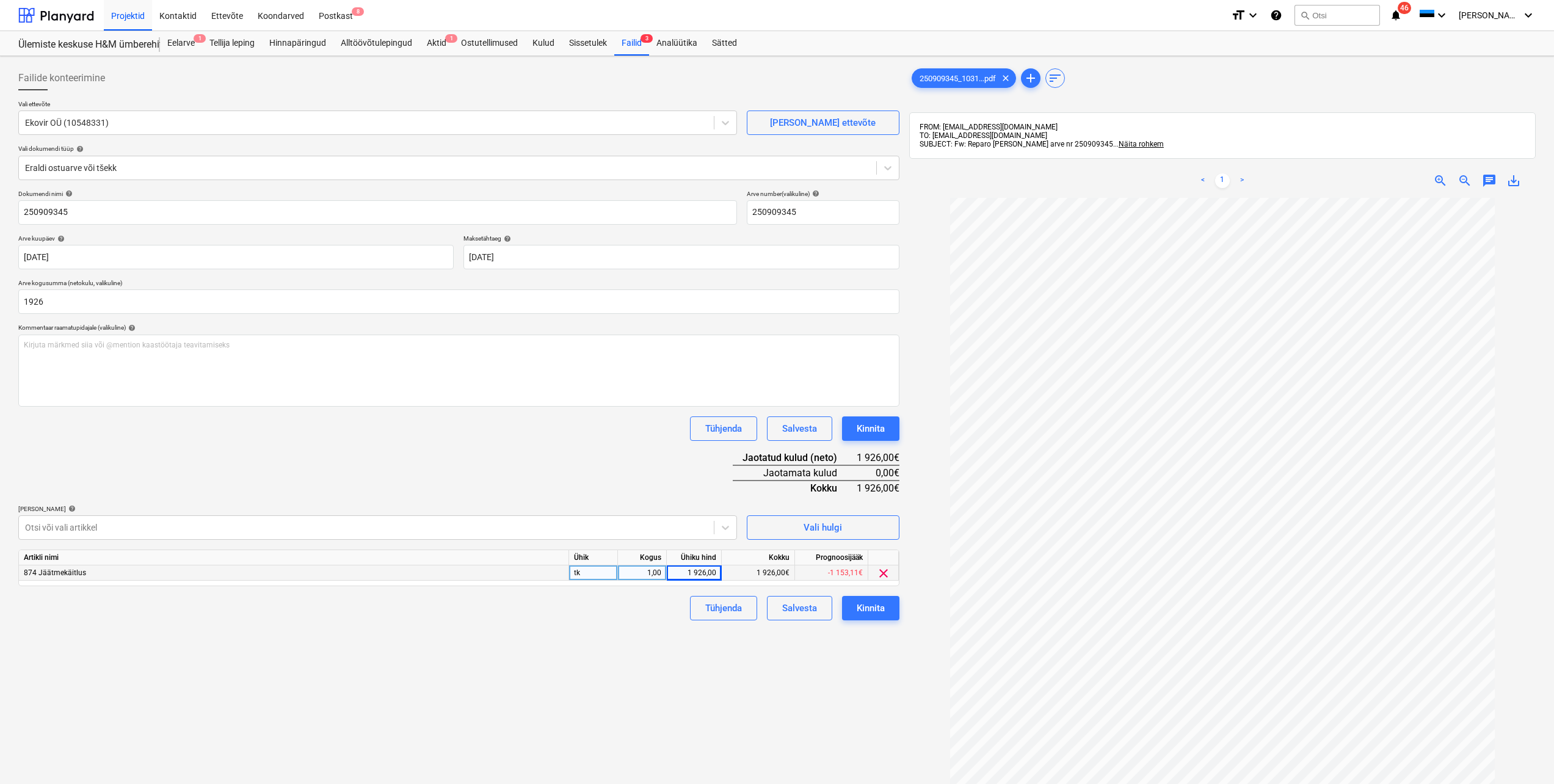
type input "1 926,00"
click at [276, 444] on div "Dokumendi nimi help 250909345 Arve number (valikuline) help 250909345 Arve kuup…" at bounding box center [459, 404] width 882 height 430
click at [868, 608] on div "Kinnita" at bounding box center [871, 608] width 28 height 16
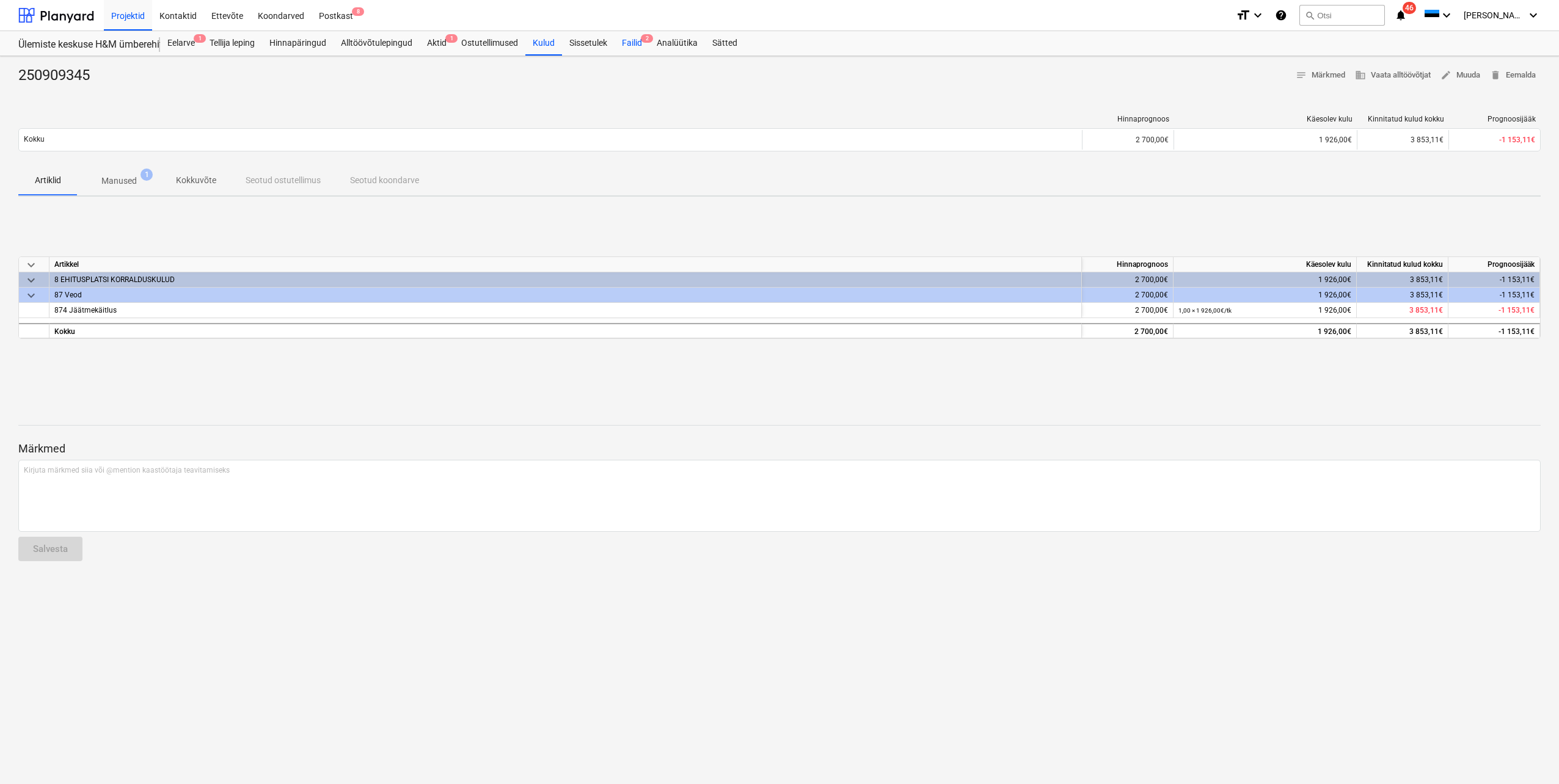
click at [635, 39] on div "Failid 2" at bounding box center [632, 43] width 35 height 24
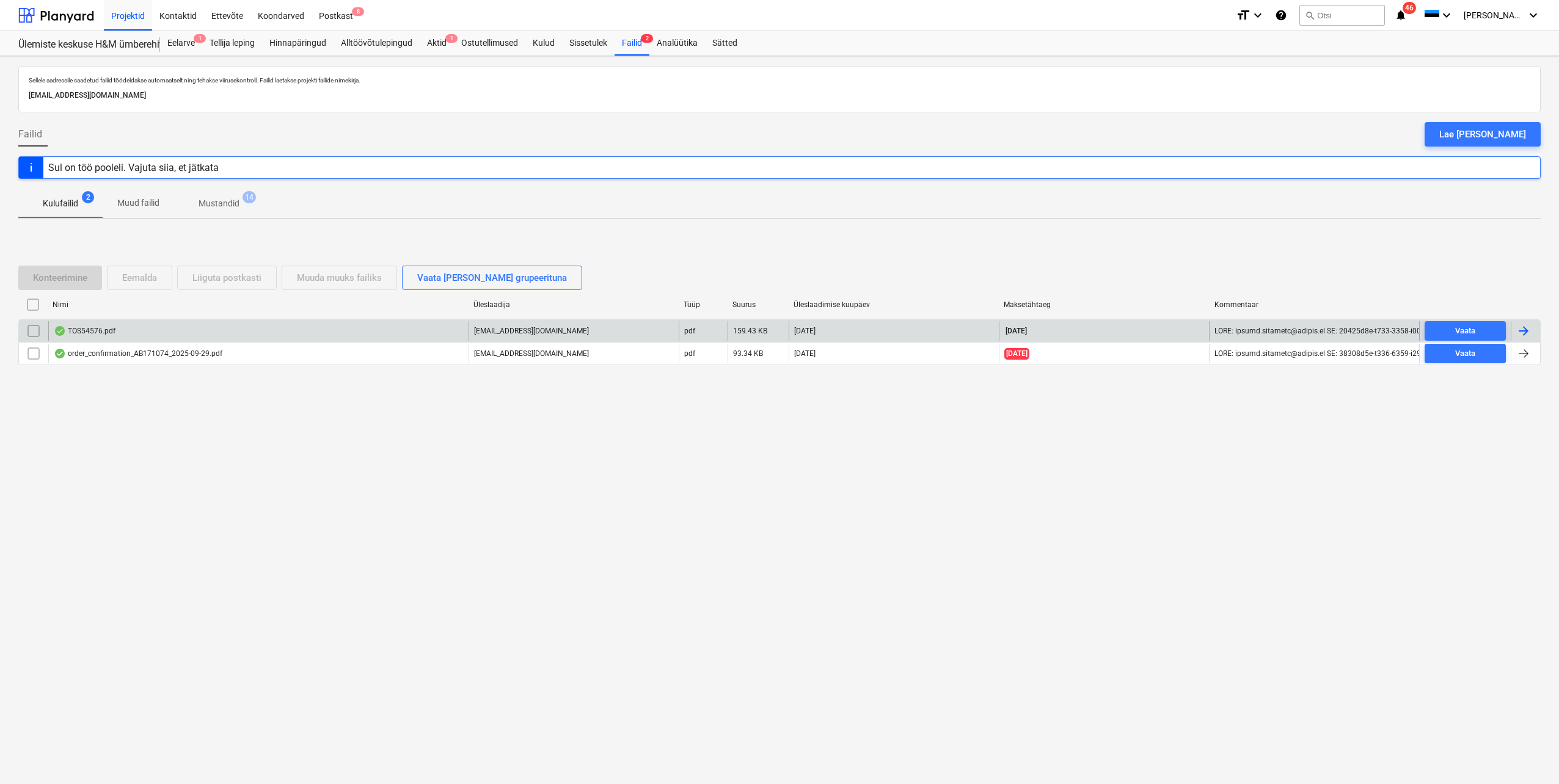
click at [274, 338] on div "TOS54576.pdf" at bounding box center [258, 331] width 421 height 20
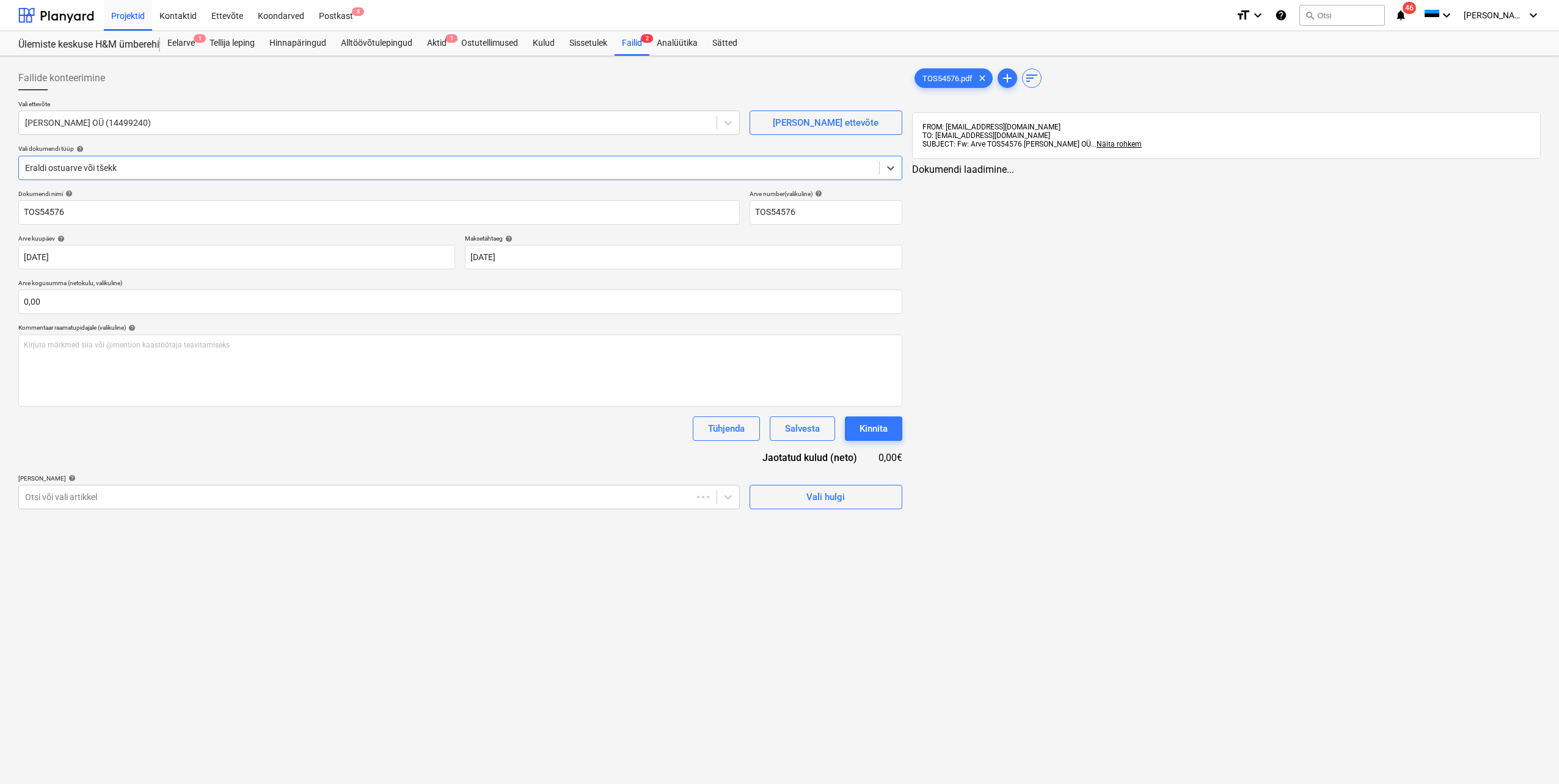
type input "TOS54576"
type input "[DATE]"
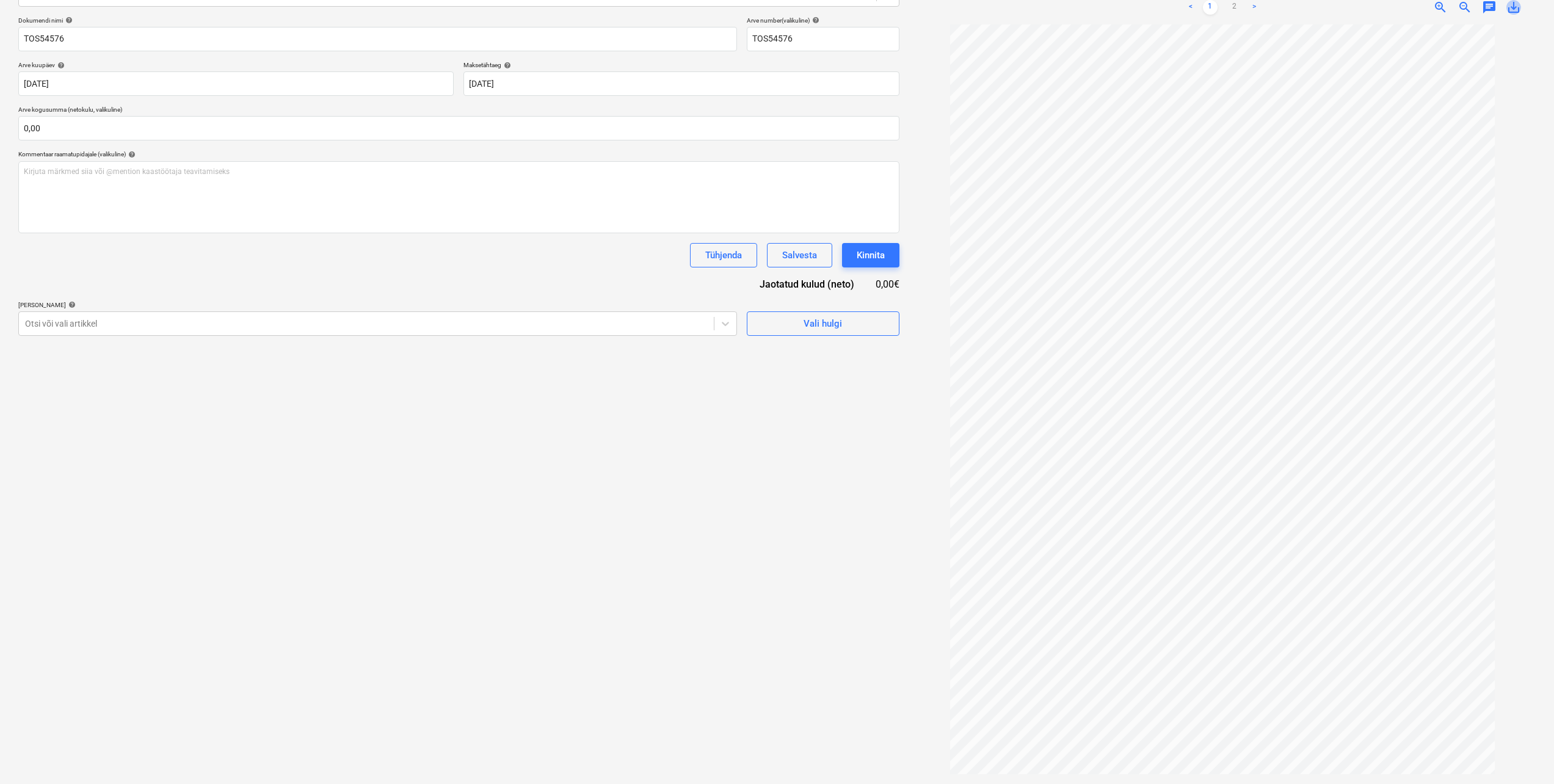
click at [1513, 10] on span "save_alt" at bounding box center [1513, 7] width 15 height 15
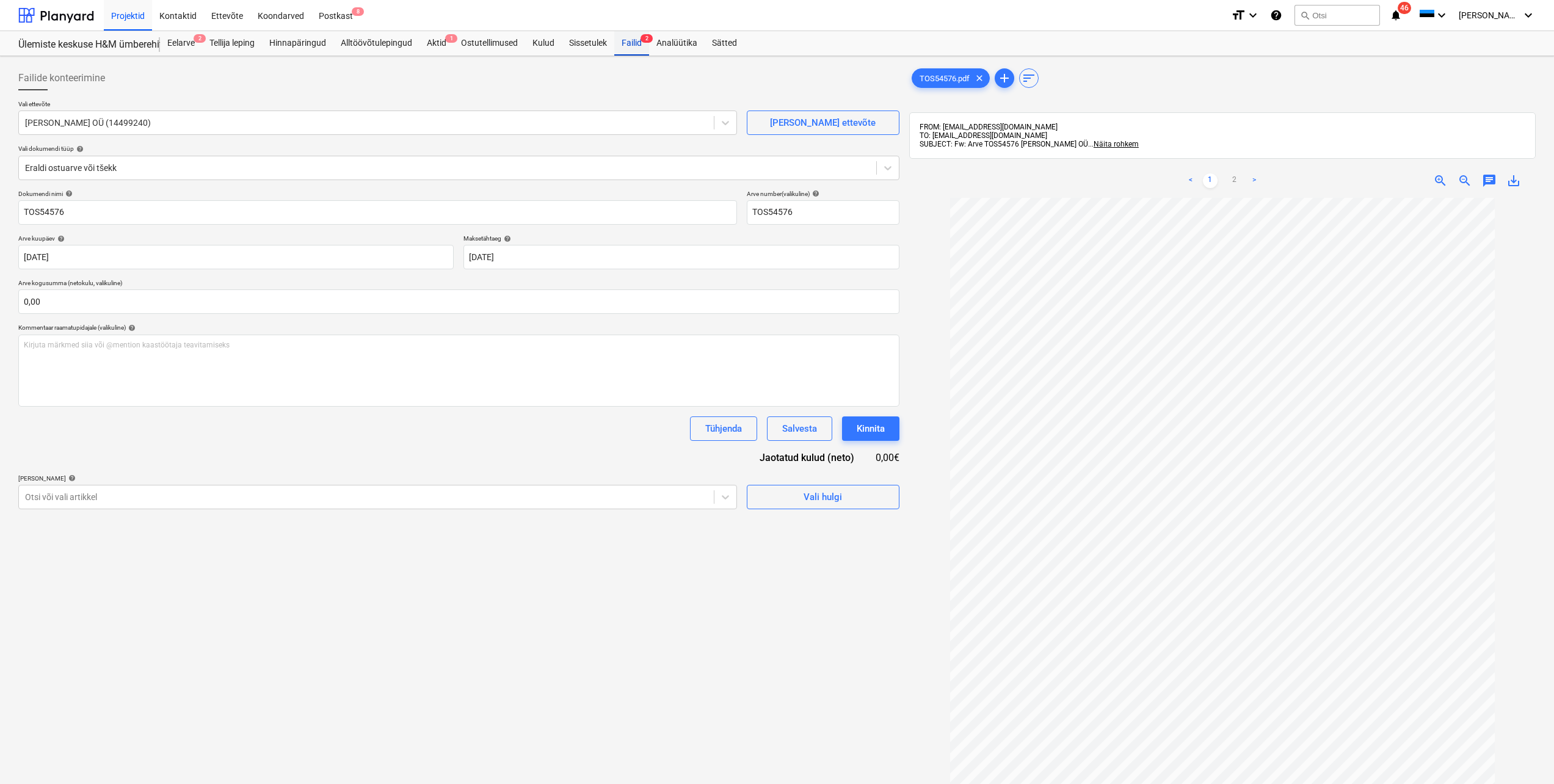
click at [637, 47] on div "Failid 2" at bounding box center [632, 43] width 35 height 24
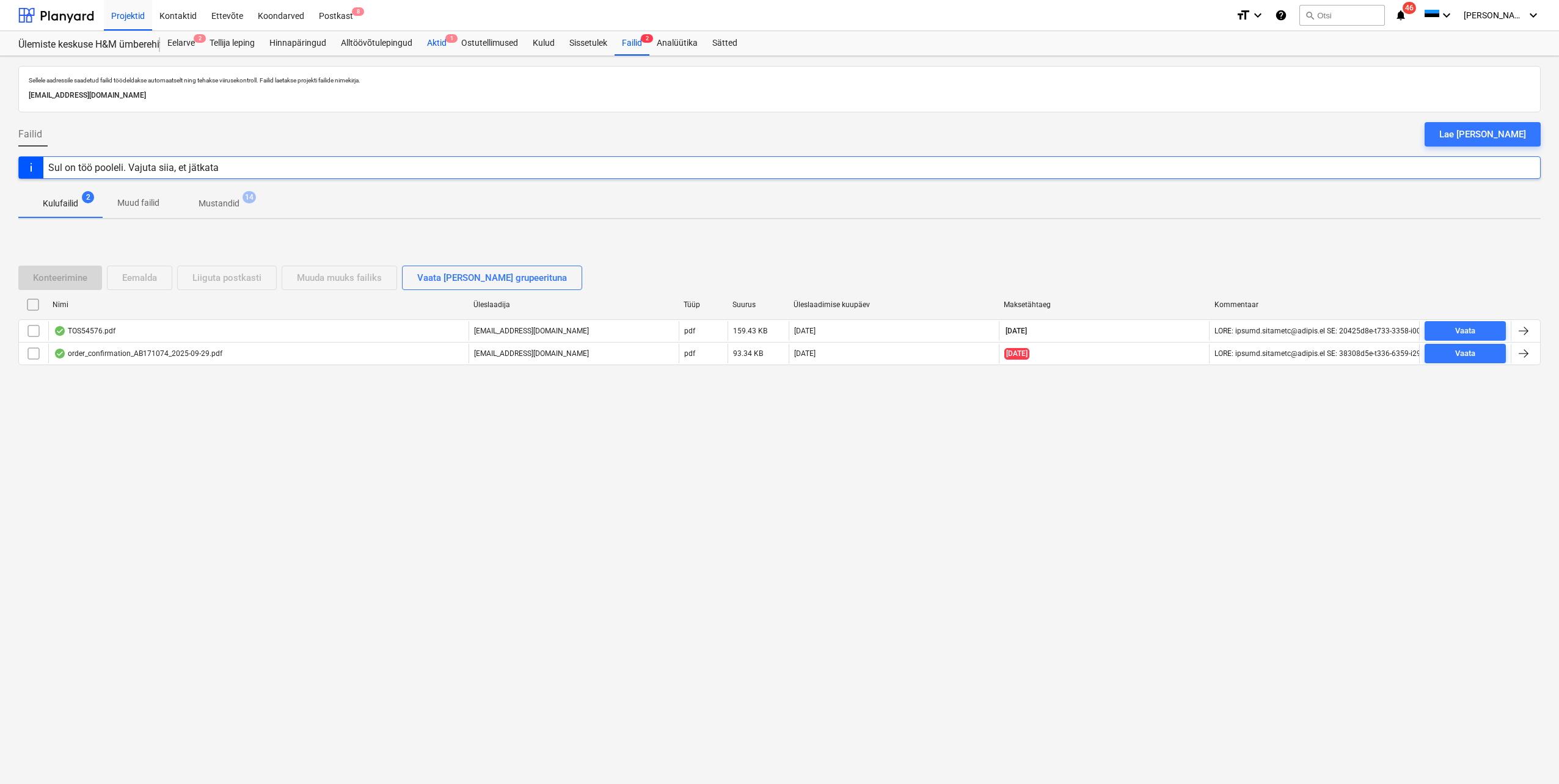
click at [449, 46] on div "Aktid 1" at bounding box center [437, 43] width 34 height 24
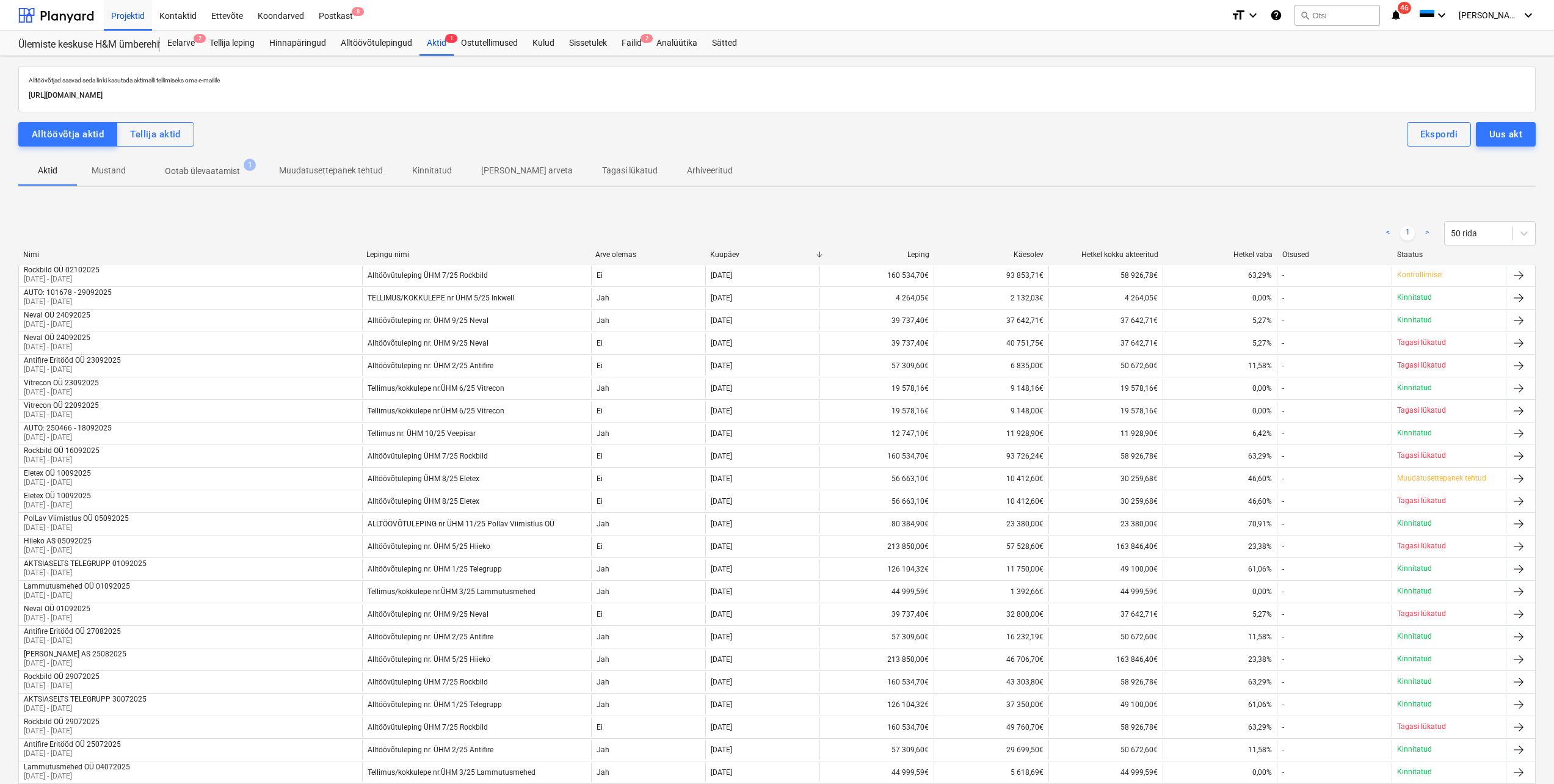
click at [227, 190] on div "Alltöövõtjad saavad seda linki kasutada aktimalli tellimiseks oma e-mailile [UR…" at bounding box center [777, 566] width 1518 height 1002
click at [217, 168] on p "Ootab ülevaatamist" at bounding box center [202, 171] width 75 height 13
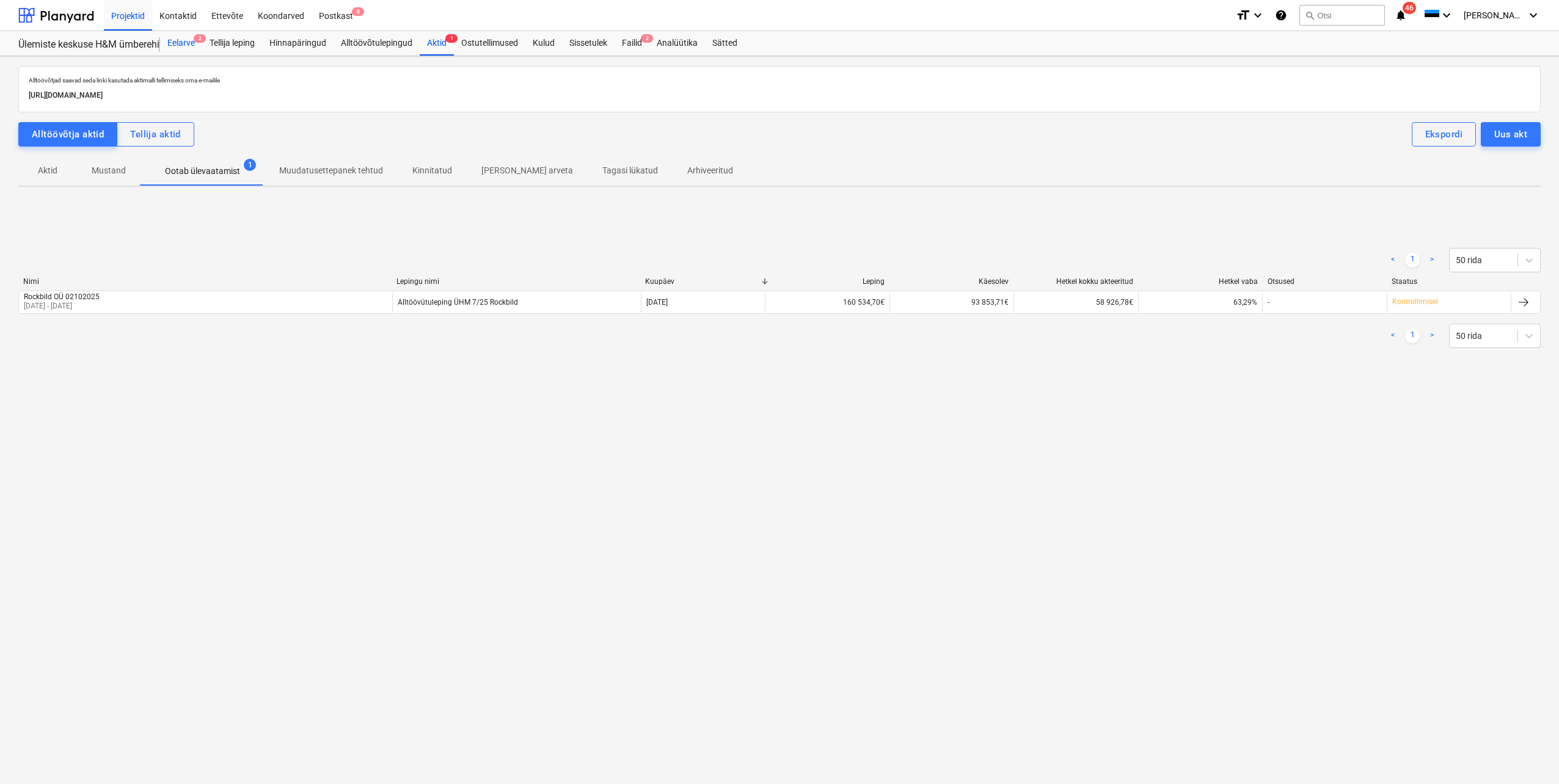
click at [182, 44] on div "Eelarve 2" at bounding box center [181, 43] width 42 height 24
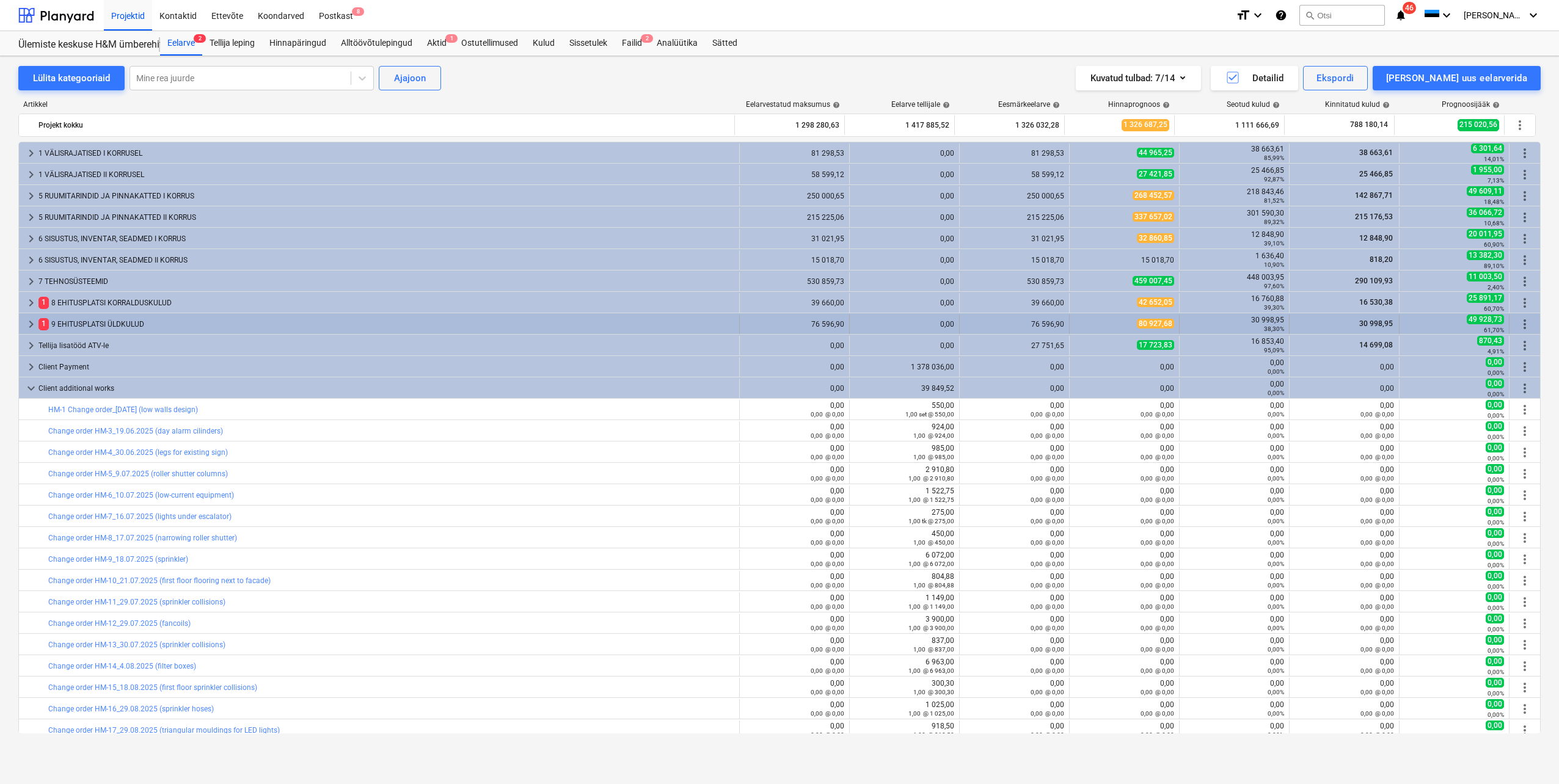
click at [31, 324] on span "keyboard_arrow_right" at bounding box center [31, 324] width 15 height 15
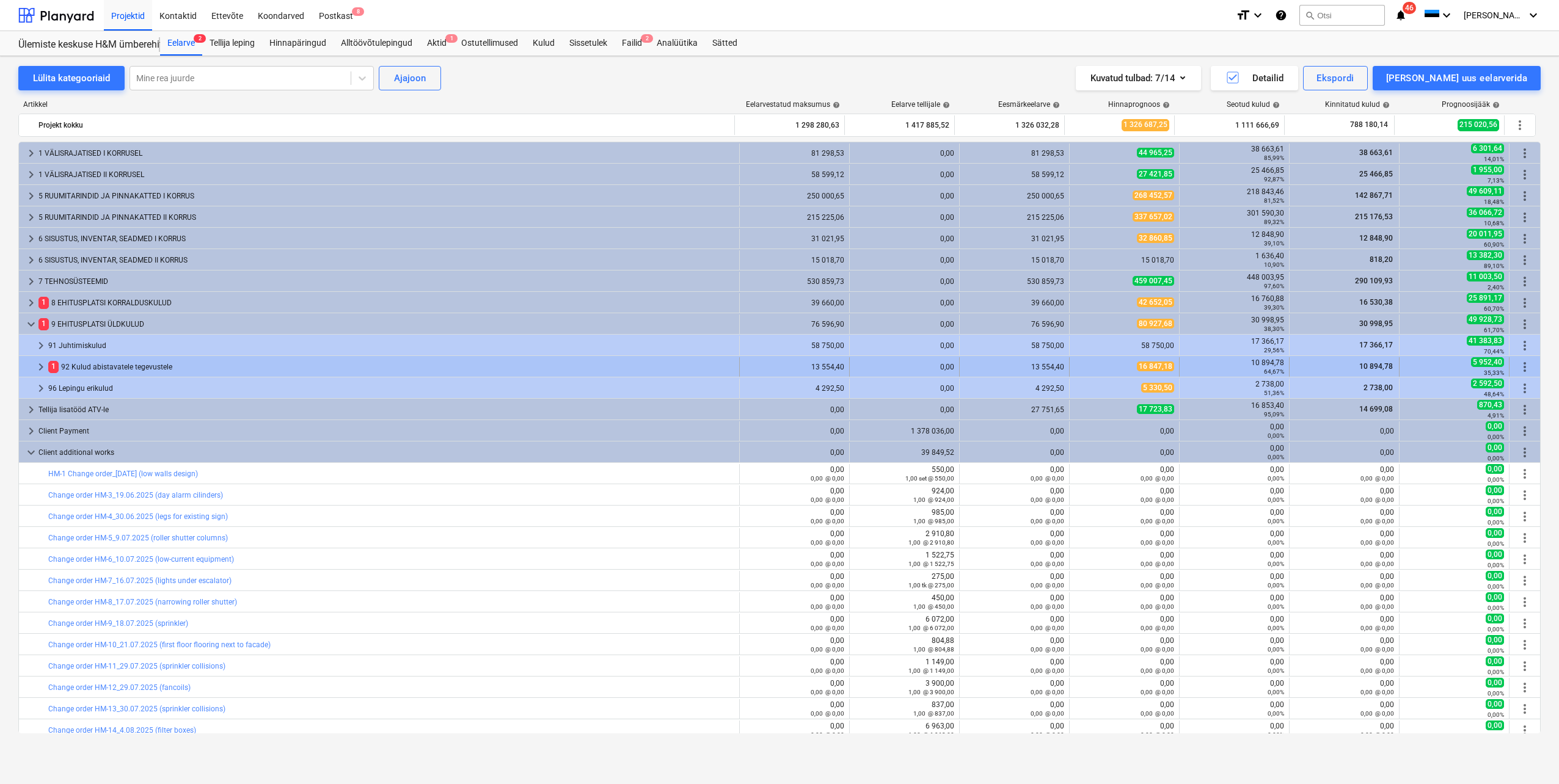
click at [38, 370] on span "keyboard_arrow_right" at bounding box center [41, 366] width 15 height 15
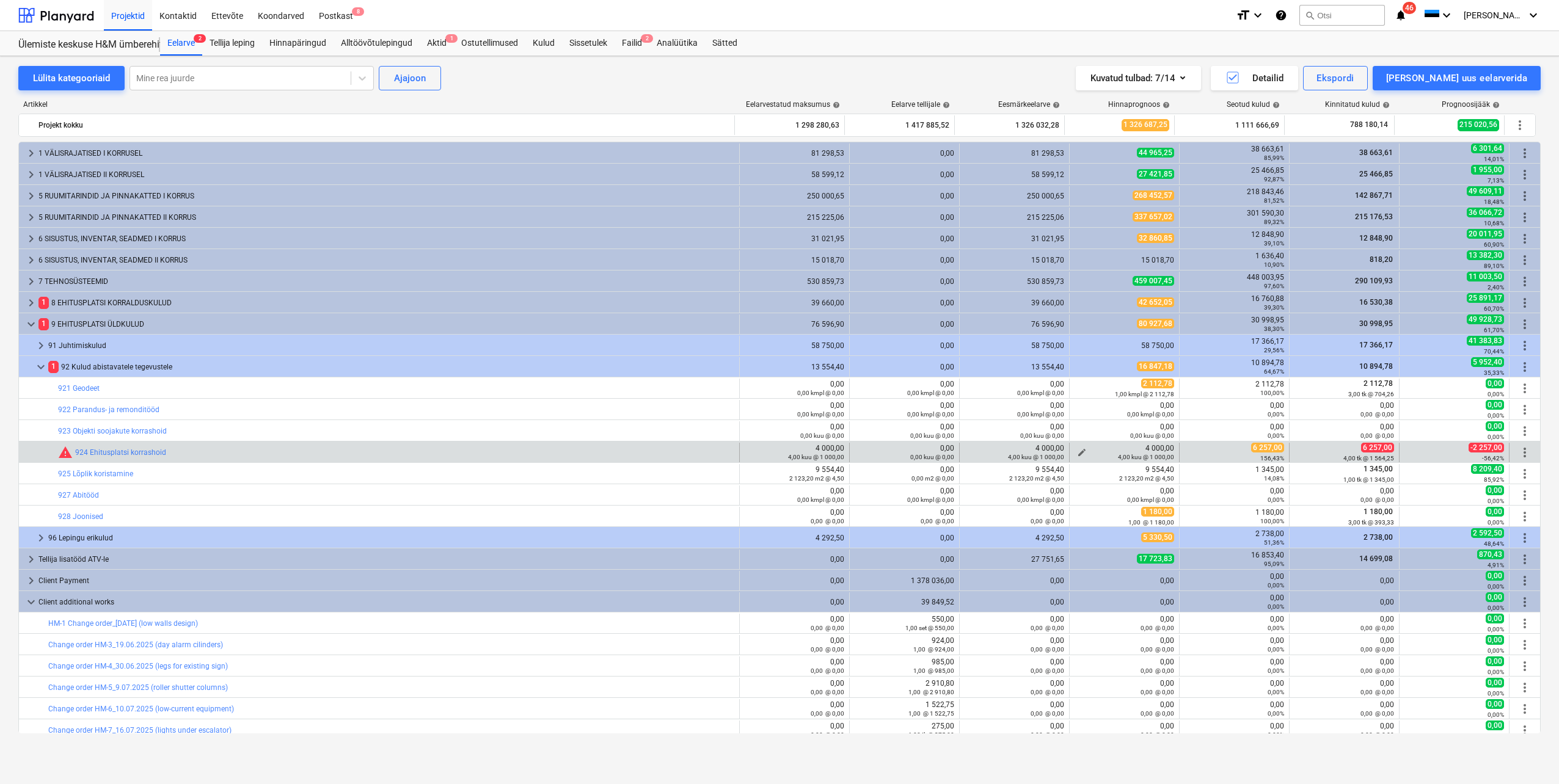
click at [1077, 451] on span "edit" at bounding box center [1082, 452] width 10 height 10
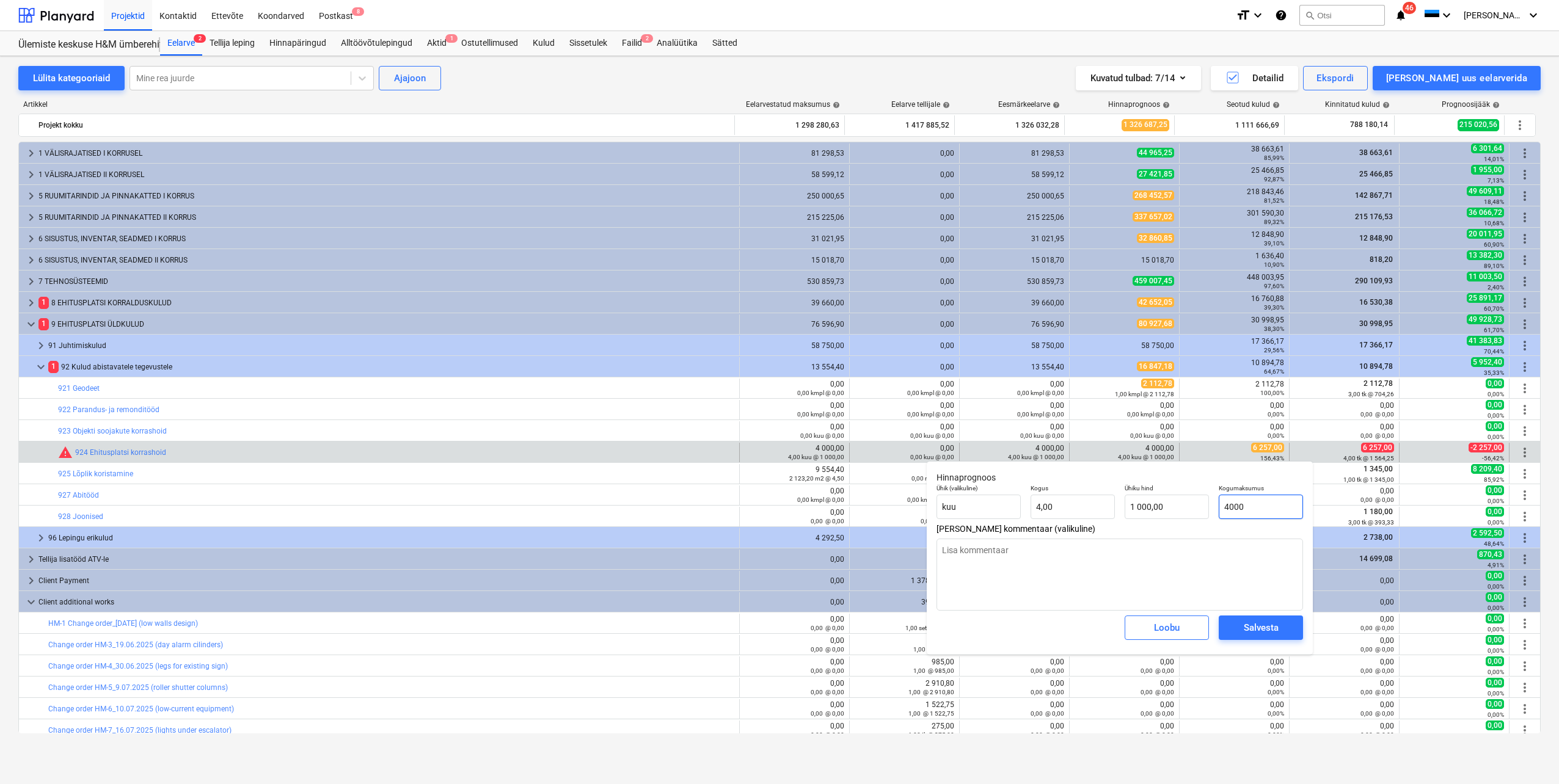
drag, startPoint x: 1265, startPoint y: 501, endPoint x: 1219, endPoint y: 507, distance: 46.4
click at [1219, 507] on input "4000" at bounding box center [1260, 506] width 84 height 24
type input "6"
type textarea "x"
type input "1,50"
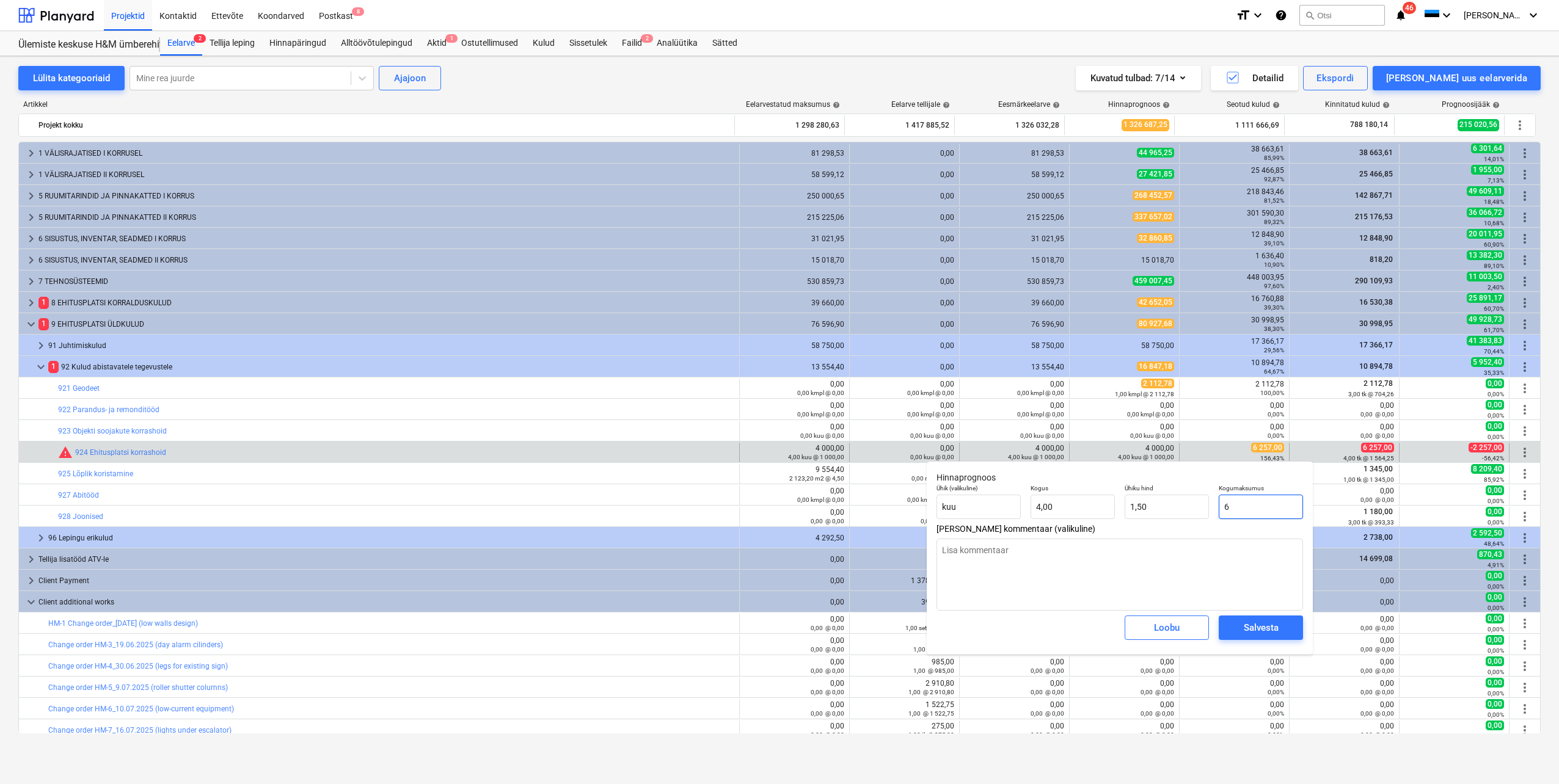
type input "62"
type textarea "x"
type input "15,50"
type input "625"
type textarea "x"
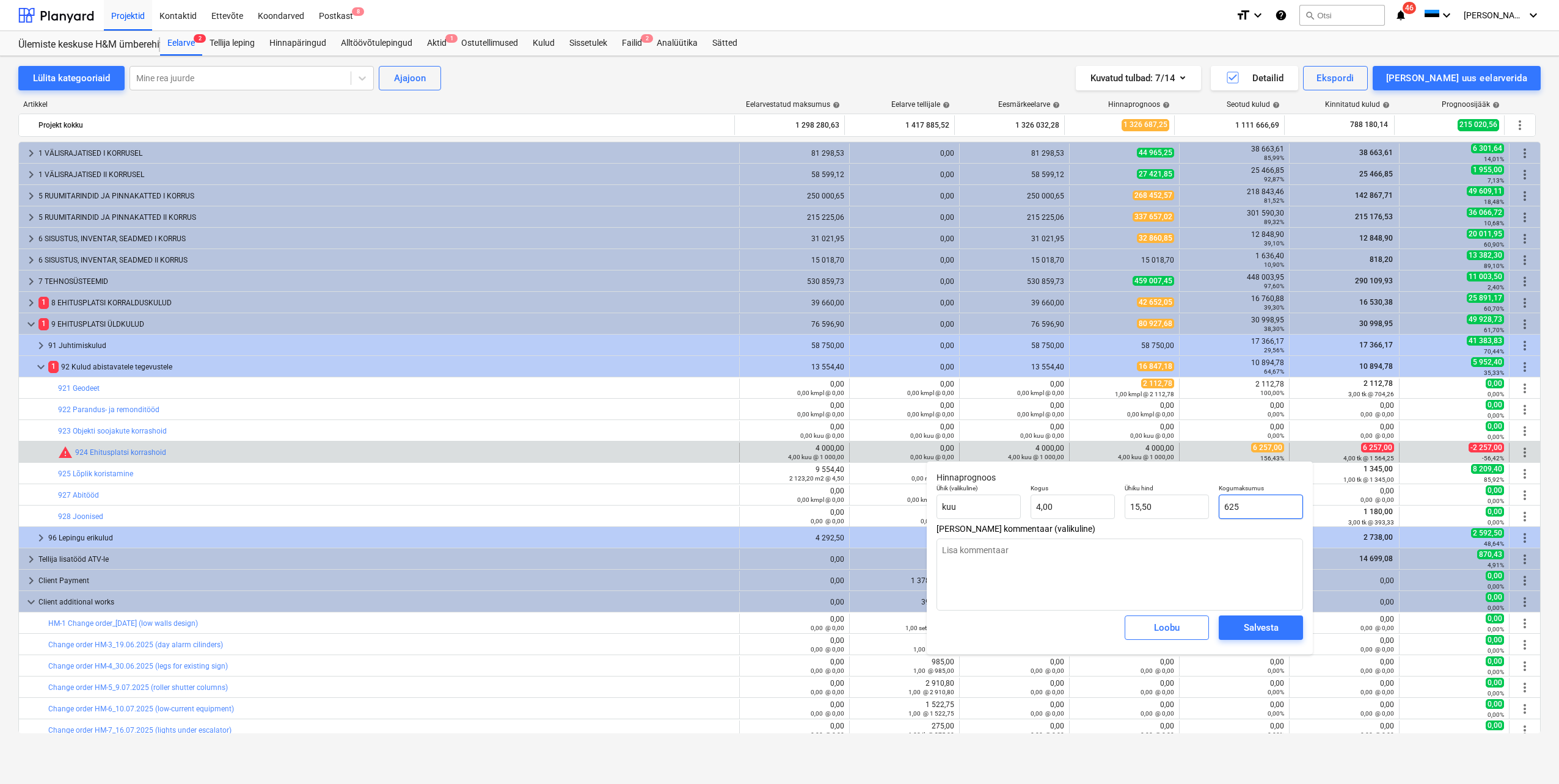
type input "156,25"
type input "6257"
type textarea "x"
type input "1 564,25"
type input "6 257,00"
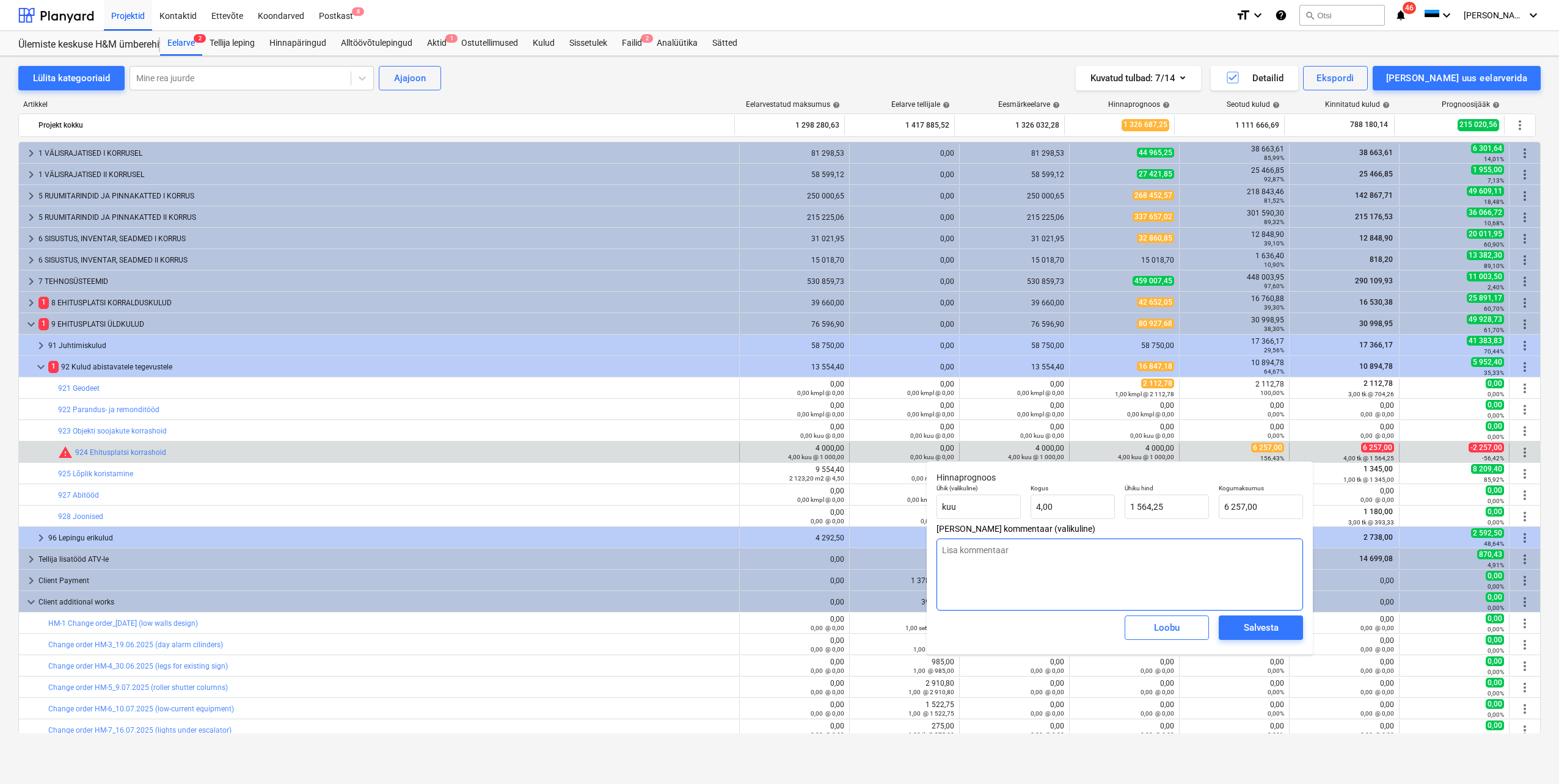
click at [1220, 555] on textarea at bounding box center [1120, 574] width 367 height 72
click at [1266, 630] on div "Salvesta" at bounding box center [1261, 627] width 35 height 16
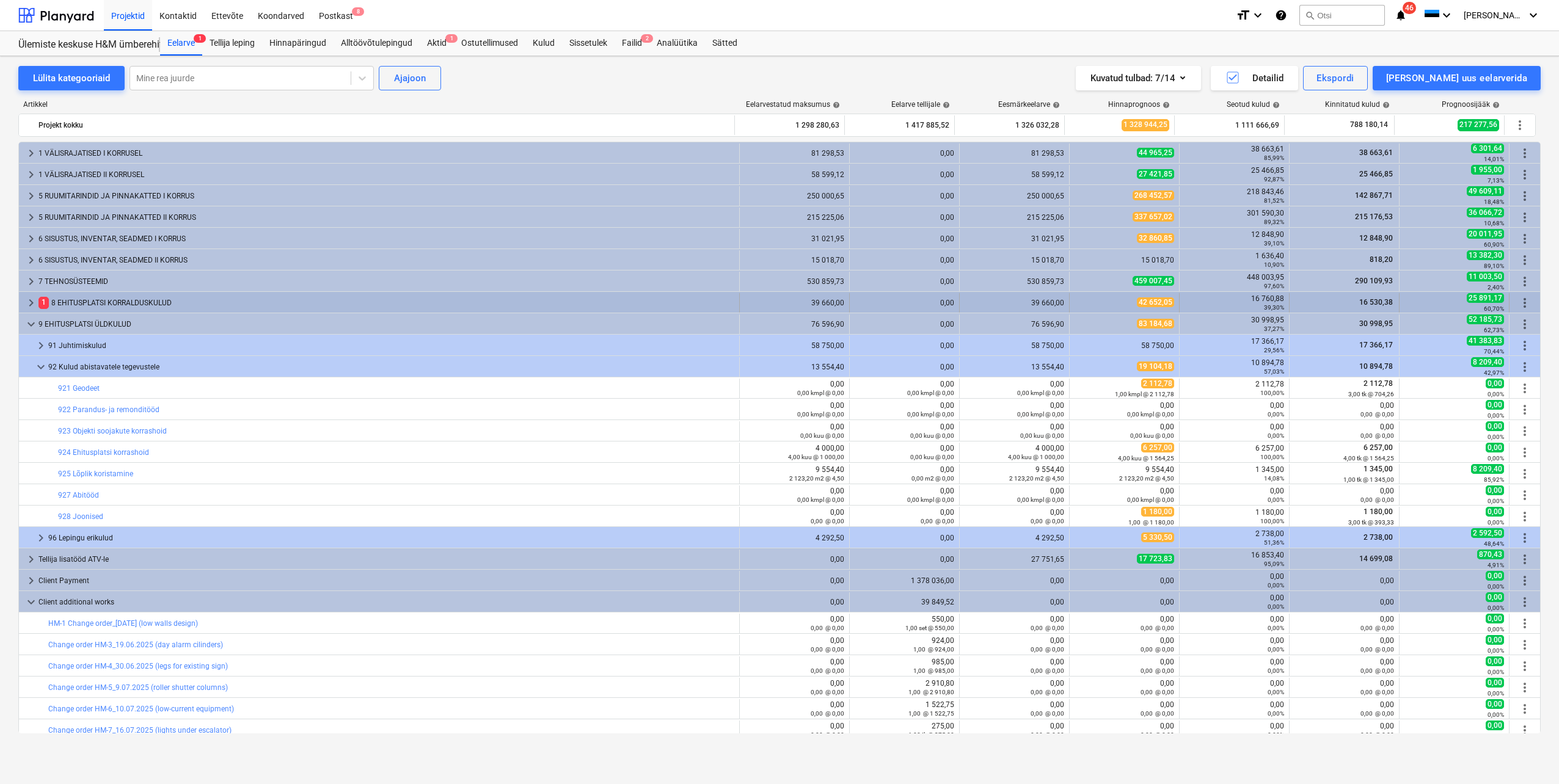
click at [30, 302] on span "keyboard_arrow_right" at bounding box center [31, 302] width 15 height 15
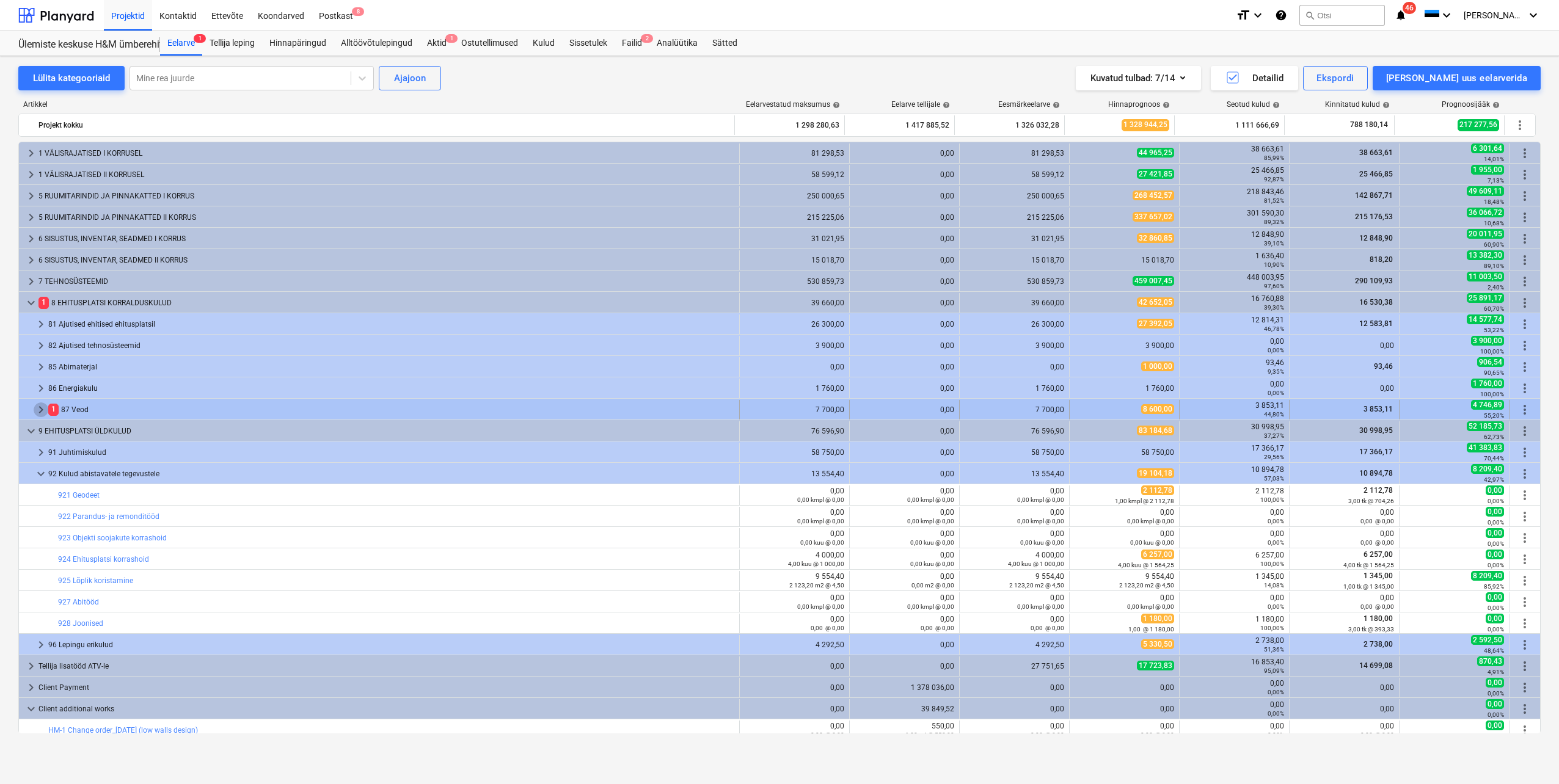
click at [36, 405] on span "keyboard_arrow_right" at bounding box center [41, 409] width 15 height 15
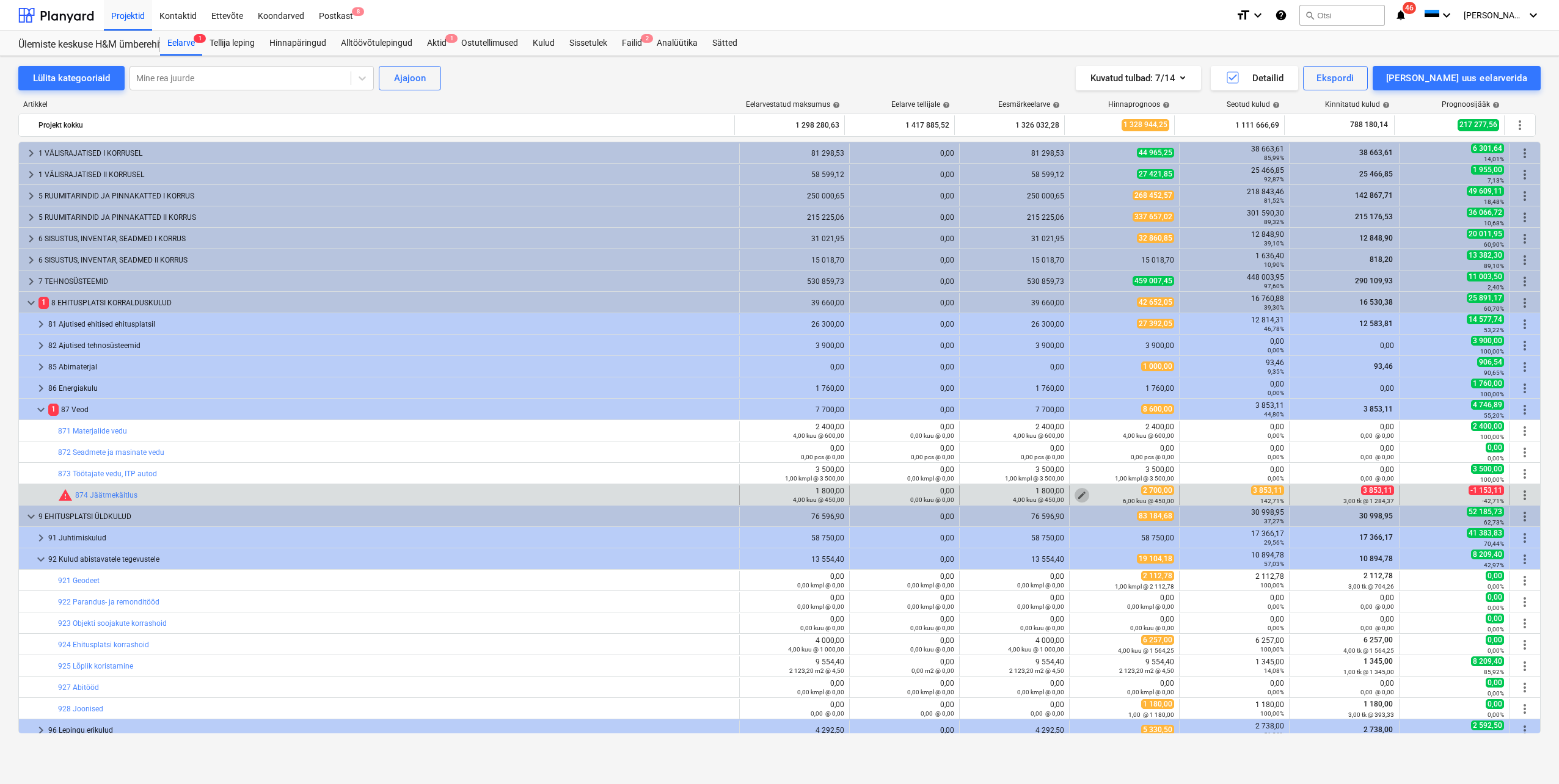
click at [1078, 495] on span "edit" at bounding box center [1082, 495] width 10 height 10
type textarea "x"
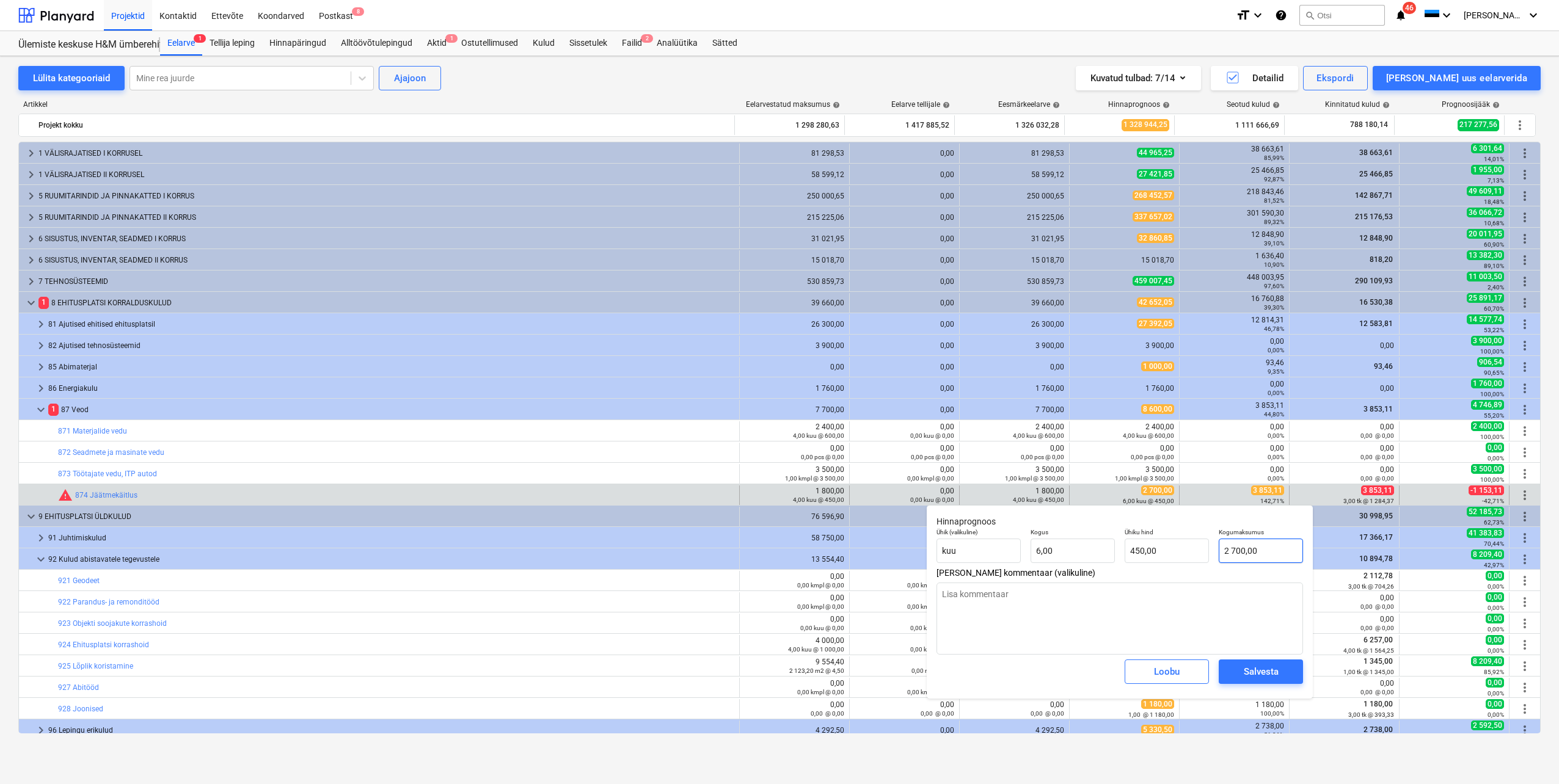
type input "2700"
drag, startPoint x: 1280, startPoint y: 548, endPoint x: 1201, endPoint y: 549, distance: 79.0
click at [1201, 549] on div "Ühik (valikuline) kuu Kogus 6,00 Ühiku hind 450,00 Kogumaksumus 2700" at bounding box center [1120, 546] width 376 height 45
type textarea "x"
type input "3"
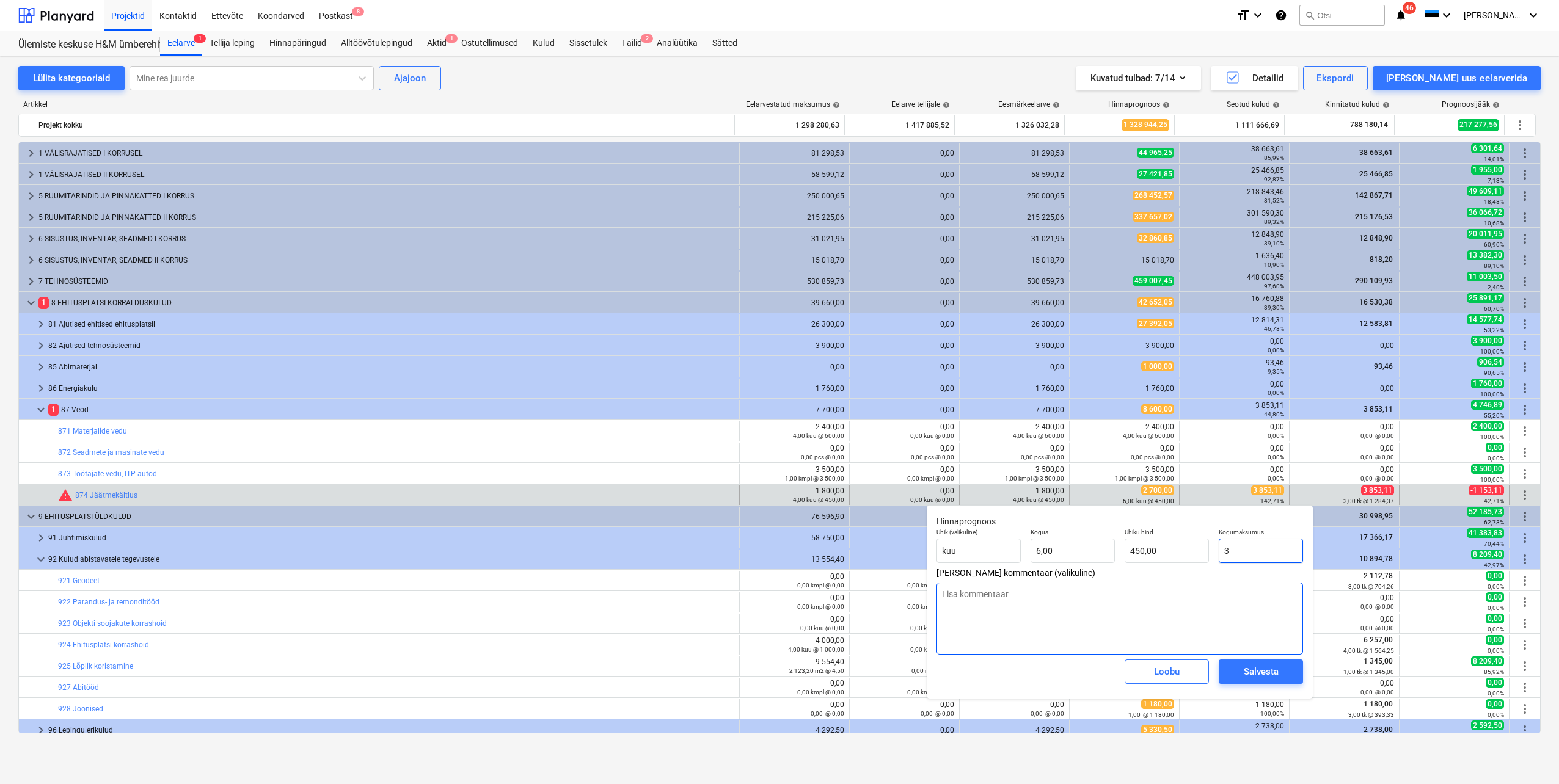
type input "0,50"
type textarea "x"
type input "38"
type input "6,33"
type textarea "x"
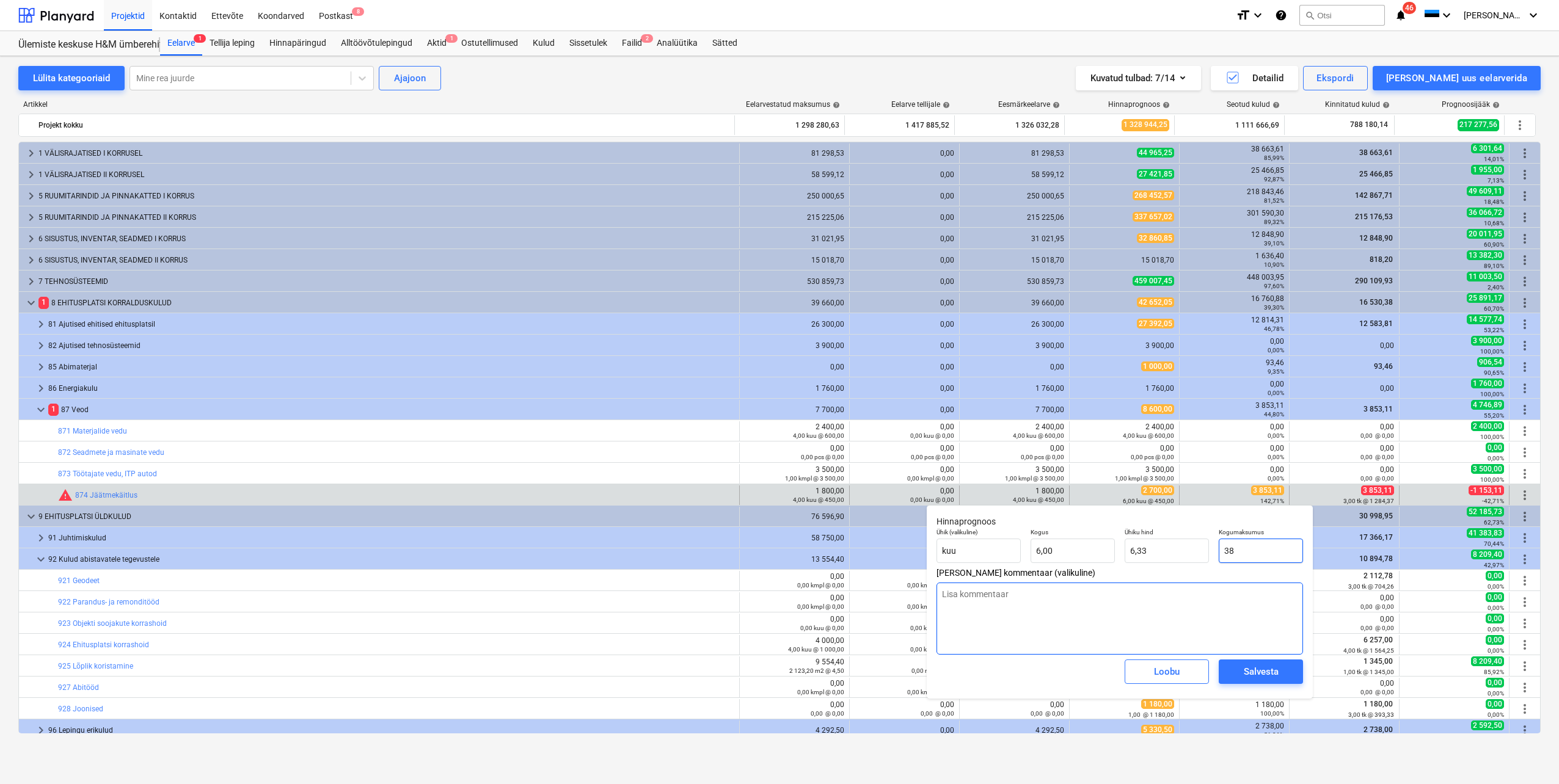
type input "385"
type input "64,17"
type textarea "x"
type input "3853"
type input "642,17"
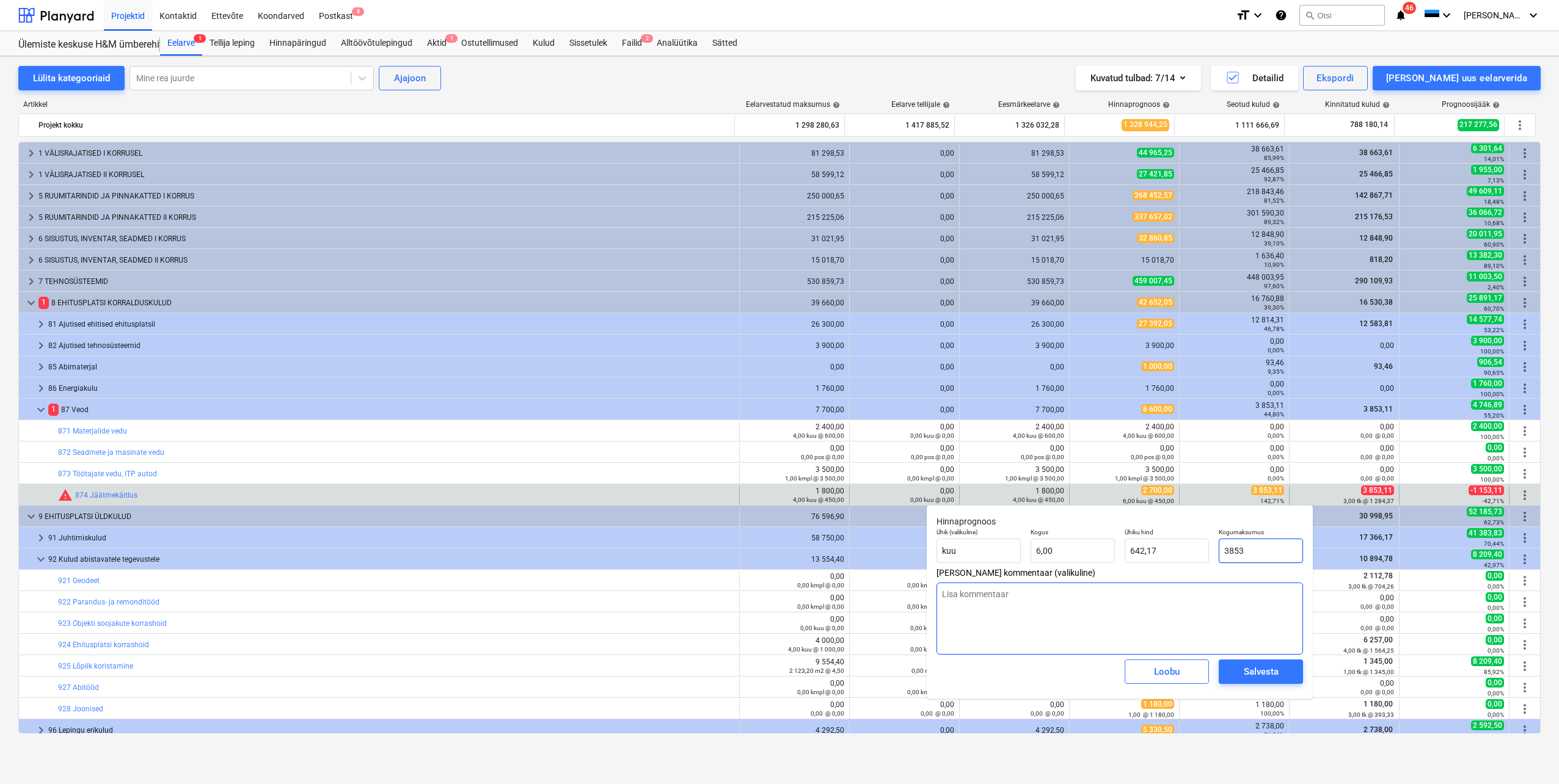
type textarea "x"
type input "3853,"
type textarea "x"
type input "3853,1"
type input "642,18"
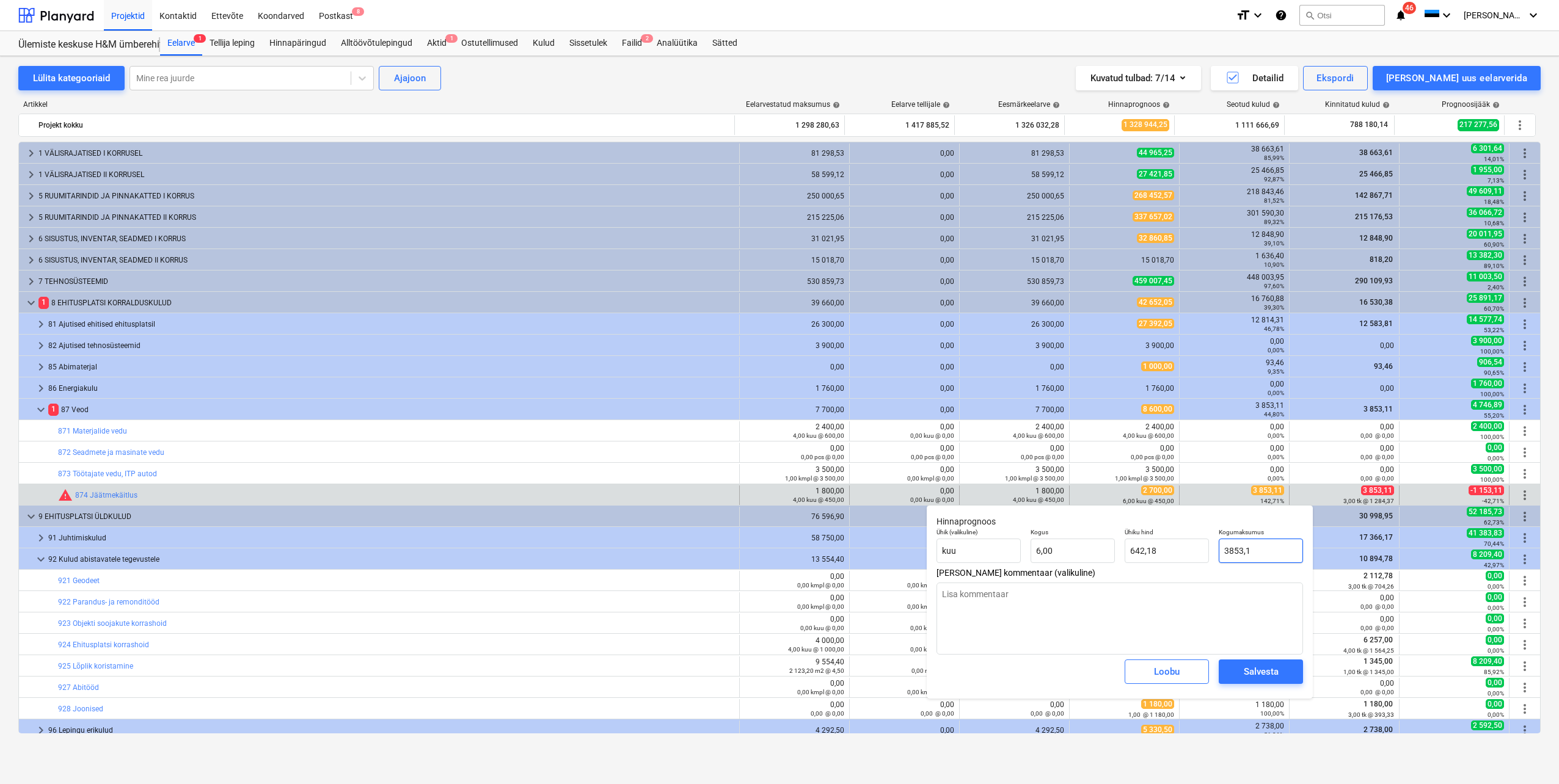
type textarea "x"
type input "3853,11"
type input "642,19"
type input "3853,11"
type textarea "x"
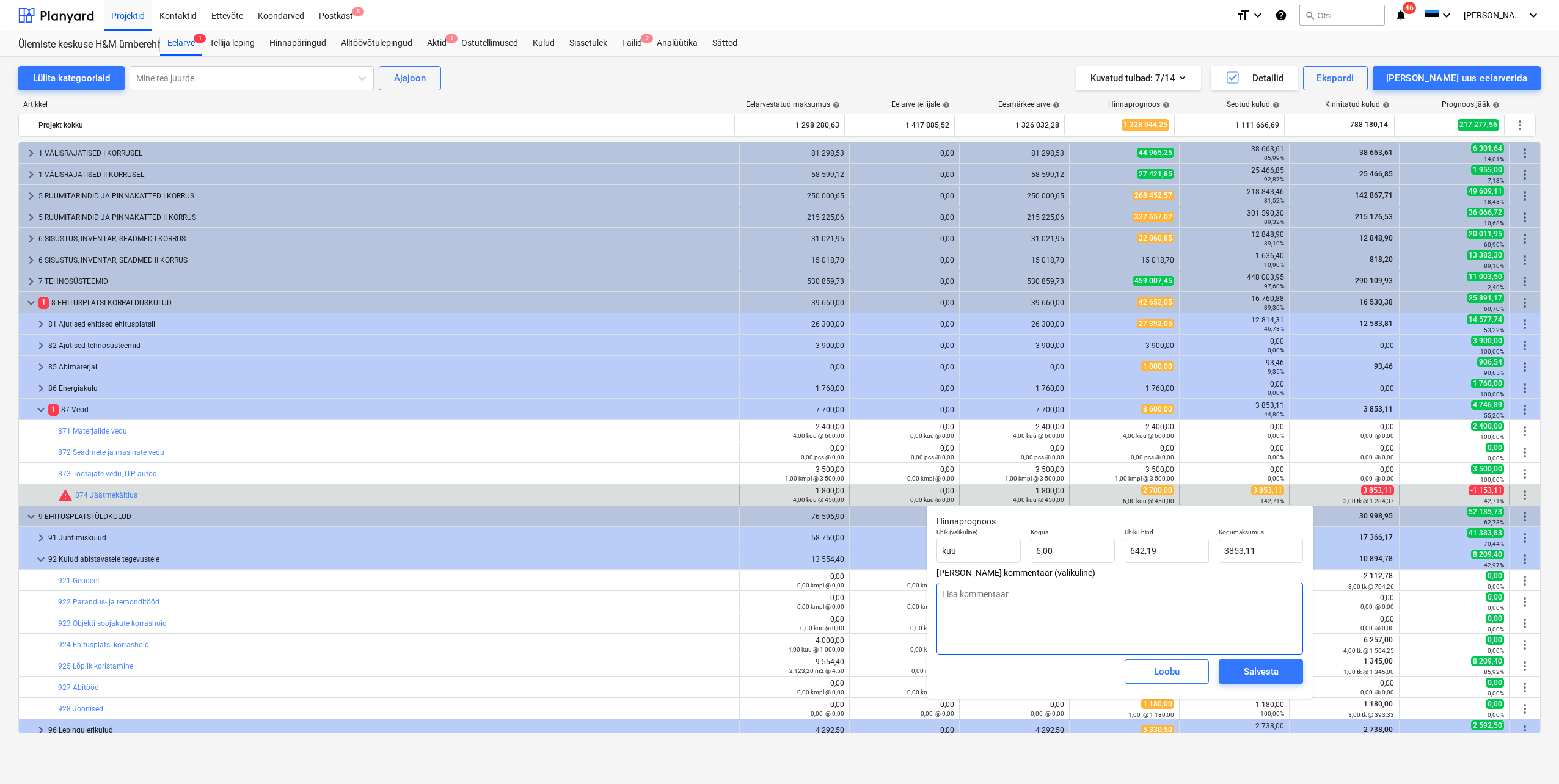
type input "3 853,11"
click at [1116, 613] on textarea at bounding box center [1120, 618] width 367 height 72
click at [1234, 673] on span "Salvesta" at bounding box center [1260, 671] width 55 height 16
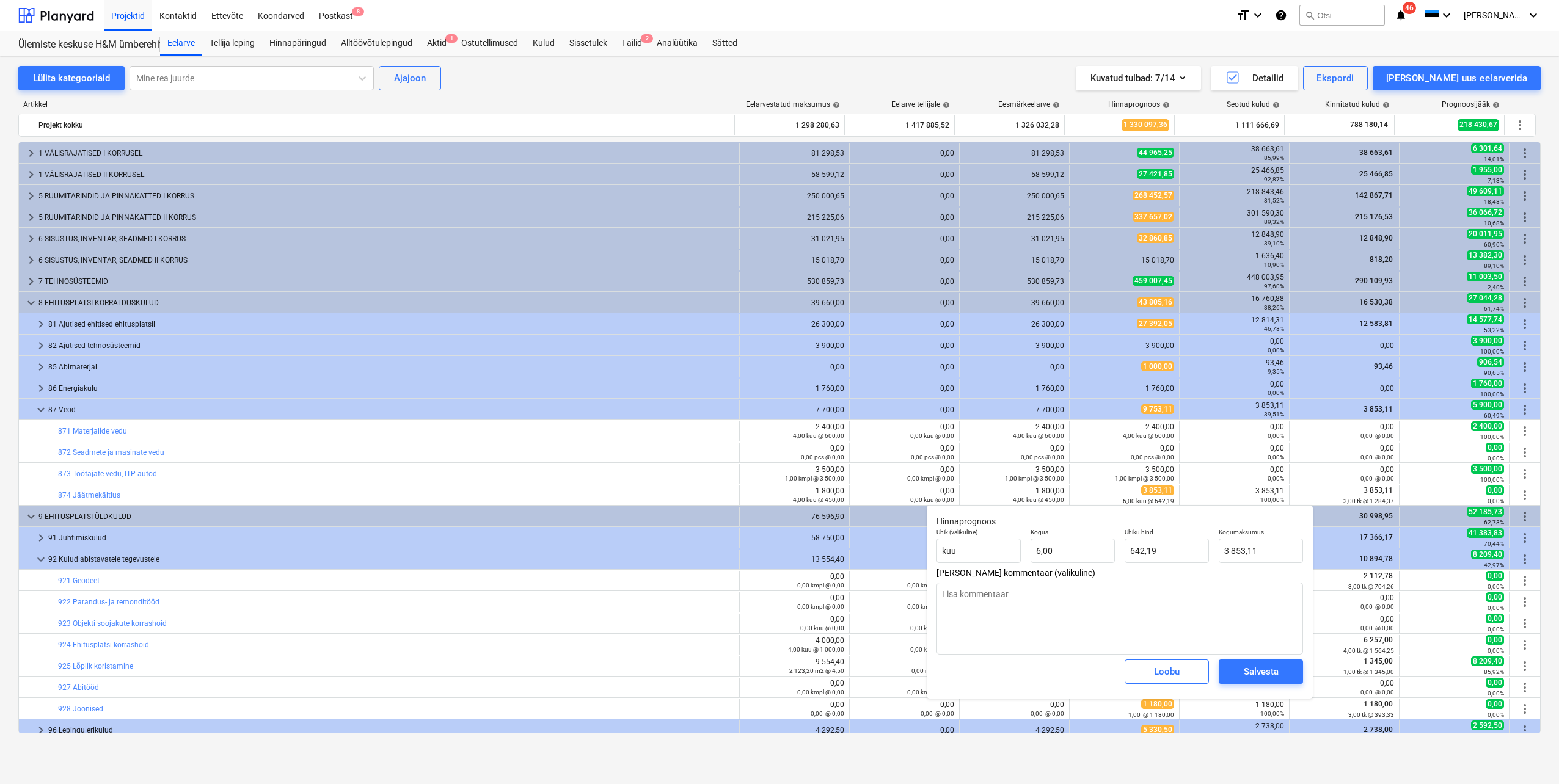
type textarea "x"
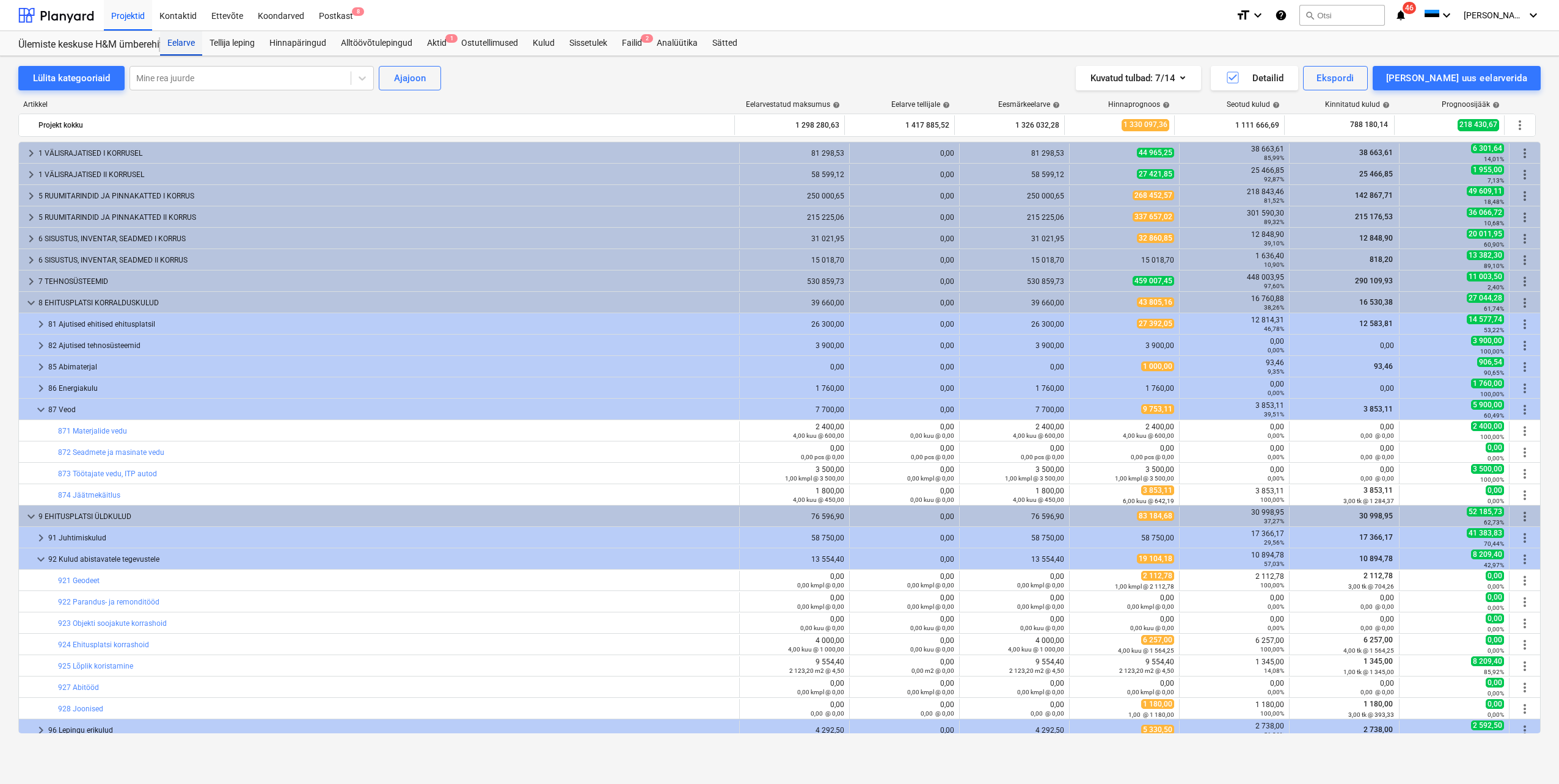
click at [170, 43] on div "Eelarve" at bounding box center [181, 43] width 42 height 24
click at [637, 43] on div "Failid 2" at bounding box center [632, 43] width 35 height 24
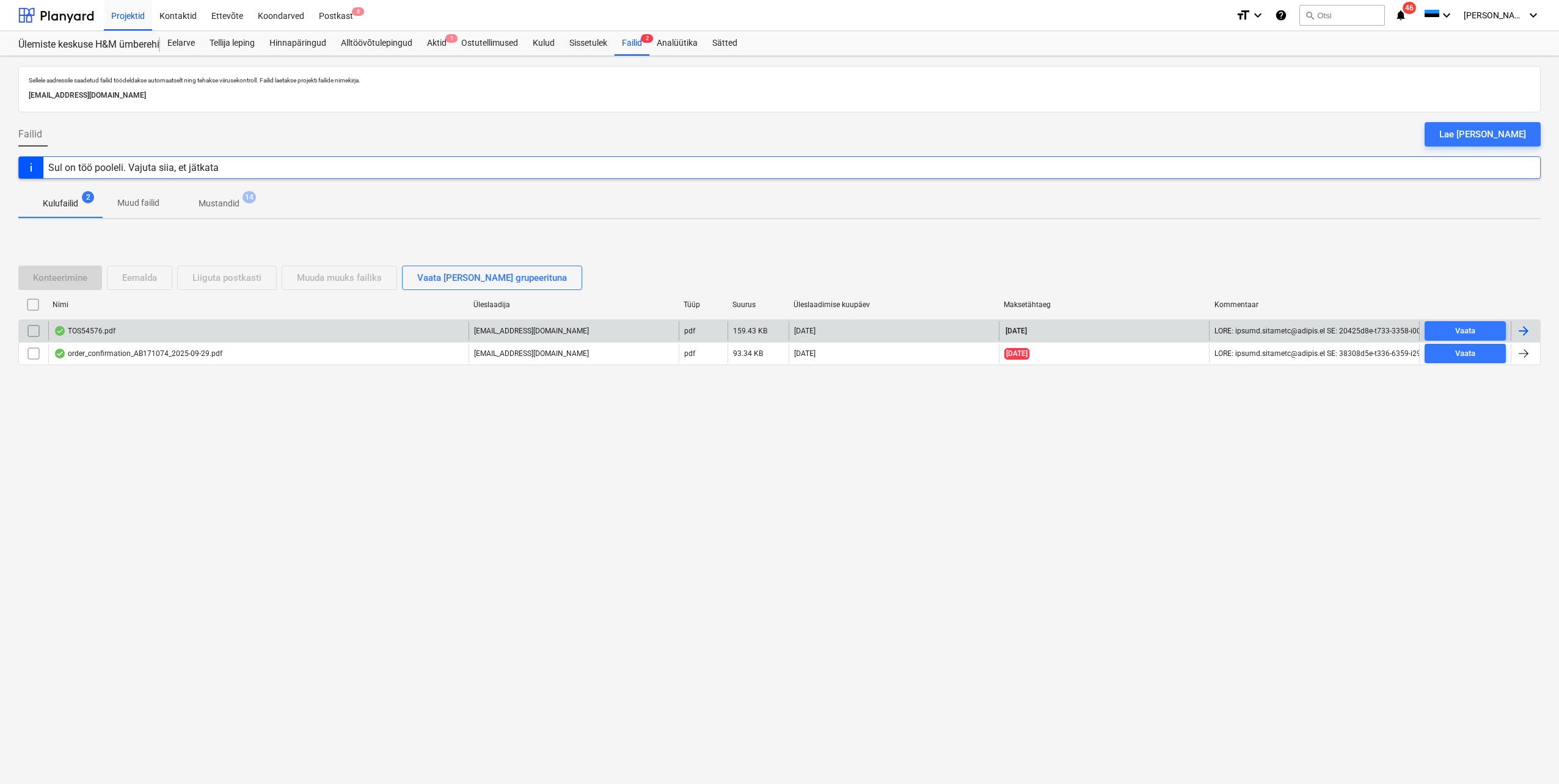
click at [369, 327] on div "TOS54576.pdf" at bounding box center [258, 331] width 421 height 20
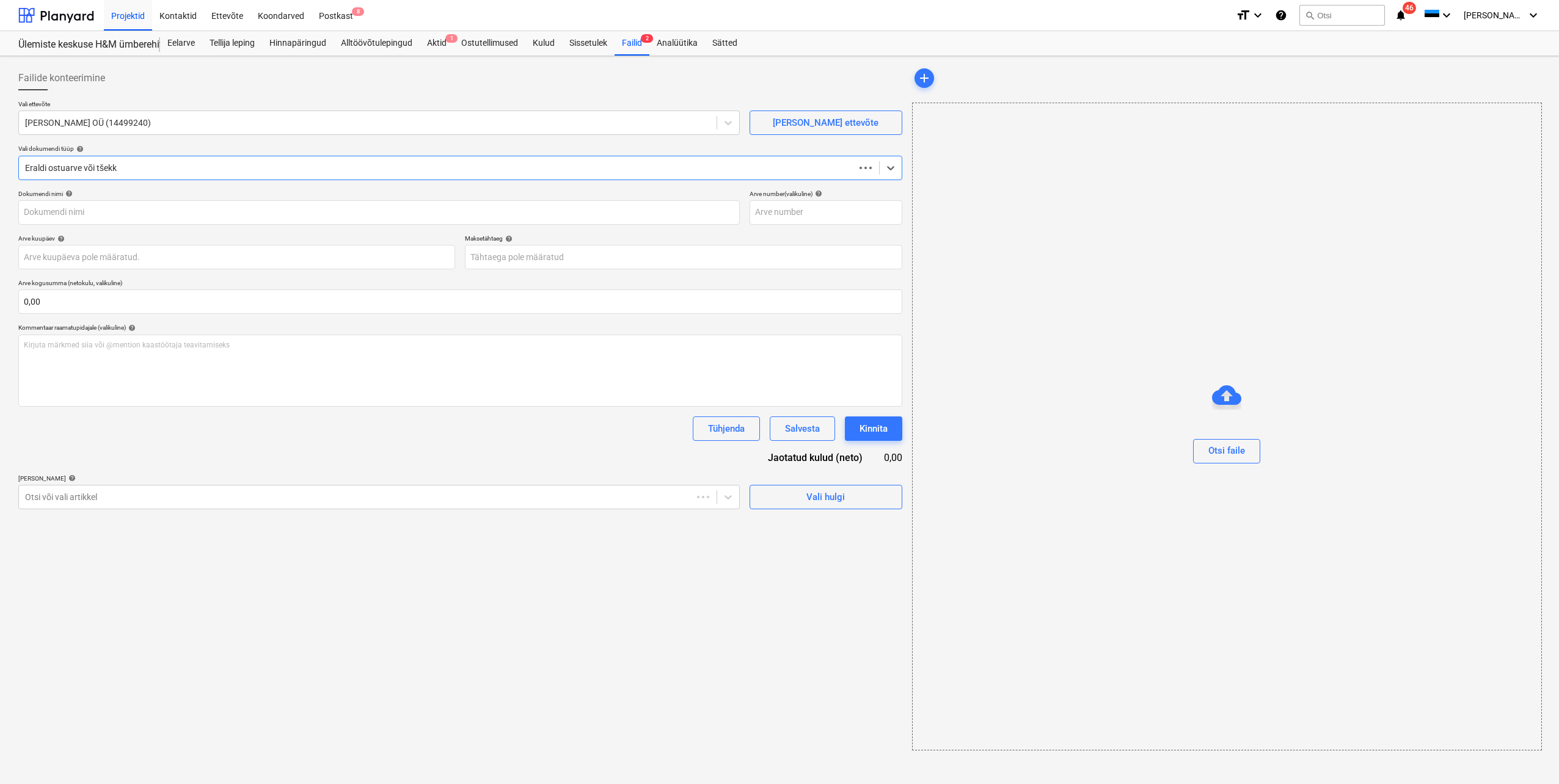
type input "TOS54576"
type input "[DATE]"
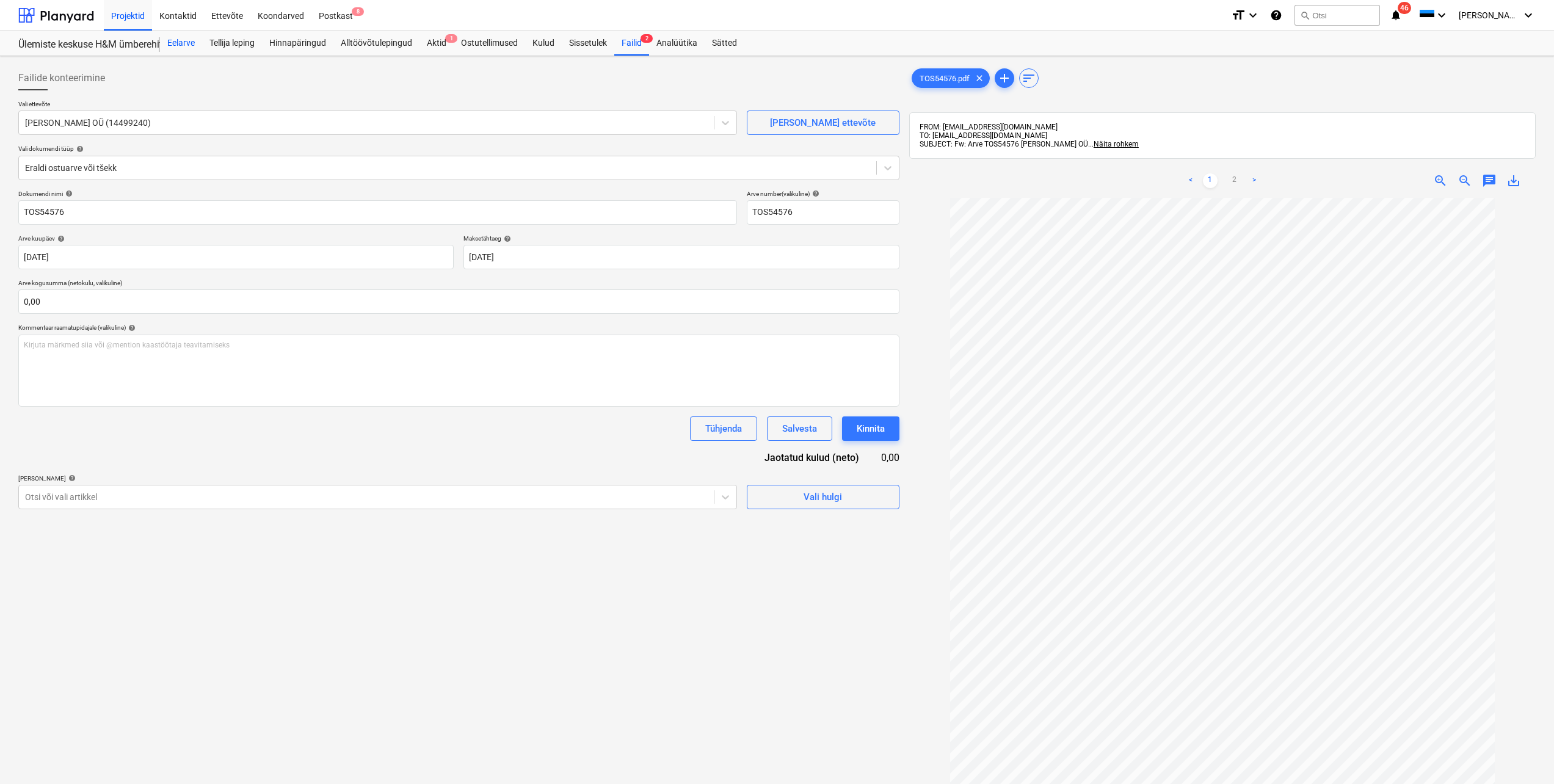
click at [180, 36] on div "Eelarve" at bounding box center [181, 43] width 42 height 24
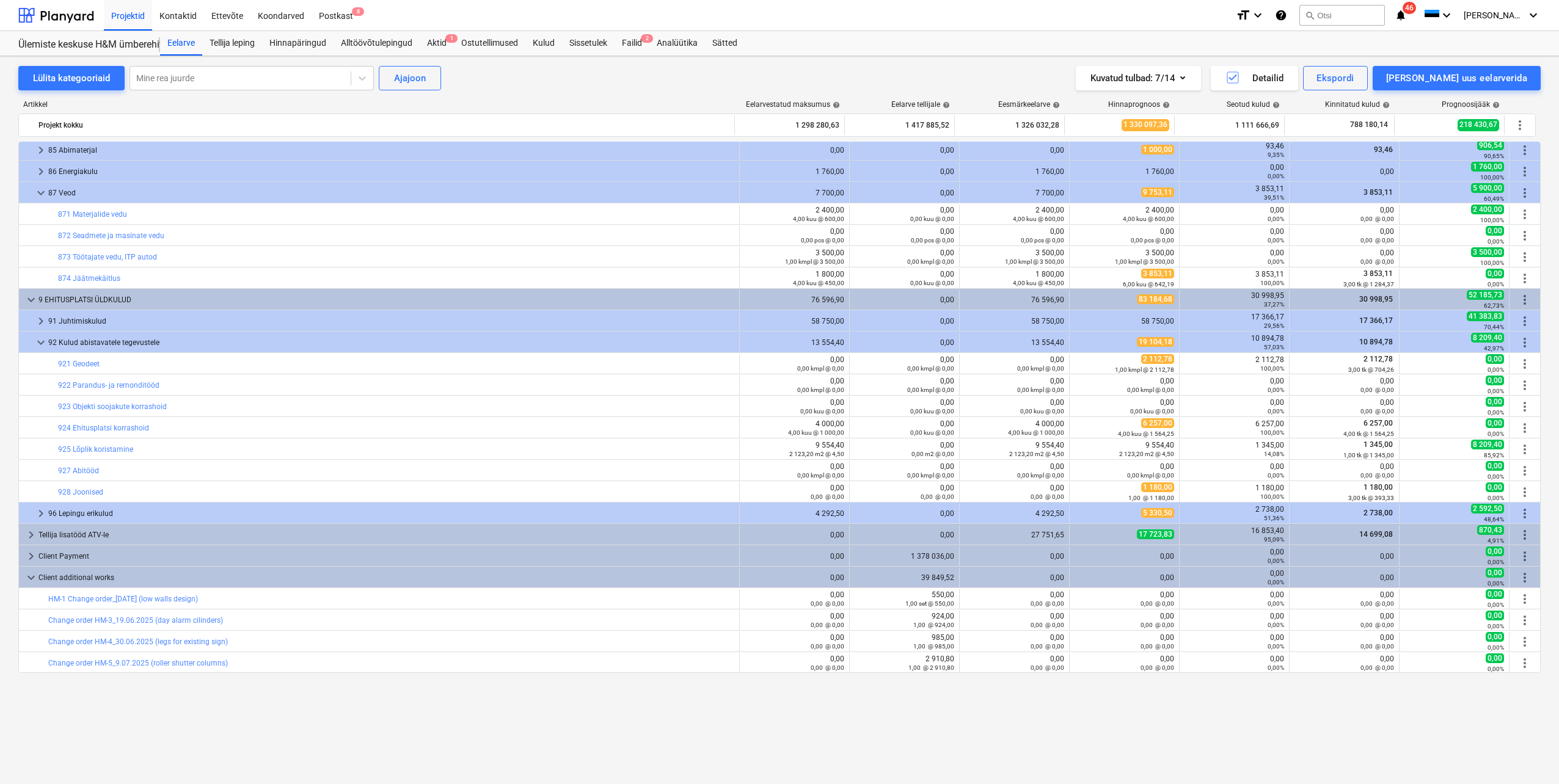
scroll to position [122, 0]
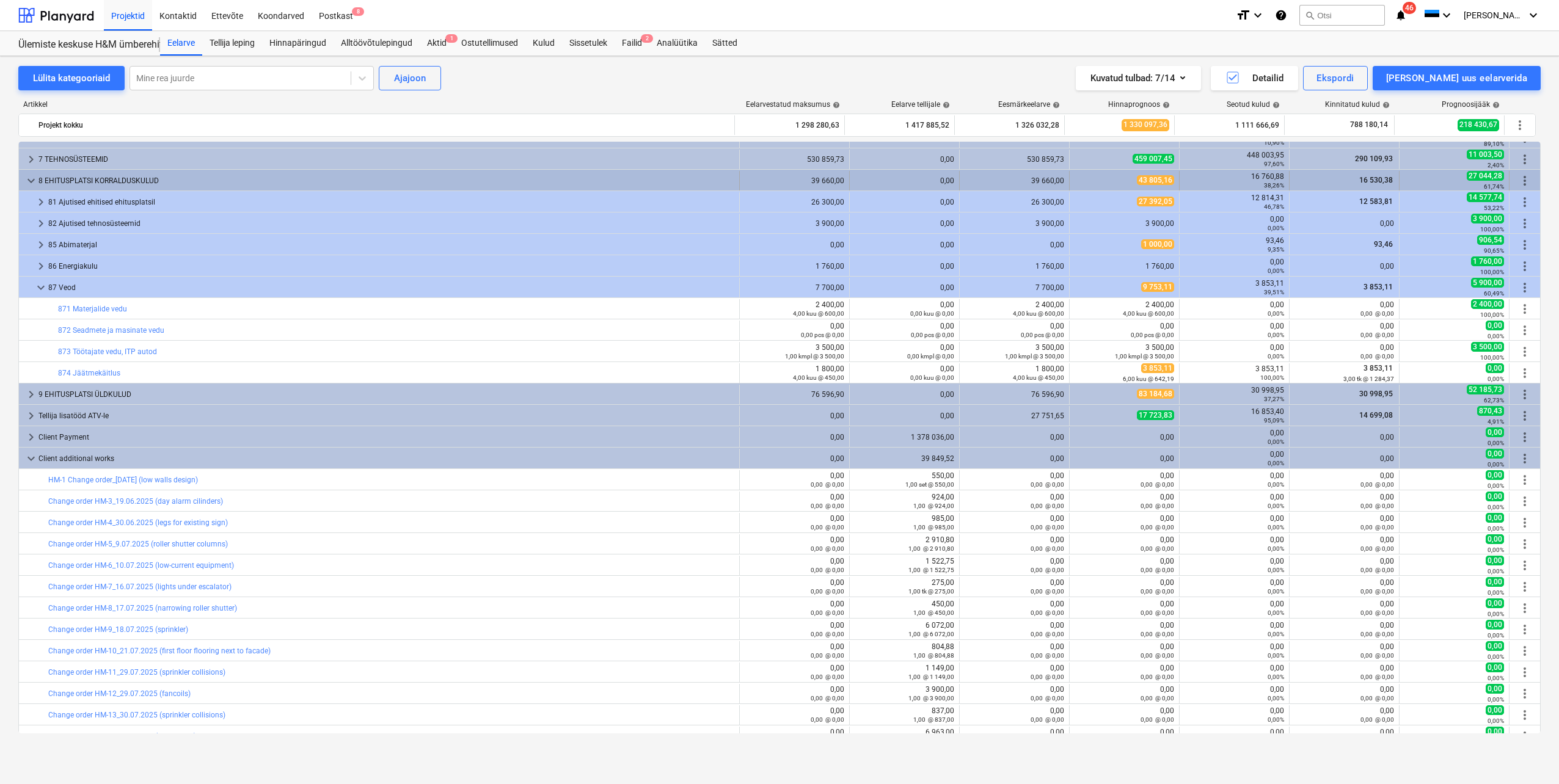
click at [29, 177] on span "keyboard_arrow_down" at bounding box center [31, 180] width 15 height 15
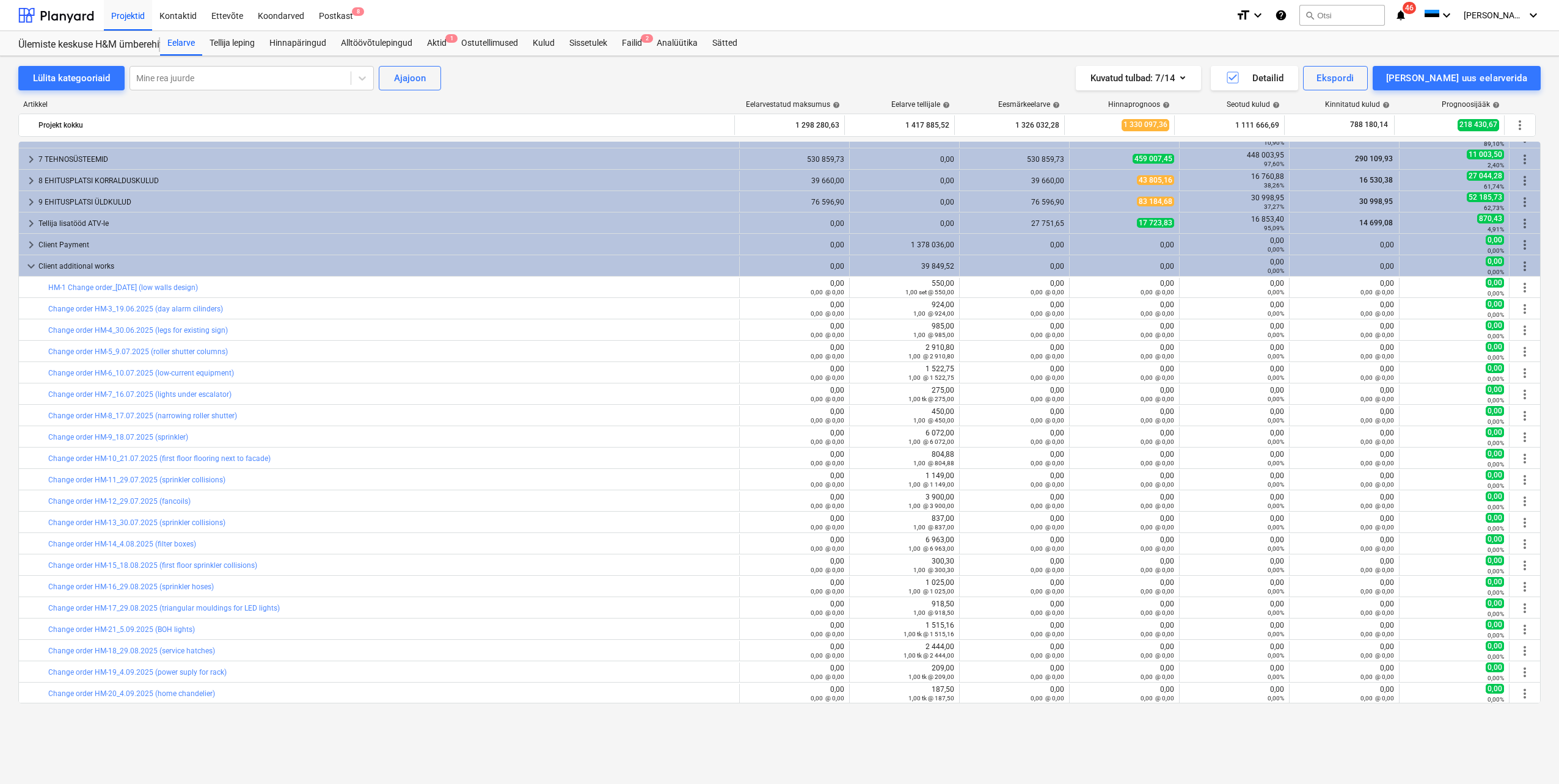
scroll to position [0, 0]
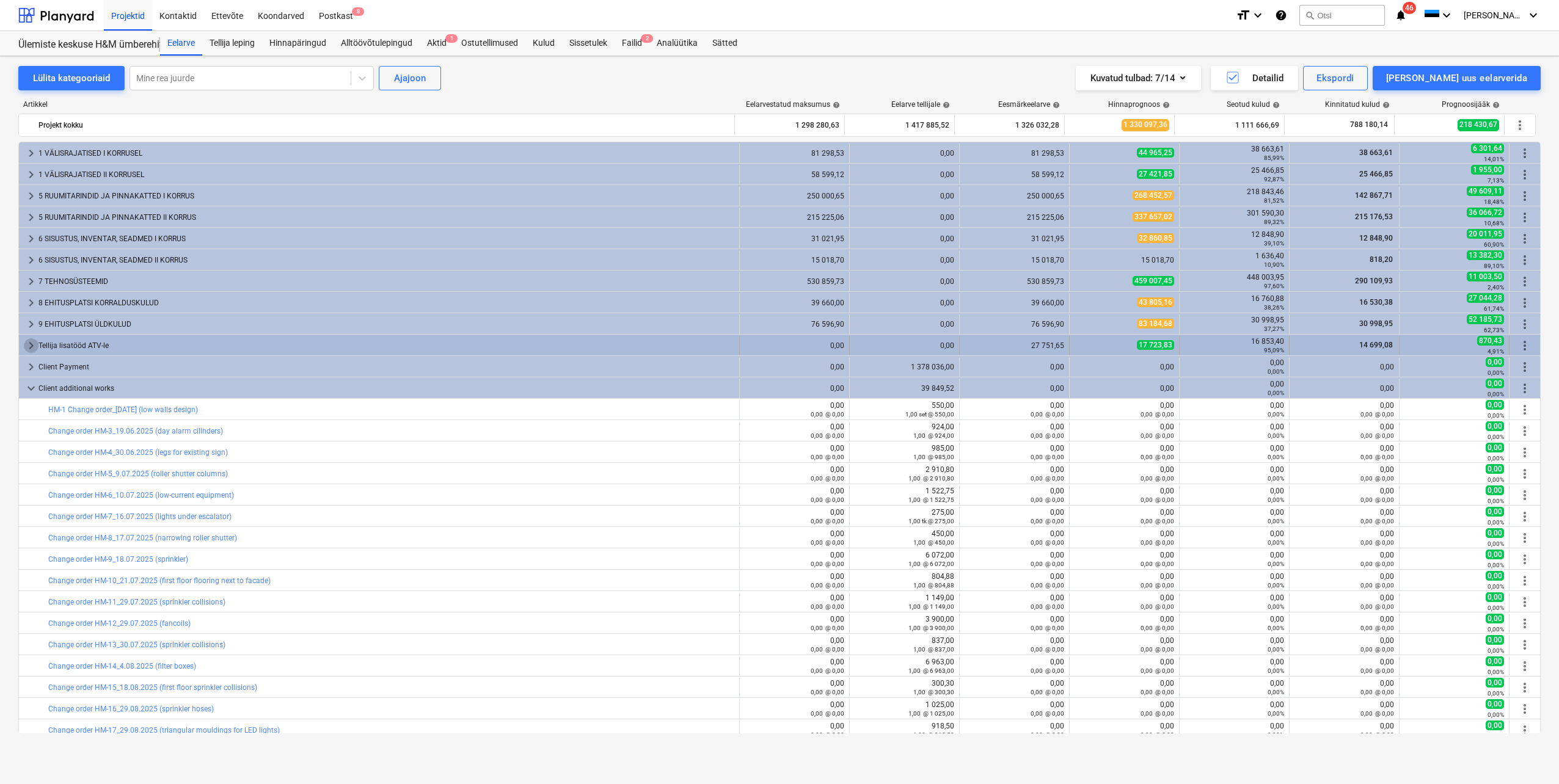
click at [33, 341] on span "keyboard_arrow_right" at bounding box center [31, 345] width 15 height 15
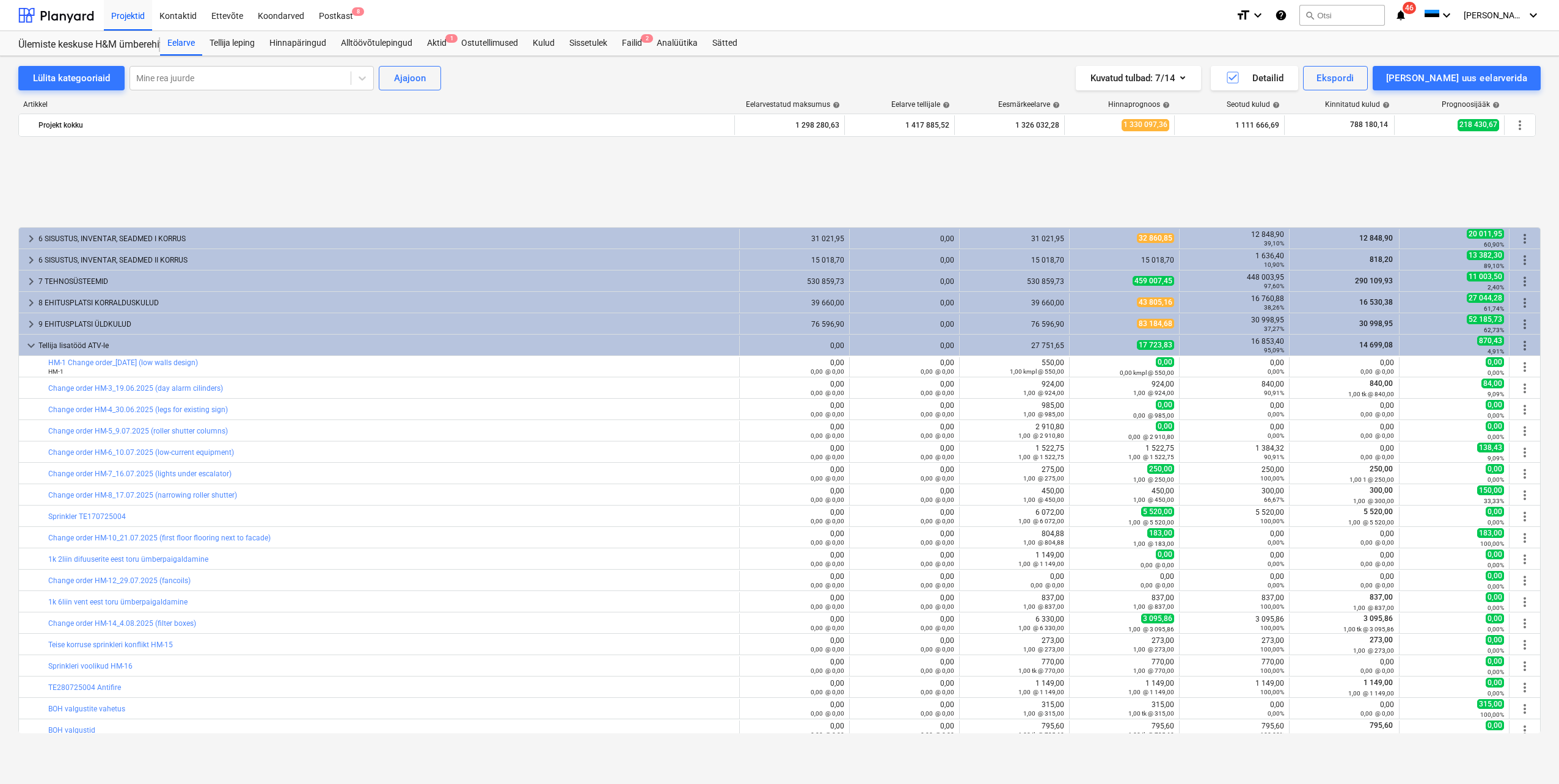
scroll to position [122, 0]
